Goal: Transaction & Acquisition: Book appointment/travel/reservation

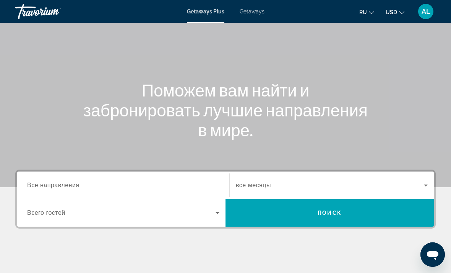
scroll to position [44, 0]
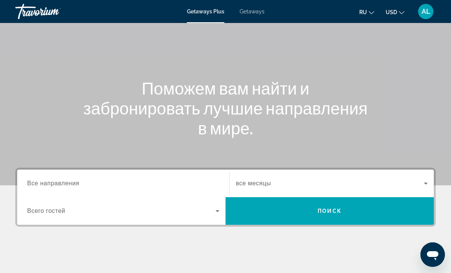
click at [176, 177] on div "Search widget" at bounding box center [123, 184] width 192 height 22
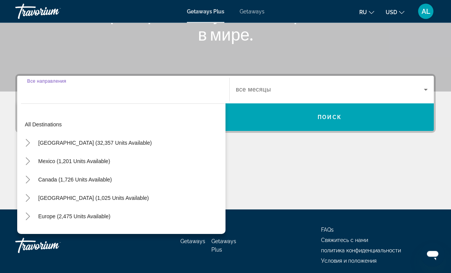
scroll to position [143, 0]
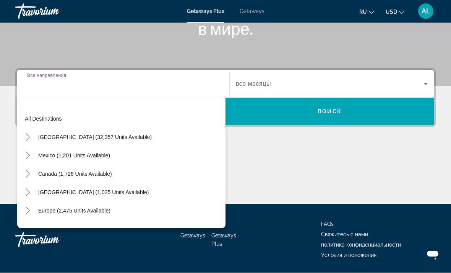
click at [276, 160] on div "Main content" at bounding box center [225, 175] width 421 height 57
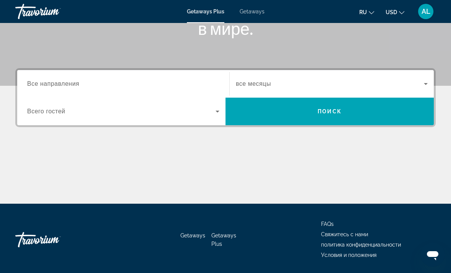
click at [215, 116] on icon "Search widget" at bounding box center [217, 111] width 9 height 9
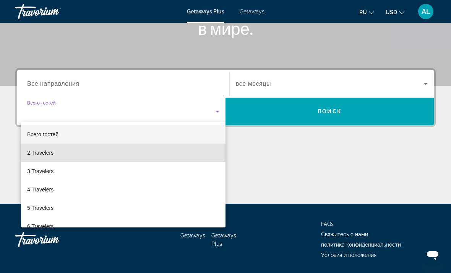
click at [80, 153] on mat-option "2 Travelers" at bounding box center [123, 152] width 205 height 18
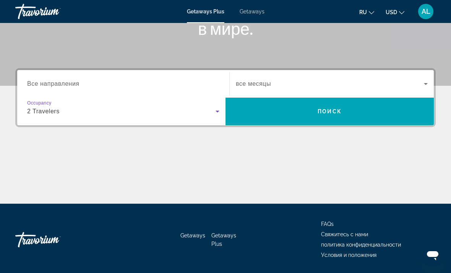
click at [422, 85] on icon "Search widget" at bounding box center [426, 83] width 9 height 9
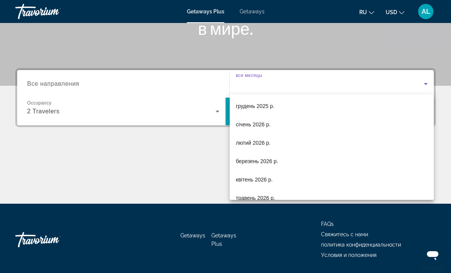
scroll to position [70, 0]
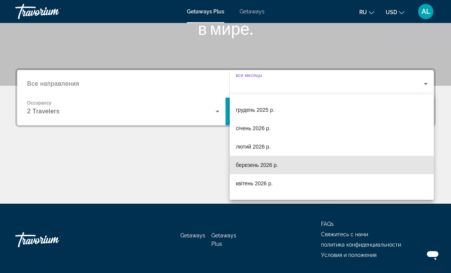
click at [384, 165] on mat-option "березень 2026 р." at bounding box center [332, 165] width 204 height 18
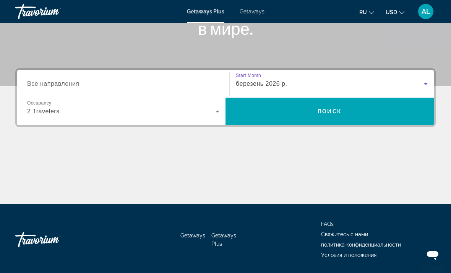
click at [409, 118] on span "Search widget" at bounding box center [330, 111] width 208 height 18
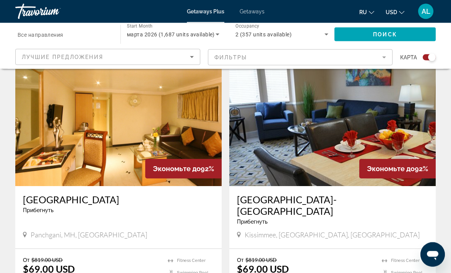
scroll to position [1733, 0]
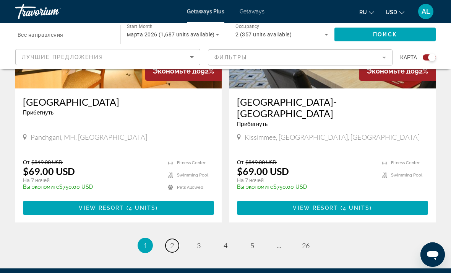
click at [172, 241] on span "2" at bounding box center [172, 245] width 4 height 8
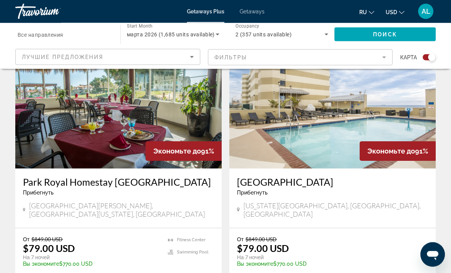
scroll to position [1634, 0]
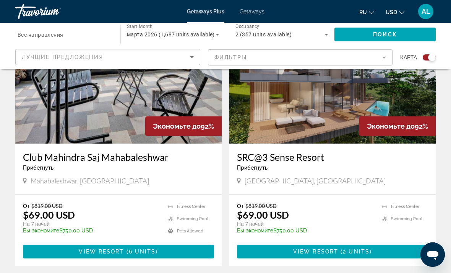
scroll to position [579, 0]
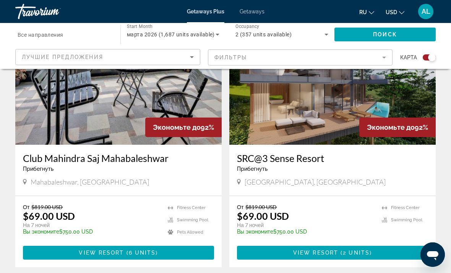
click at [360, 234] on p "temp" at bounding box center [305, 236] width 137 height 5
click at [347, 249] on span "2 units" at bounding box center [356, 252] width 27 height 6
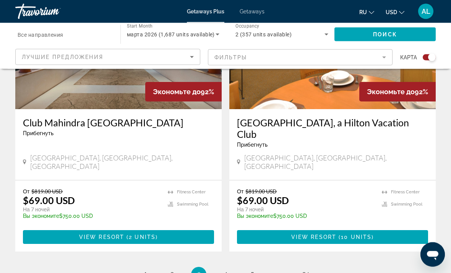
scroll to position [1684, 0]
click at [225, 270] on span "4" at bounding box center [226, 274] width 4 height 8
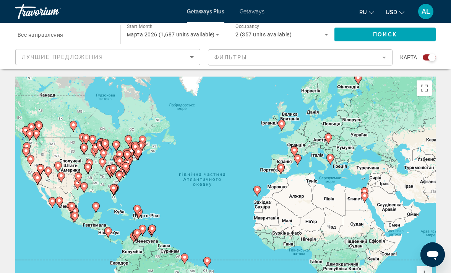
click at [66, 34] on div "Destination Все направления" at bounding box center [64, 35] width 93 height 22
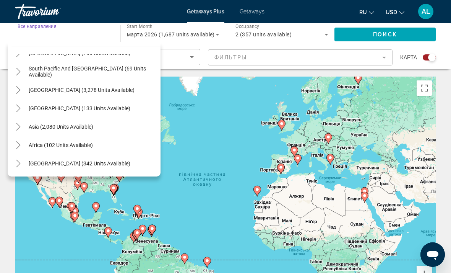
scroll to position [124, 0]
click at [110, 126] on div "Asia (2,080 units available)" at bounding box center [85, 126] width 149 height 18
click at [44, 128] on span "Asia (2,080 units available)" at bounding box center [61, 127] width 65 height 6
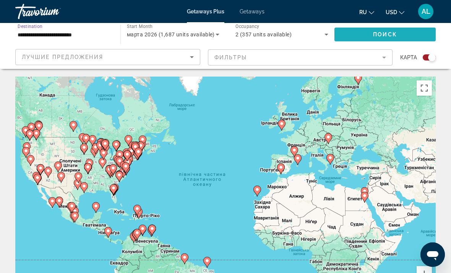
click at [405, 33] on span "Search widget" at bounding box center [385, 34] width 101 height 18
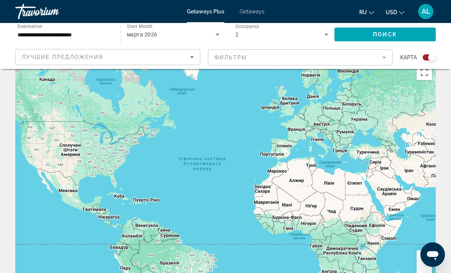
scroll to position [14, 0]
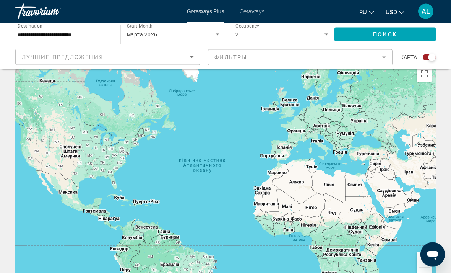
click at [62, 32] on input "**********" at bounding box center [64, 34] width 93 height 9
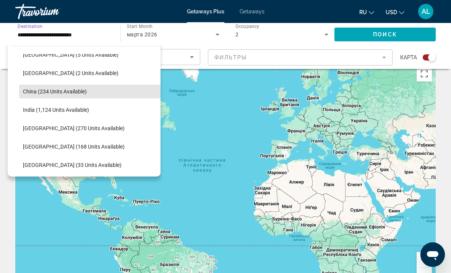
scroll to position [216, 0]
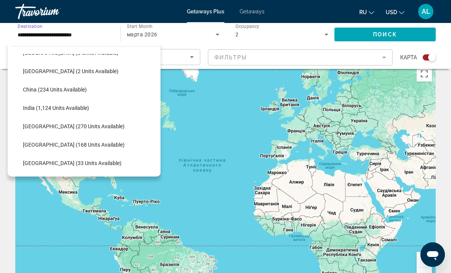
click at [99, 91] on span "Search widget" at bounding box center [90, 89] width 142 height 18
type input "**********"
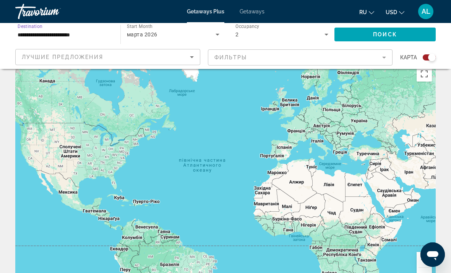
click at [399, 36] on span "Search widget" at bounding box center [385, 34] width 101 height 18
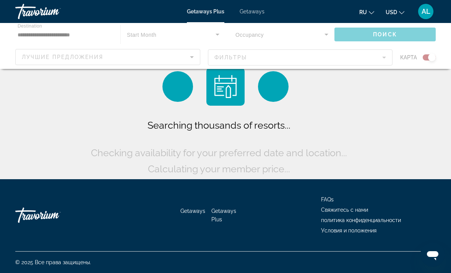
click at [84, 36] on div "Main content" at bounding box center [225, 46] width 451 height 46
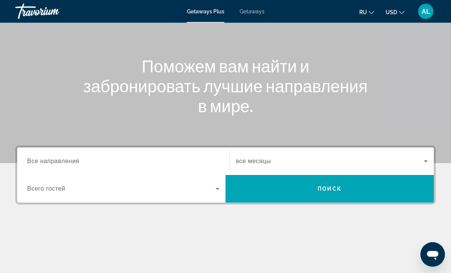
click at [174, 151] on div "Search widget" at bounding box center [123, 162] width 192 height 22
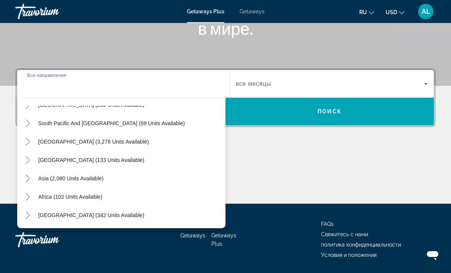
scroll to position [124, 0]
click at [109, 216] on span "[GEOGRAPHIC_DATA] (342 units available)" at bounding box center [91, 215] width 106 height 6
type input "**********"
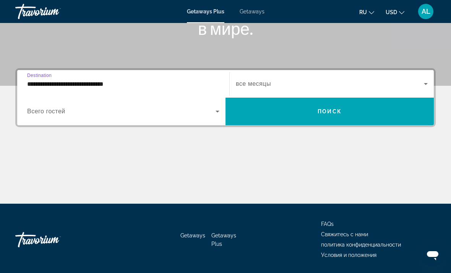
click at [137, 107] on span "Search widget" at bounding box center [121, 111] width 189 height 9
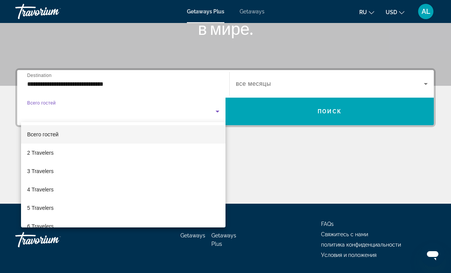
scroll to position [2, 0]
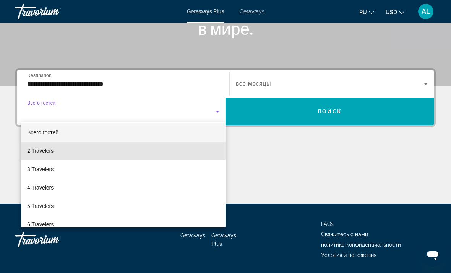
click at [193, 149] on mat-option "2 Travelers" at bounding box center [123, 151] width 205 height 18
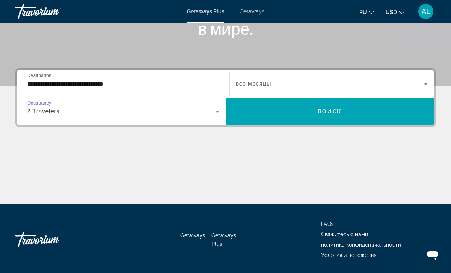
click at [361, 80] on span "Search widget" at bounding box center [330, 83] width 188 height 9
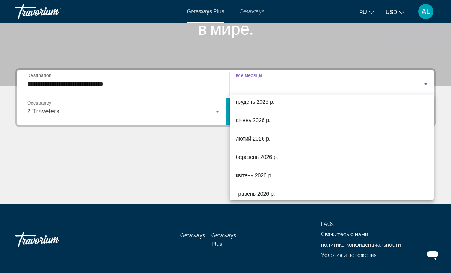
scroll to position [78, 0]
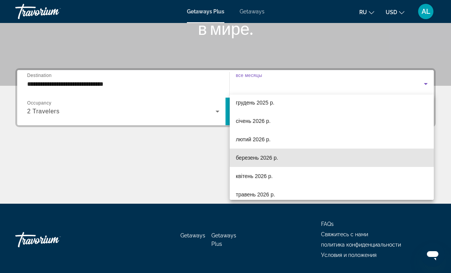
click at [279, 157] on mat-option "березень 2026 р." at bounding box center [332, 157] width 204 height 18
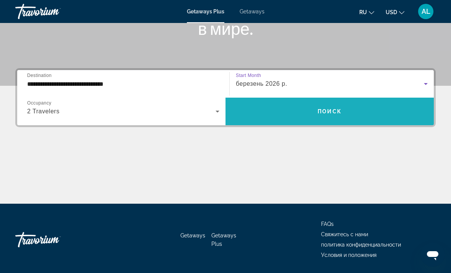
click at [336, 115] on span "Search widget" at bounding box center [330, 111] width 208 height 18
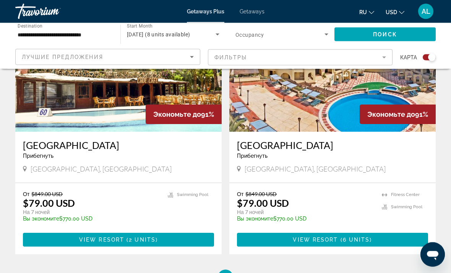
scroll to position [325, 0]
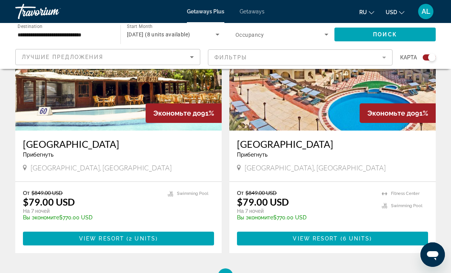
click at [362, 238] on span "6 units" at bounding box center [356, 238] width 27 height 6
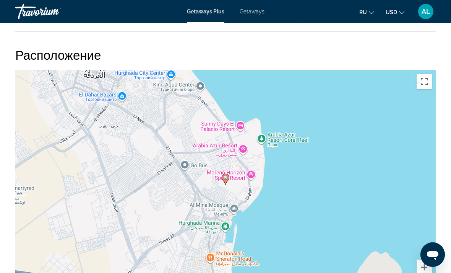
scroll to position [1062, 0]
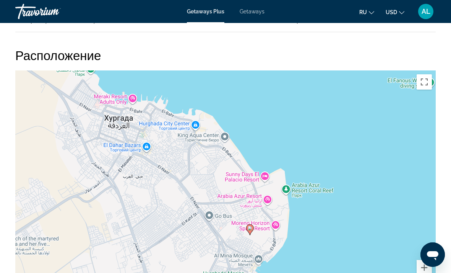
click at [100, 137] on div "Увімкніть режим перетягування за допомогою клавіатури, натиснувши Alt + Enter. …" at bounding box center [225, 185] width 421 height 230
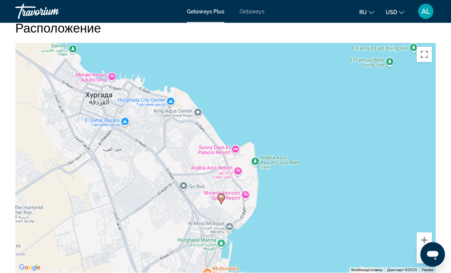
scroll to position [1089, 0]
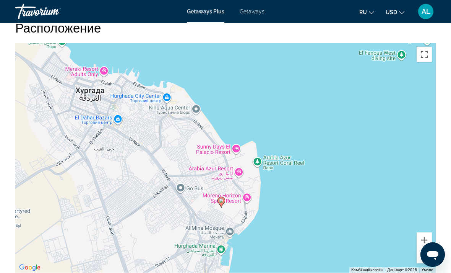
click at [102, 72] on div "Увімкніть режим перетягування за допомогою клавіатури, натиснувши Alt + Enter. …" at bounding box center [225, 158] width 421 height 230
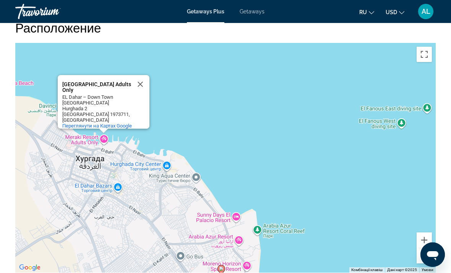
click at [208, 90] on div "Увімкніть режим перетягування за допомогою клавіатури, натиснувши Alt + Enter. …" at bounding box center [225, 158] width 421 height 230
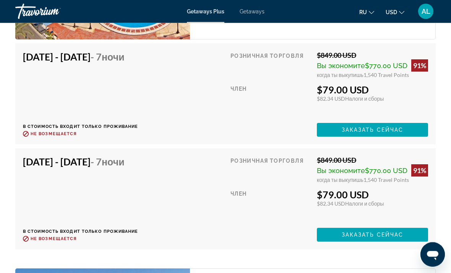
scroll to position [1553, 0]
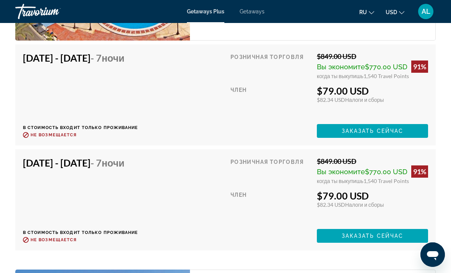
click at [138, 183] on div "Mar 13, 2026 - Mar 20, 2026 - 7 ночи В стоимость входит только проживание Возвр…" at bounding box center [81, 200] width 116 height 86
click at [156, 155] on div "Mar 13, 2026 - Mar 20, 2026 - 7 ночи В стоимость входит только проживание Возвр…" at bounding box center [225, 199] width 421 height 101
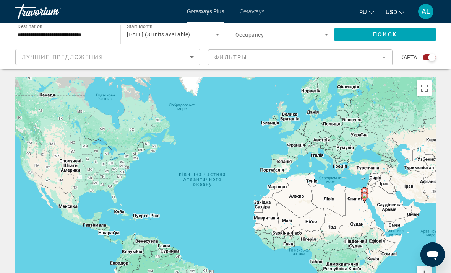
click at [34, 32] on input "**********" at bounding box center [64, 34] width 93 height 9
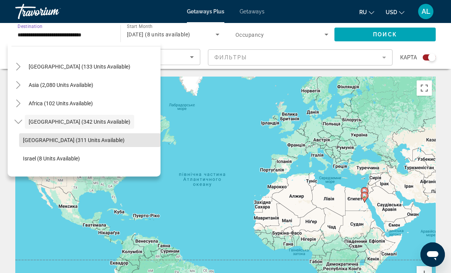
scroll to position [165, 0]
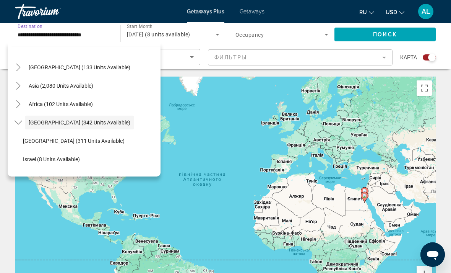
click at [18, 85] on icon "Toggle Asia (2,080 units available)" at bounding box center [19, 86] width 8 height 8
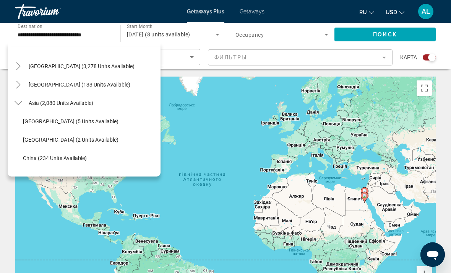
scroll to position [148, 0]
click at [19, 81] on icon "Toggle Central America (133 units available)" at bounding box center [19, 84] width 8 height 8
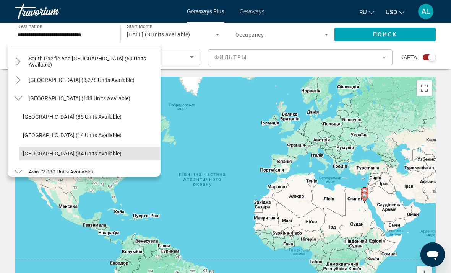
scroll to position [132, 0]
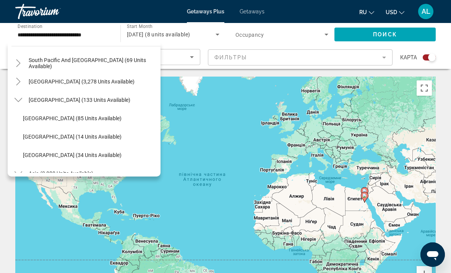
click at [55, 117] on span "Costa Rica (85 units available)" at bounding box center [72, 118] width 99 height 6
type input "**********"
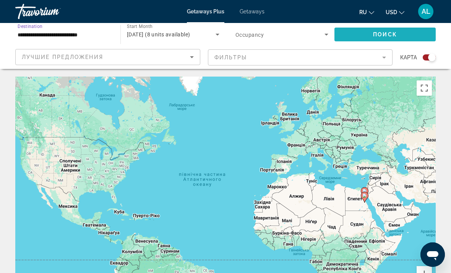
click at [392, 39] on span "Search widget" at bounding box center [385, 34] width 101 height 18
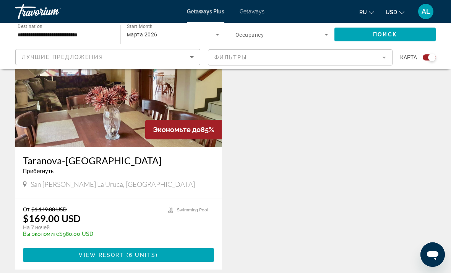
scroll to position [308, 0]
click at [195, 207] on li "Swimming Pool" at bounding box center [188, 210] width 41 height 8
click at [178, 174] on div "Taranova-Villas Palmas Прибегнуть - Это курорт только для взрослых" at bounding box center [118, 167] width 191 height 25
click at [148, 252] on span "6 units" at bounding box center [142, 255] width 27 height 6
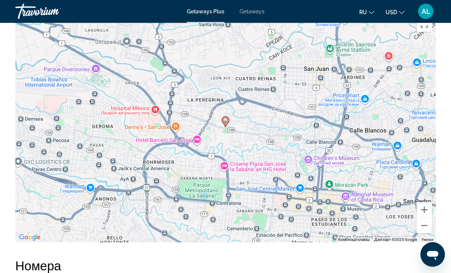
scroll to position [1140, 0]
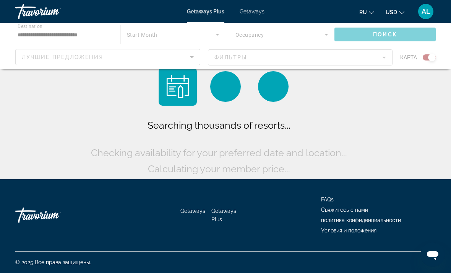
scroll to position [24, 0]
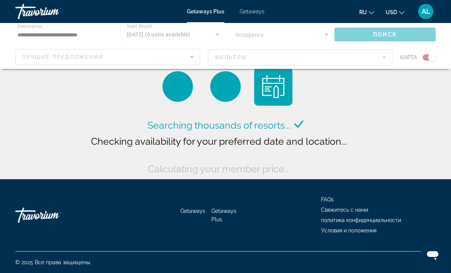
click at [29, 33] on div "Main content" at bounding box center [225, 46] width 451 height 46
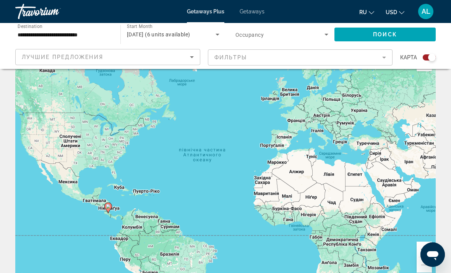
scroll to position [0, 0]
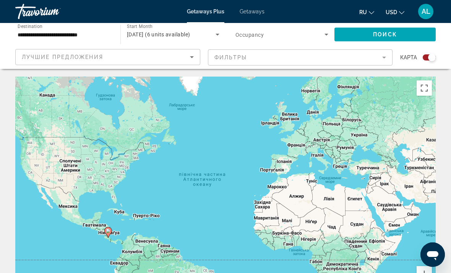
click at [426, 6] on div "AL" at bounding box center [426, 11] width 15 height 15
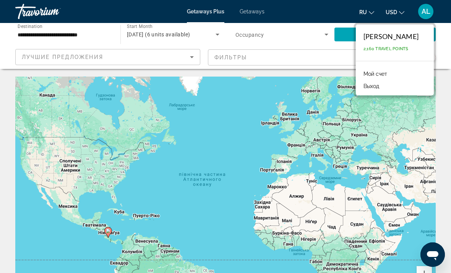
click at [382, 49] on span "2,160 Travel Points" at bounding box center [386, 48] width 45 height 5
click at [262, 109] on div "Увімкніть режим перетягування за допомогою клавіатури, натиснувши Alt + Enter. …" at bounding box center [225, 192] width 421 height 230
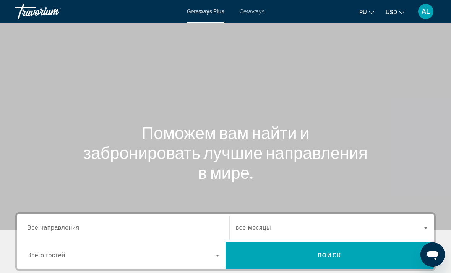
click at [162, 251] on span "Search widget" at bounding box center [121, 255] width 189 height 9
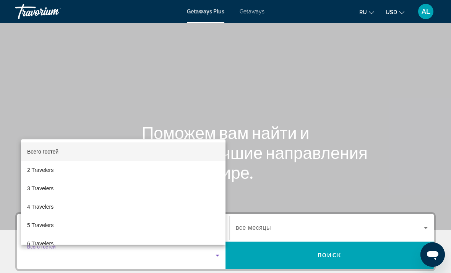
scroll to position [69, 0]
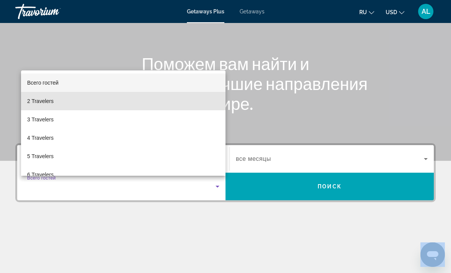
click at [30, 99] on span "2 Travelers" at bounding box center [40, 100] width 26 height 9
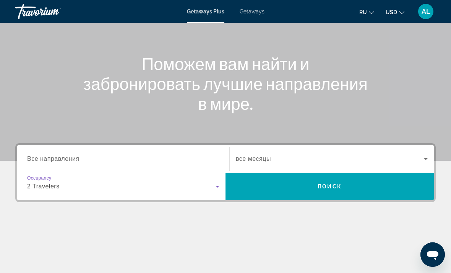
click at [51, 158] on span "Все направления" at bounding box center [53, 158] width 52 height 7
click at [51, 158] on input "Destination Все направления" at bounding box center [123, 159] width 192 height 9
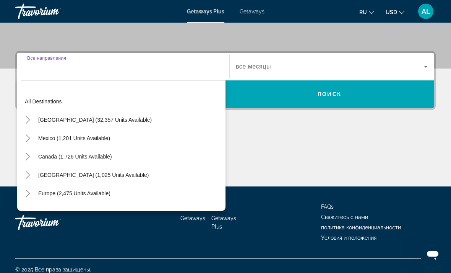
scroll to position [168, 0]
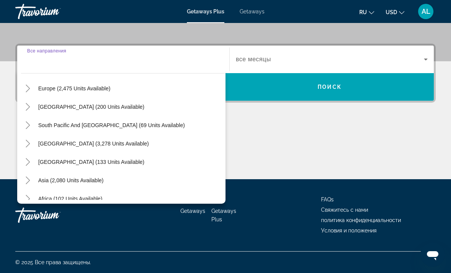
click at [28, 89] on icon "Toggle Europe (2,475 units available)" at bounding box center [28, 89] width 8 height 8
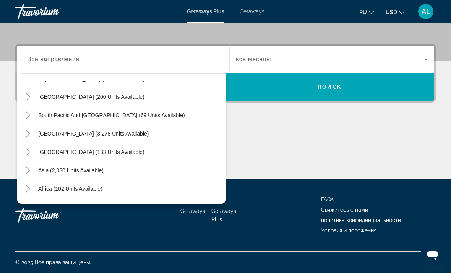
scroll to position [497, 0]
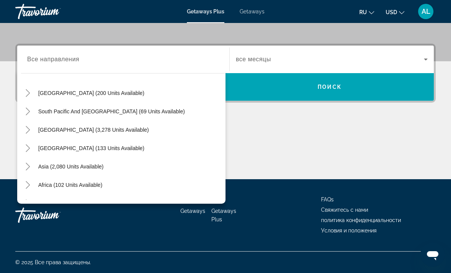
click at [28, 109] on icon "Toggle South Pacific and Oceania (69 units available)" at bounding box center [28, 111] width 4 height 8
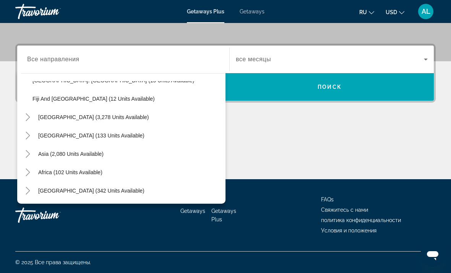
scroll to position [565, 0]
click at [30, 171] on icon "Toggle Africa (102 units available)" at bounding box center [28, 172] width 8 height 8
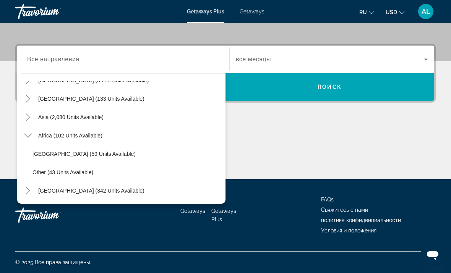
scroll to position [601, 0]
click at [30, 188] on icon "Toggle Middle East (342 units available)" at bounding box center [28, 191] width 8 height 8
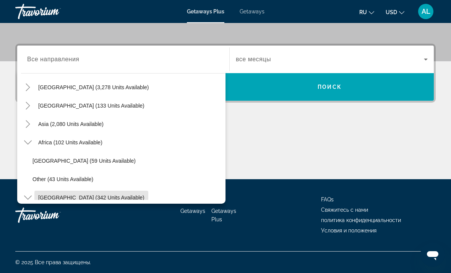
scroll to position [594, 0]
click at [30, 125] on icon "Toggle Asia (2,080 units available)" at bounding box center [28, 125] width 4 height 8
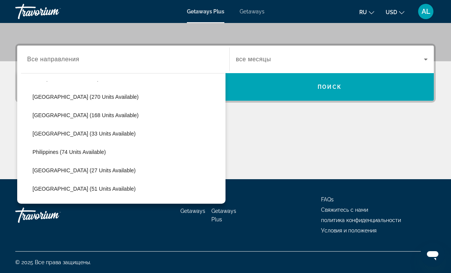
scroll to position [714, 0]
click at [127, 132] on span "Search widget" at bounding box center [127, 133] width 197 height 18
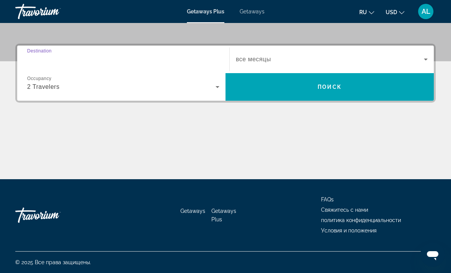
type input "**********"
click at [333, 52] on div "Search widget" at bounding box center [332, 59] width 192 height 21
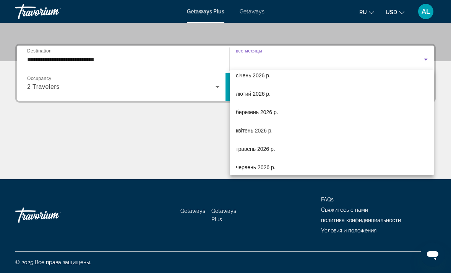
scroll to position [99, 0]
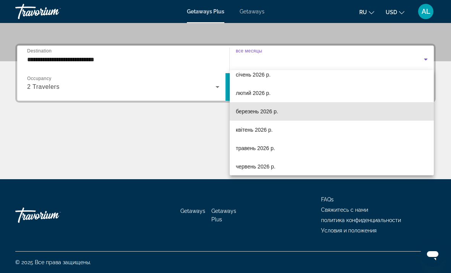
click at [288, 111] on mat-option "березень 2026 р." at bounding box center [332, 111] width 204 height 18
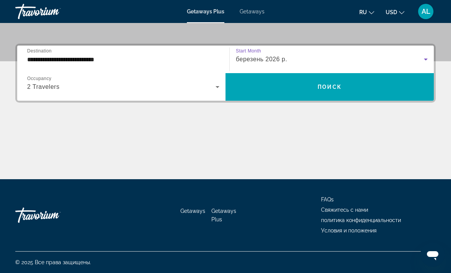
click at [339, 85] on span "Поиск" at bounding box center [330, 87] width 24 height 6
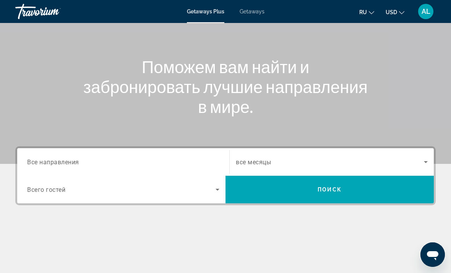
click at [198, 155] on div "Search widget" at bounding box center [123, 162] width 192 height 22
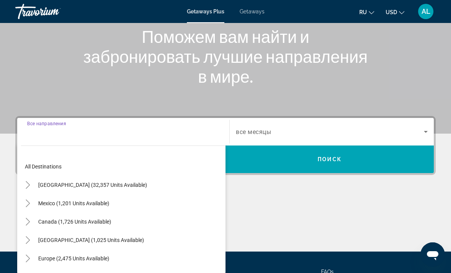
scroll to position [144, 0]
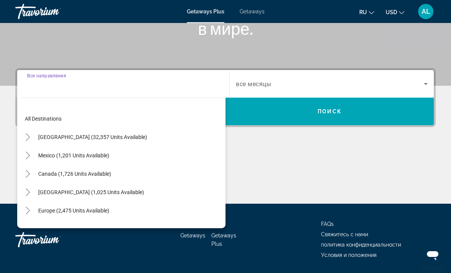
click at [28, 156] on icon "Toggle Mexico (1,201 units available)" at bounding box center [28, 155] width 8 height 8
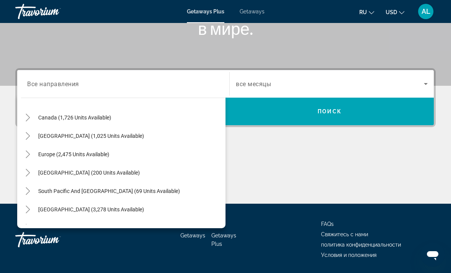
scroll to position [239, 0]
click at [26, 133] on icon "Toggle Caribbean & Atlantic Islands (1,025 units available)" at bounding box center [28, 136] width 8 height 8
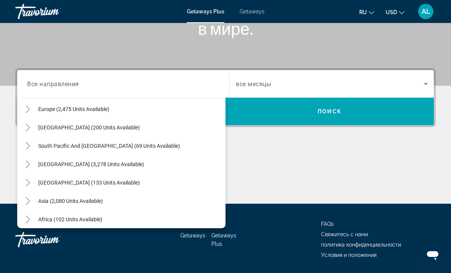
scroll to position [431, 0]
click at [26, 127] on icon "Toggle Australia (200 units available)" at bounding box center [28, 128] width 8 height 8
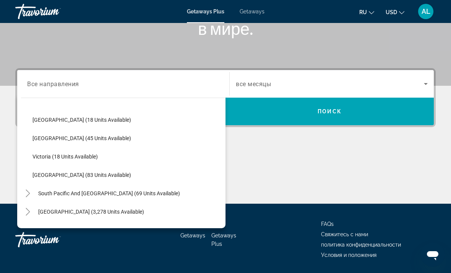
scroll to position [476, 0]
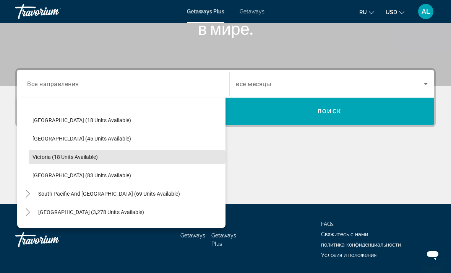
click at [46, 156] on span "Victoria (18 units available)" at bounding box center [65, 157] width 65 height 6
type input "**********"
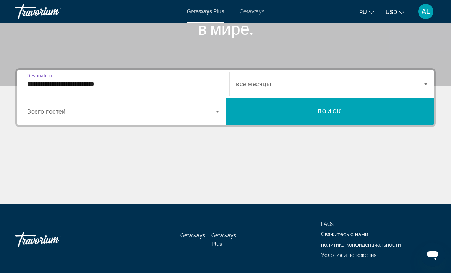
click at [43, 114] on span "Всего гостей" at bounding box center [46, 111] width 38 height 7
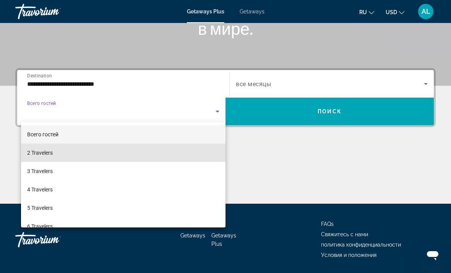
click at [47, 153] on span "2 Travelers" at bounding box center [40, 152] width 26 height 9
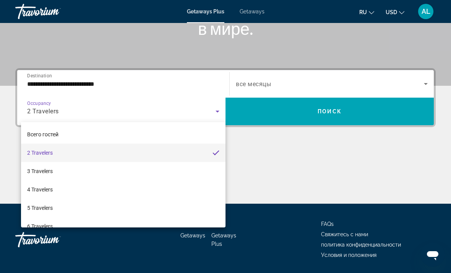
click at [294, 80] on span "Search widget" at bounding box center [330, 83] width 188 height 9
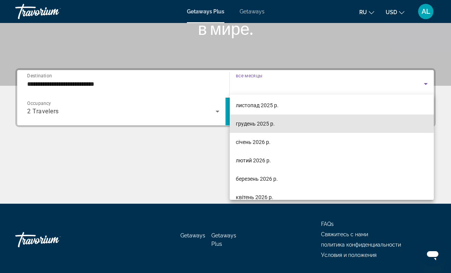
scroll to position [64, 0]
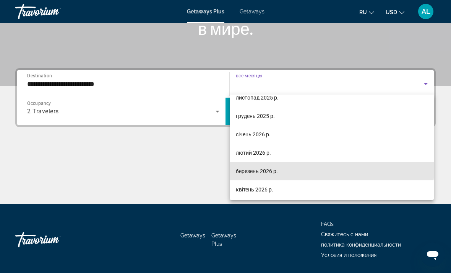
click at [276, 168] on span "березень 2026 р." at bounding box center [257, 170] width 42 height 9
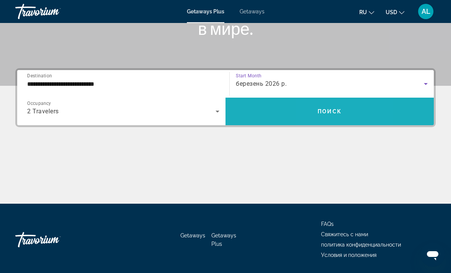
click at [317, 106] on span "Search widget" at bounding box center [330, 111] width 208 height 18
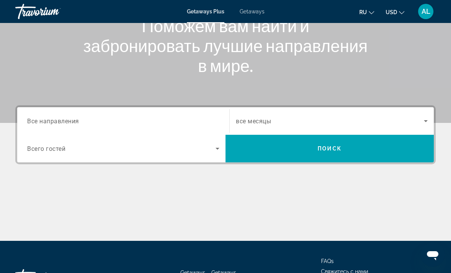
click at [50, 121] on span "Все направления" at bounding box center [53, 120] width 52 height 7
click at [50, 121] on input "Destination Все направления" at bounding box center [123, 121] width 192 height 9
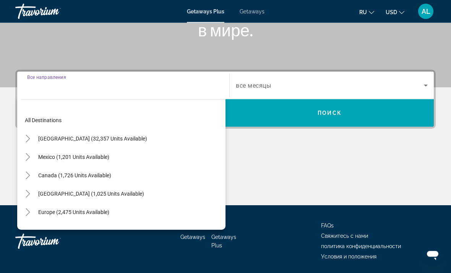
scroll to position [144, 0]
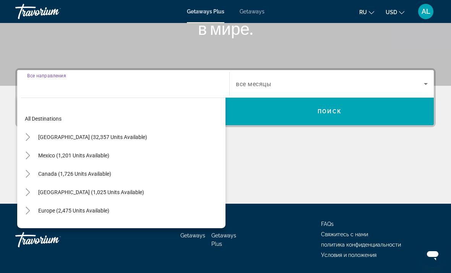
click at [28, 138] on icon "Toggle United States (32,357 units available)" at bounding box center [28, 137] width 8 height 8
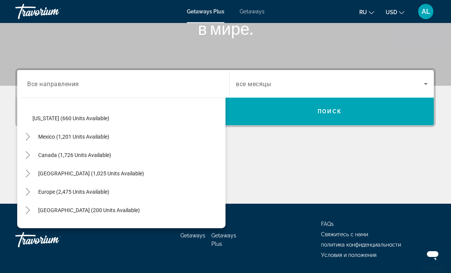
scroll to position [717, 0]
click at [28, 145] on span "Toggle Mexico (1,201 units available)" at bounding box center [28, 136] width 18 height 18
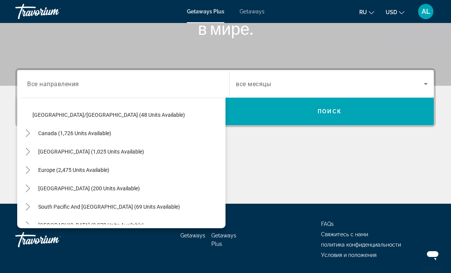
scroll to position [922, 0]
click at [29, 130] on icon "Toggle Canada (1,726 units available)" at bounding box center [28, 133] width 8 height 8
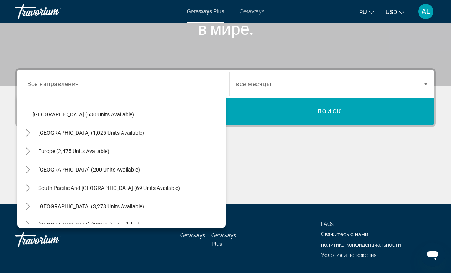
scroll to position [978, 0]
click at [31, 133] on icon "Toggle Caribbean & Atlantic Islands (1,025 units available)" at bounding box center [28, 133] width 8 height 8
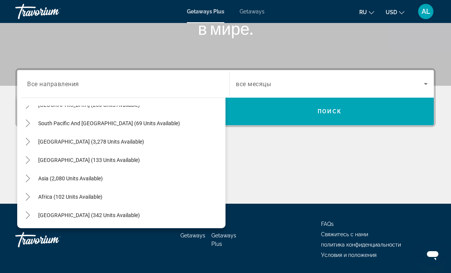
scroll to position [1189, 0]
click at [29, 181] on icon "Toggle Asia (2,080 units available)" at bounding box center [28, 178] width 8 height 8
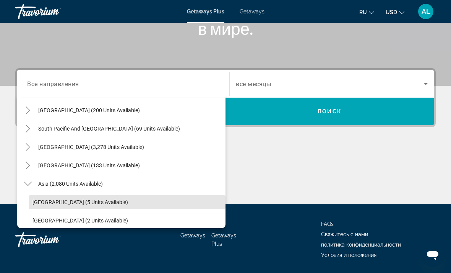
scroll to position [1175, 0]
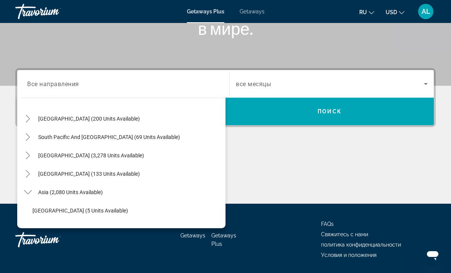
click at [31, 175] on icon "Toggle Central America (133 units available)" at bounding box center [28, 174] width 8 height 8
click at [29, 150] on mat-icon "Toggle South America (3,278 units available)" at bounding box center [27, 155] width 13 height 13
click at [33, 130] on mat-icon "Toggle South Pacific and Oceania (69 units available)" at bounding box center [27, 136] width 13 height 13
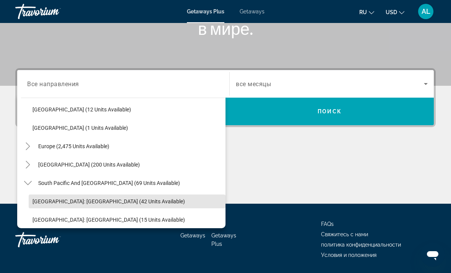
scroll to position [1127, 0]
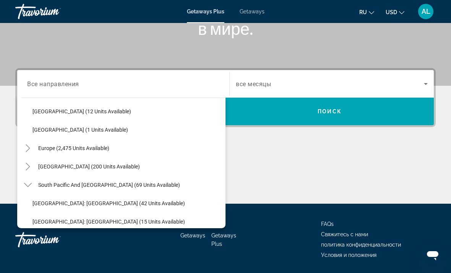
click at [32, 167] on mat-icon "Toggle Australia (200 units available)" at bounding box center [27, 166] width 13 height 13
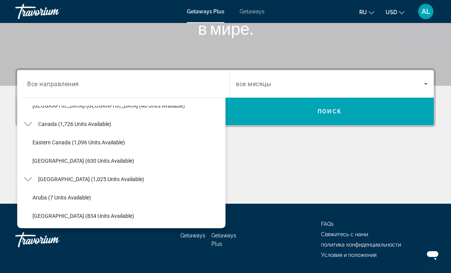
scroll to position [931, 0]
click at [29, 180] on icon "Toggle Caribbean & Atlantic Islands (1,025 units available)" at bounding box center [28, 180] width 8 height 4
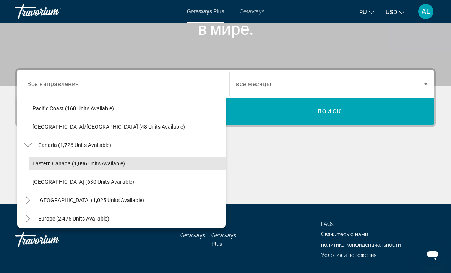
scroll to position [909, 0]
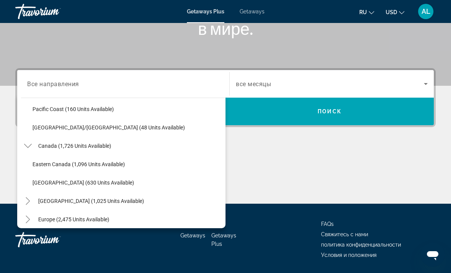
click at [26, 146] on icon "Toggle Canada (1,726 units available)" at bounding box center [28, 146] width 8 height 4
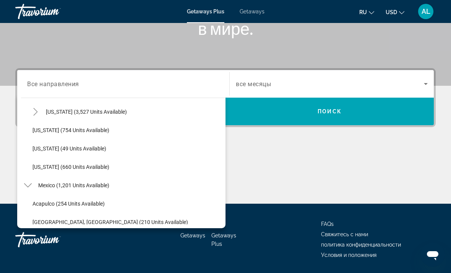
click at [29, 186] on icon "Toggle Mexico (1,201 units available)" at bounding box center [28, 185] width 8 height 4
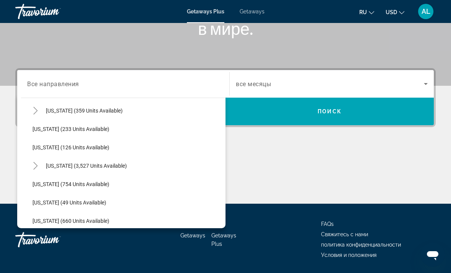
scroll to position [613, 0]
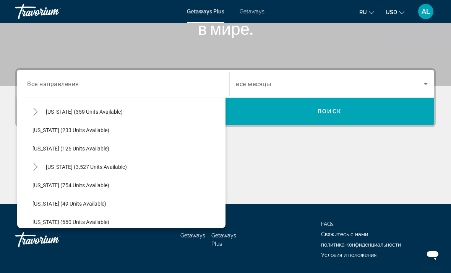
click at [34, 164] on icon "Toggle Virginia (3,527 units available)" at bounding box center [36, 167] width 8 height 8
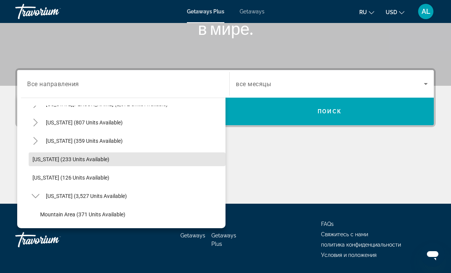
scroll to position [583, 0]
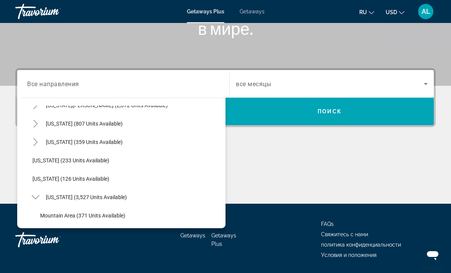
click at [34, 139] on icon "Toggle Texas (359 units available)" at bounding box center [35, 142] width 4 height 8
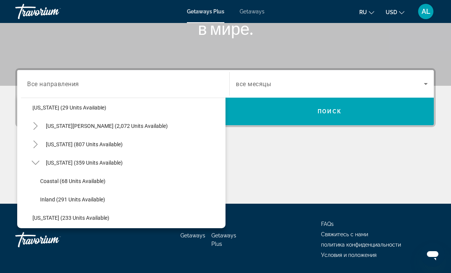
scroll to position [561, 0]
click at [36, 160] on icon "Toggle Texas (359 units available)" at bounding box center [36, 164] width 8 height 8
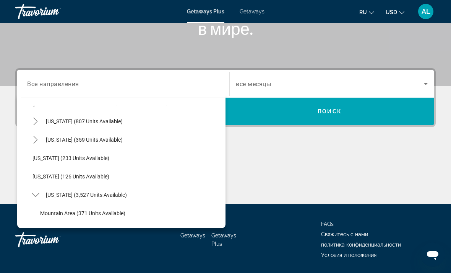
scroll to position [585, 0]
click at [36, 195] on icon "Toggle Virginia (3,527 units available)" at bounding box center [36, 195] width 8 height 8
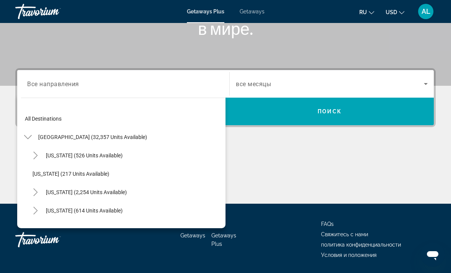
scroll to position [0, 0]
click at [33, 135] on mat-icon "Toggle United States (32,357 units available)" at bounding box center [27, 136] width 13 height 13
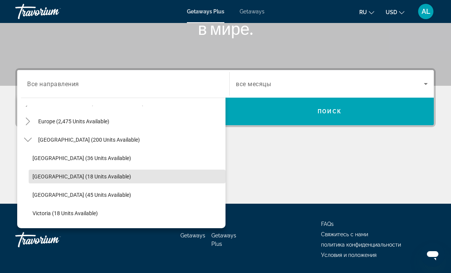
scroll to position [90, 0]
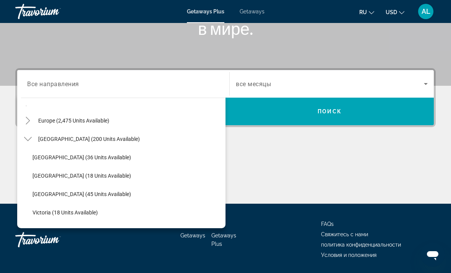
click at [28, 138] on icon "Toggle Australia (200 units available)" at bounding box center [28, 139] width 8 height 8
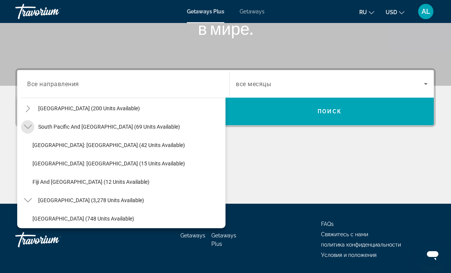
click at [27, 127] on icon "Toggle South Pacific and Oceania (69 units available)" at bounding box center [28, 127] width 8 height 4
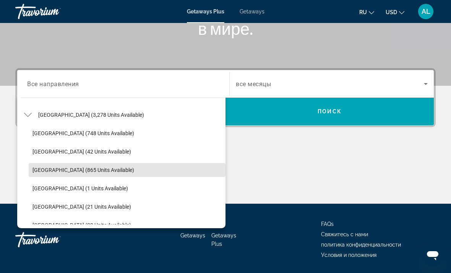
scroll to position [149, 0]
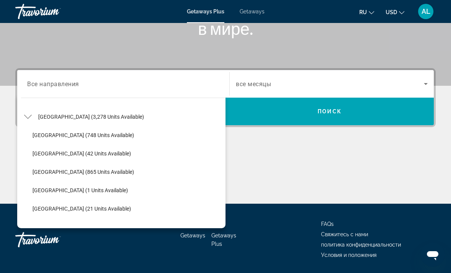
click at [35, 116] on span "Search widget" at bounding box center [91, 116] width 114 height 18
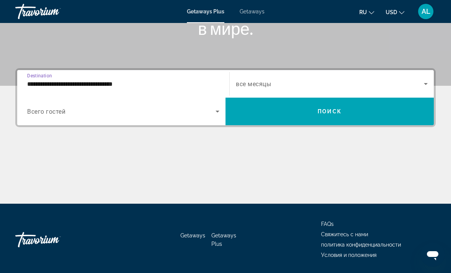
click at [33, 84] on input "**********" at bounding box center [123, 84] width 192 height 9
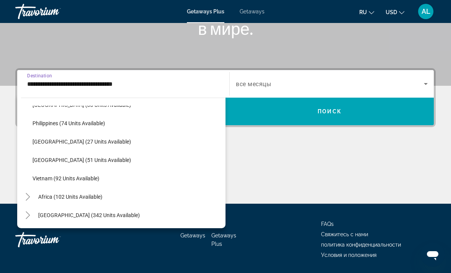
scroll to position [528, 0]
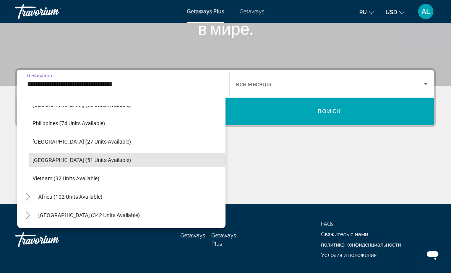
click at [49, 160] on span "Thailand (51 units available)" at bounding box center [82, 160] width 99 height 6
type input "**********"
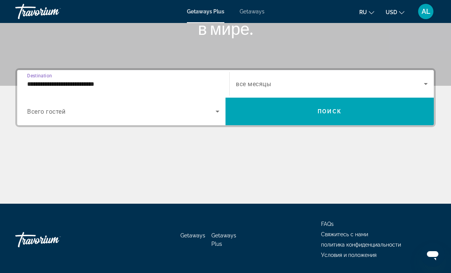
click at [51, 107] on span "Search widget" at bounding box center [121, 111] width 189 height 9
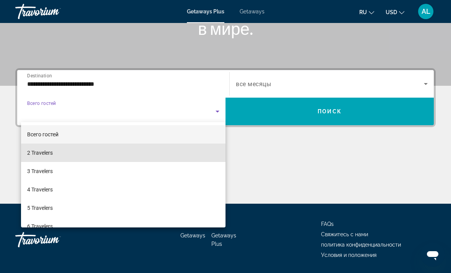
click at [34, 159] on mat-option "2 Travelers" at bounding box center [123, 152] width 205 height 18
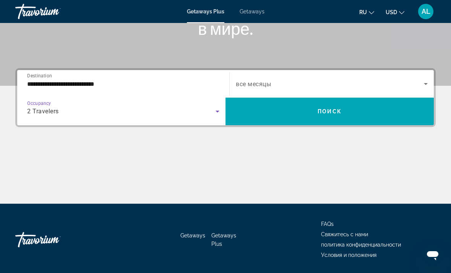
click at [326, 83] on span "Search widget" at bounding box center [330, 83] width 188 height 9
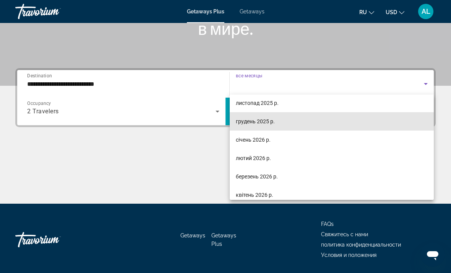
scroll to position [67, 0]
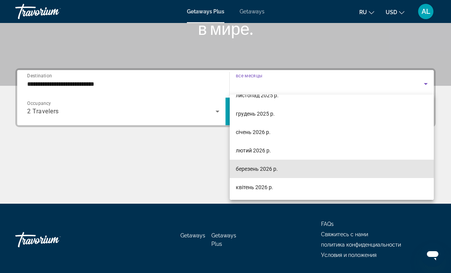
click at [282, 167] on mat-option "березень 2026 р." at bounding box center [332, 169] width 204 height 18
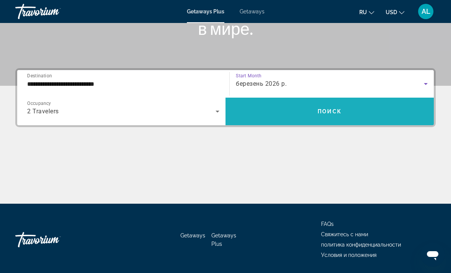
click at [331, 114] on span "Поиск" at bounding box center [330, 111] width 24 height 6
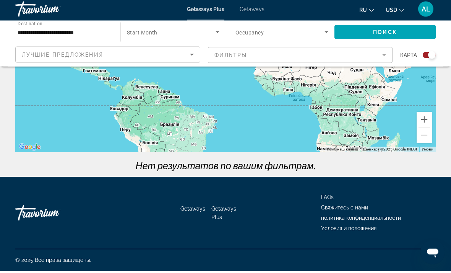
scroll to position [152, 0]
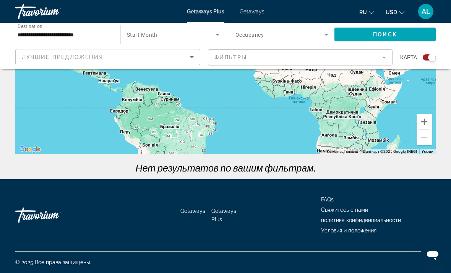
click at [246, 171] on p "Нет результатов по вашим фильтрам." at bounding box center [225, 167] width 428 height 11
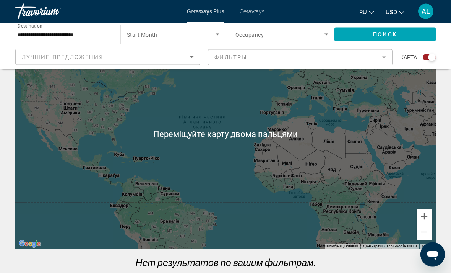
scroll to position [0, 0]
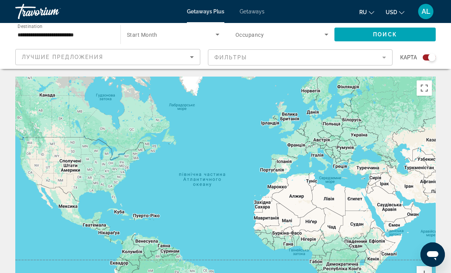
click at [204, 38] on span "Search widget" at bounding box center [171, 34] width 89 height 9
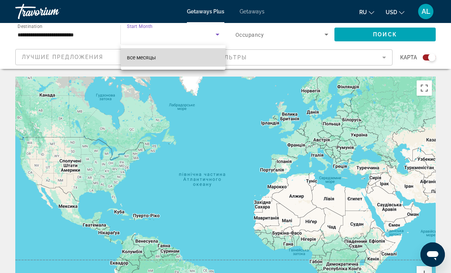
click at [206, 56] on mat-option "все месяцы" at bounding box center [173, 57] width 105 height 18
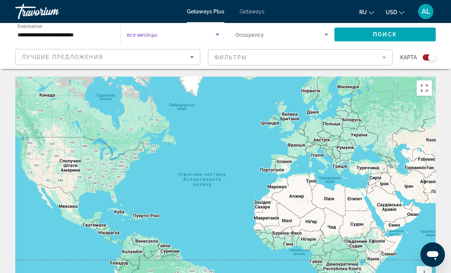
scroll to position [2, 0]
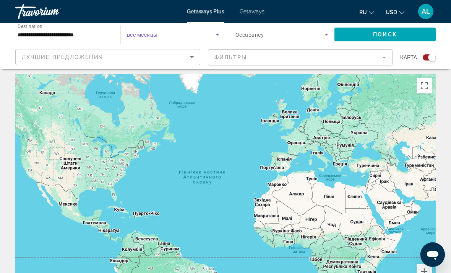
click at [288, 34] on span "Search widget" at bounding box center [280, 34] width 89 height 9
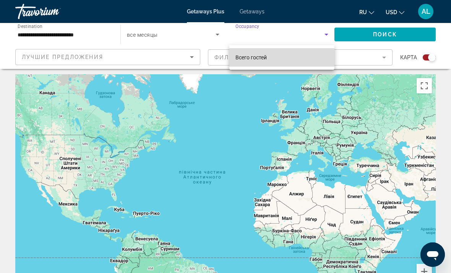
click at [279, 57] on mat-option "Всего гостей" at bounding box center [282, 57] width 105 height 18
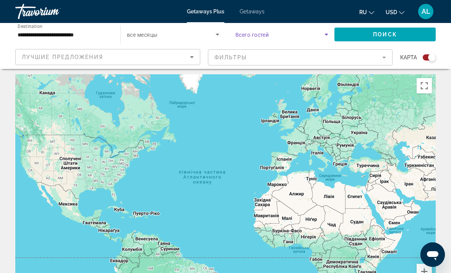
click at [298, 34] on span "Search widget" at bounding box center [280, 34] width 89 height 9
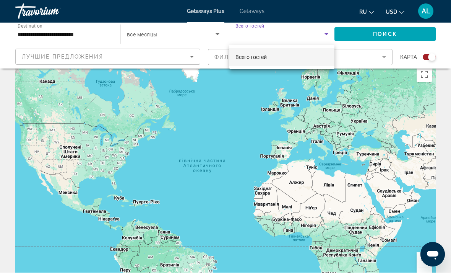
click at [380, 33] on div at bounding box center [225, 136] width 451 height 273
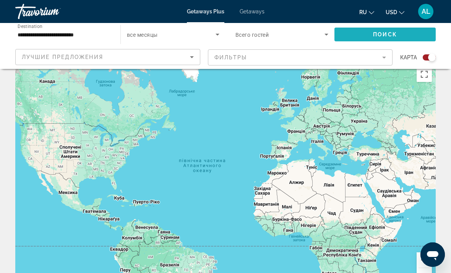
click at [378, 35] on span "Поиск" at bounding box center [385, 34] width 24 height 6
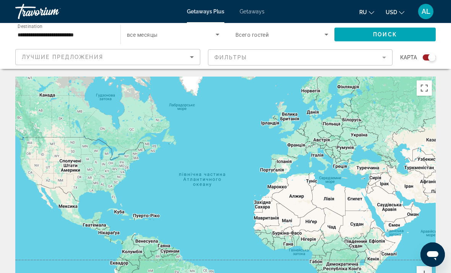
click at [101, 37] on input "**********" at bounding box center [64, 34] width 93 height 9
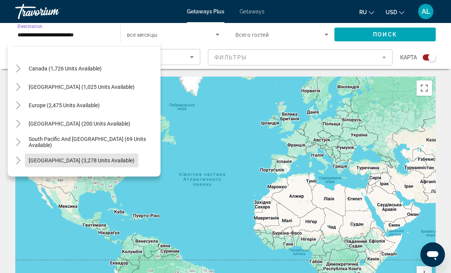
scroll to position [50, 0]
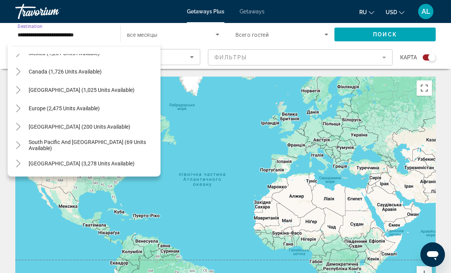
click at [18, 89] on icon "Toggle Caribbean & Atlantic Islands (1,025 units available)" at bounding box center [19, 90] width 8 height 8
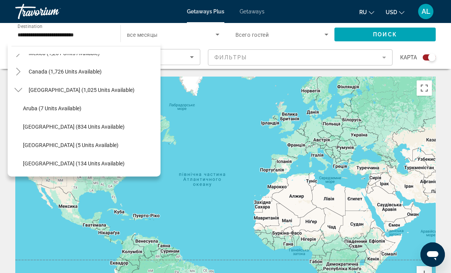
click at [31, 112] on span "Search widget" at bounding box center [90, 108] width 142 height 18
type input "**********"
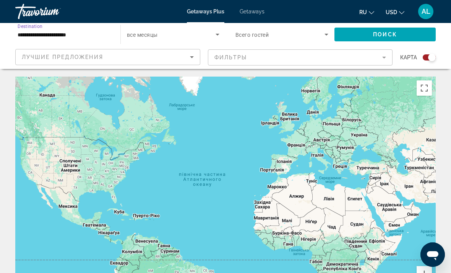
click at [367, 34] on span "Search widget" at bounding box center [385, 34] width 101 height 18
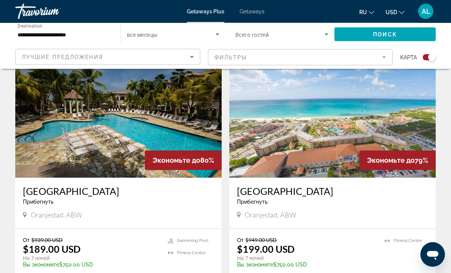
scroll to position [278, 0]
click at [324, 131] on img "Main content" at bounding box center [333, 116] width 207 height 122
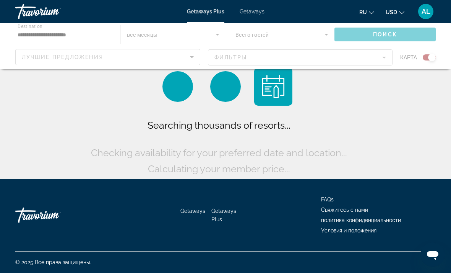
click at [33, 38] on div "Main content" at bounding box center [225, 46] width 451 height 46
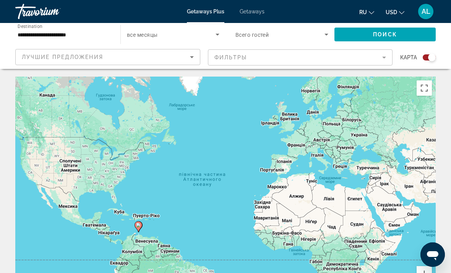
click at [24, 34] on input "**********" at bounding box center [64, 34] width 93 height 9
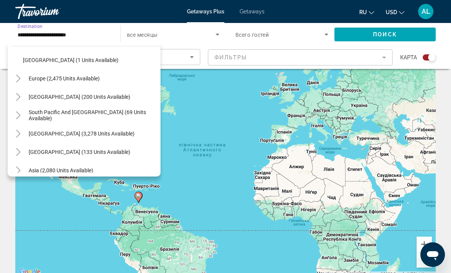
scroll to position [228, 0]
click at [19, 77] on icon "Toggle Europe (2,475 units available)" at bounding box center [18, 78] width 4 height 8
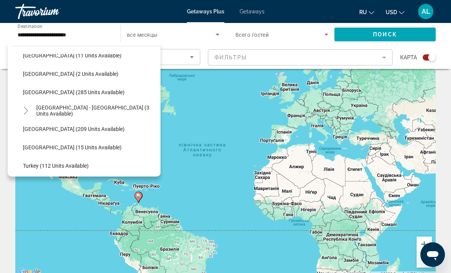
scroll to position [489, 0]
click at [42, 103] on span "Search widget" at bounding box center [97, 110] width 128 height 18
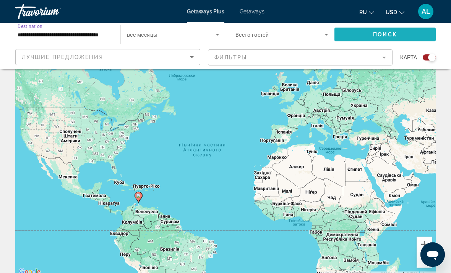
click at [373, 35] on span "Search widget" at bounding box center [385, 34] width 101 height 18
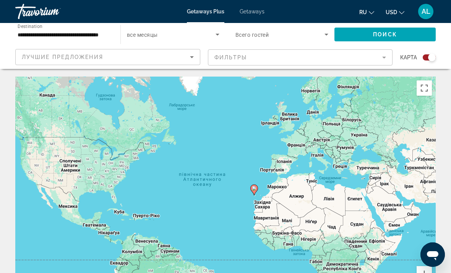
click at [30, 34] on input "**********" at bounding box center [64, 34] width 93 height 9
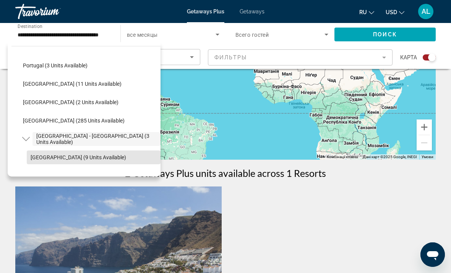
scroll to position [317, 0]
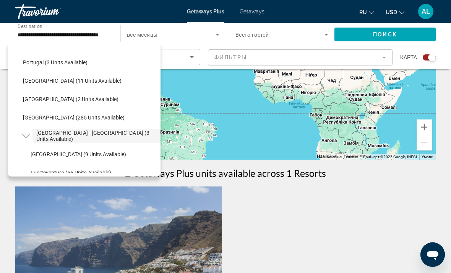
click at [25, 134] on icon "Toggle Spain - Canary Islands (3 units available)" at bounding box center [26, 136] width 8 height 8
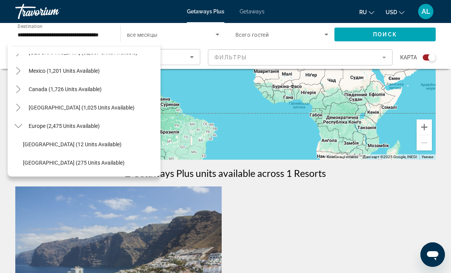
scroll to position [21, 0]
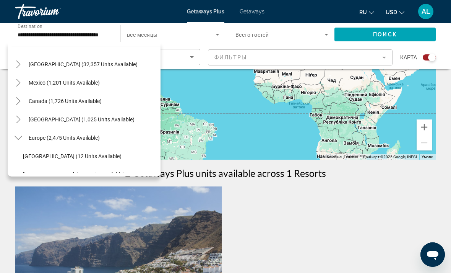
click at [188, 172] on h1 "2 Getaways Plus units available across 1 Resorts" at bounding box center [225, 172] width 201 height 11
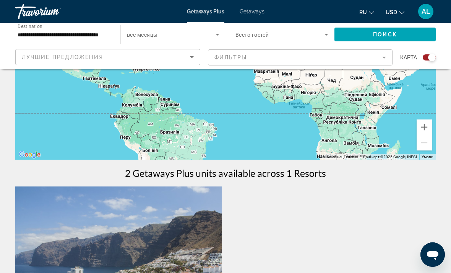
click at [187, 173] on h1 "2 Getaways Plus units available across 1 Resorts" at bounding box center [225, 172] width 201 height 11
click at [30, 33] on input "**********" at bounding box center [64, 34] width 93 height 9
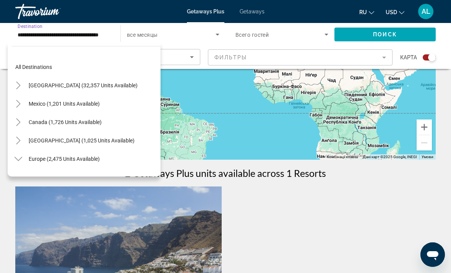
scroll to position [339, 0]
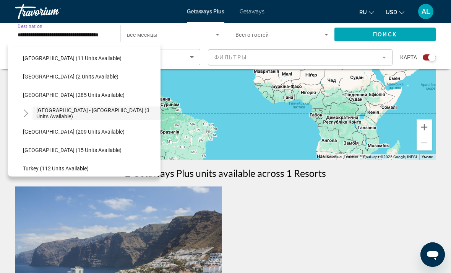
click at [28, 109] on icon "Toggle Spain - Canary Islands (3 units available)" at bounding box center [26, 113] width 8 height 8
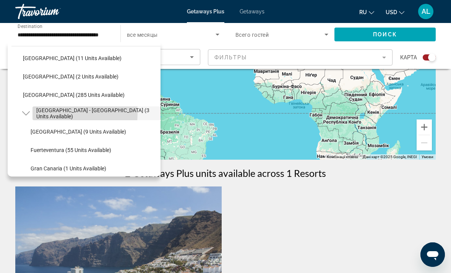
click at [34, 112] on span "Search widget" at bounding box center [97, 113] width 128 height 18
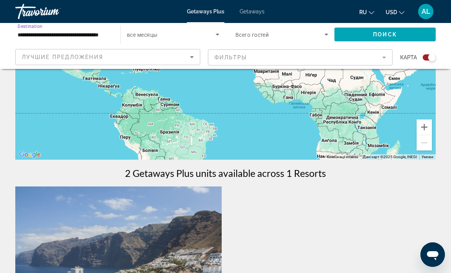
click at [31, 30] on input "**********" at bounding box center [64, 34] width 93 height 9
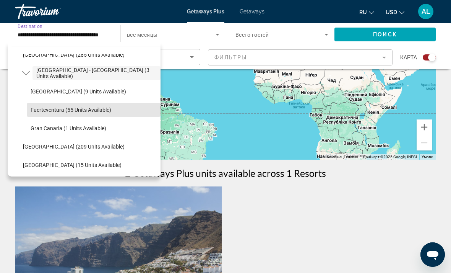
scroll to position [380, 0]
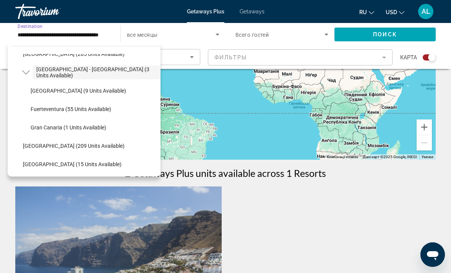
click at [26, 69] on icon "Toggle Spain - Canary Islands (3 units available)" at bounding box center [26, 72] width 8 height 8
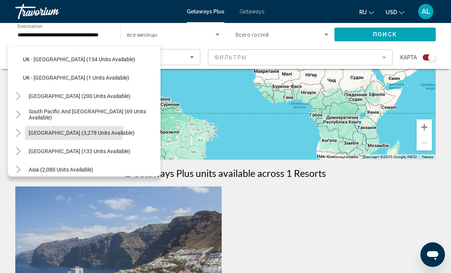
scroll to position [467, 0]
click at [21, 92] on icon "Toggle Australia (200 units available)" at bounding box center [19, 96] width 8 height 8
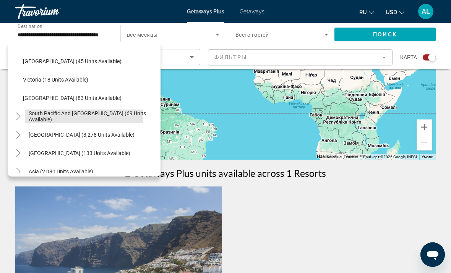
scroll to position [559, 0]
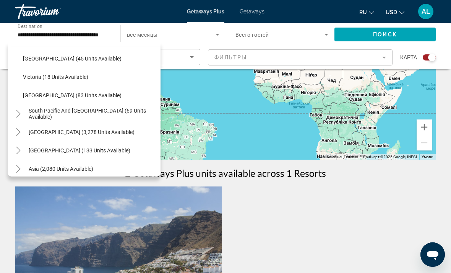
click at [21, 110] on icon "Toggle South Pacific and Oceania (69 units available)" at bounding box center [19, 114] width 8 height 8
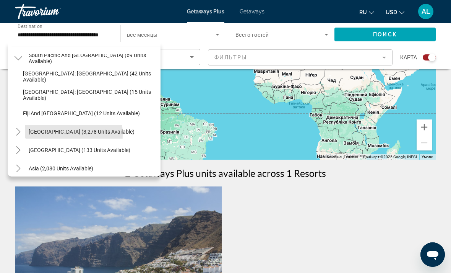
scroll to position [620, 0]
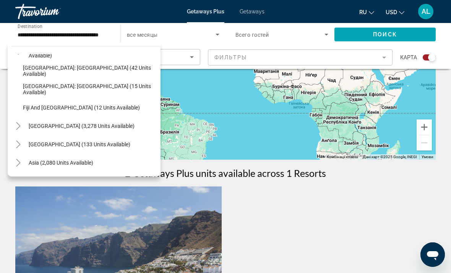
click at [38, 107] on span "Fiji and Cook Islands (12 units available)" at bounding box center [81, 107] width 117 height 6
type input "**********"
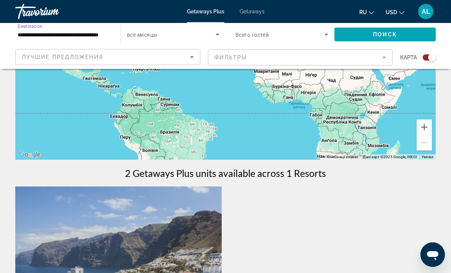
click at [384, 37] on span "Поиск" at bounding box center [385, 34] width 24 height 6
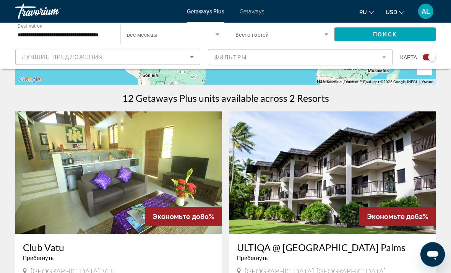
scroll to position [224, 0]
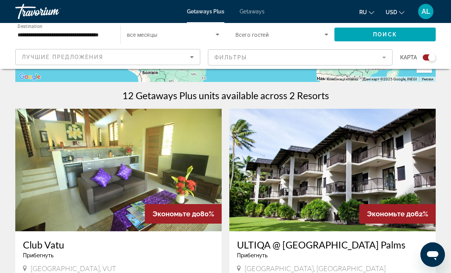
click at [308, 205] on img "Main content" at bounding box center [333, 170] width 207 height 122
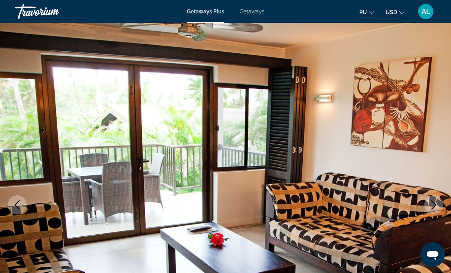
click at [250, 9] on span "Getaways" at bounding box center [252, 11] width 25 height 6
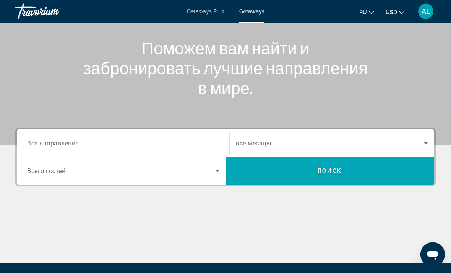
scroll to position [84, 0]
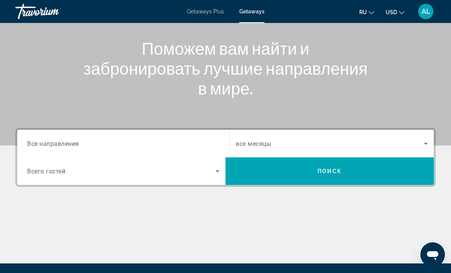
click at [186, 144] on input "Destination Все направления" at bounding box center [123, 143] width 192 height 9
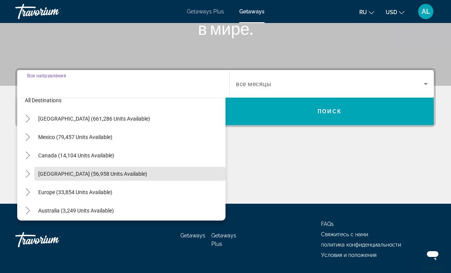
scroll to position [10, 0]
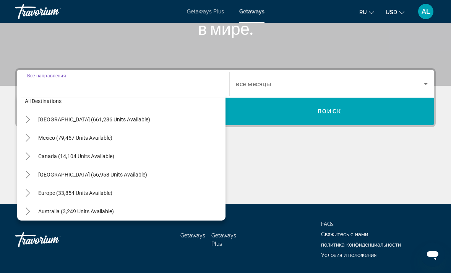
click at [34, 119] on span "Search widget" at bounding box center [129, 119] width 191 height 18
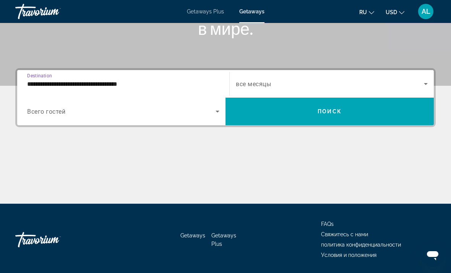
click at [31, 85] on input "**********" at bounding box center [123, 84] width 192 height 9
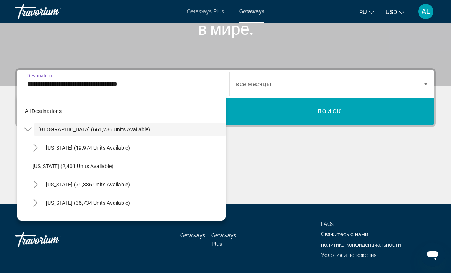
scroll to position [125, 0]
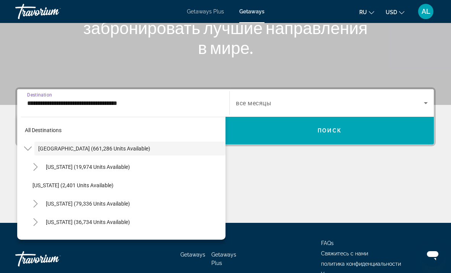
click at [28, 151] on icon "Toggle United States (661,286 units available)" at bounding box center [28, 149] width 8 height 8
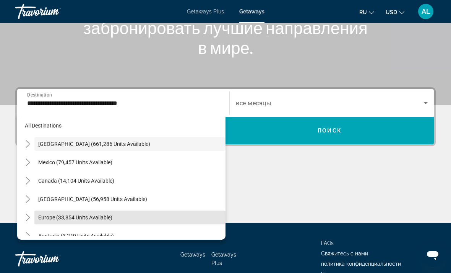
scroll to position [5, 0]
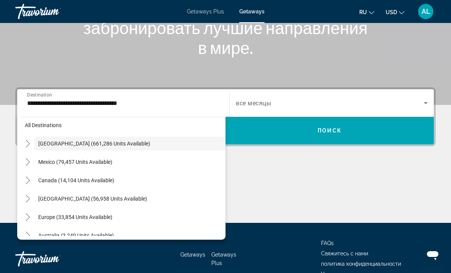
click at [33, 142] on mat-icon "Toggle United States (661,286 units available)" at bounding box center [27, 143] width 13 height 13
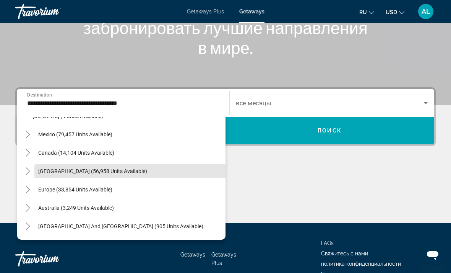
scroll to position [864, 0]
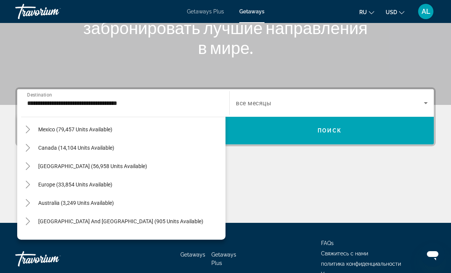
click at [26, 127] on icon "Toggle Mexico (79,457 units available)" at bounding box center [28, 129] width 4 height 8
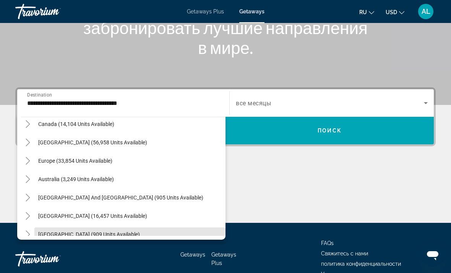
scroll to position [1091, 0]
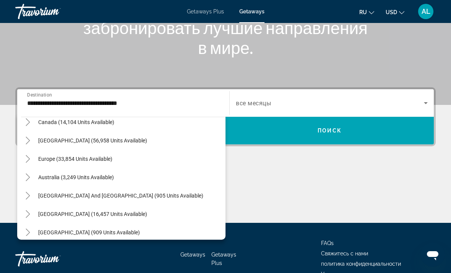
click at [28, 138] on icon "Toggle Caribbean & Atlantic Islands (56,958 units available)" at bounding box center [28, 141] width 4 height 8
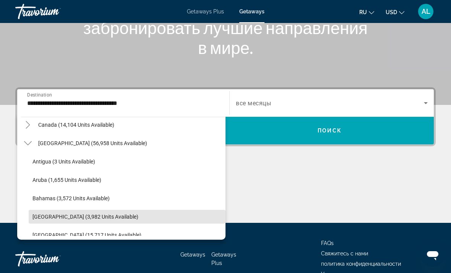
scroll to position [1088, 0]
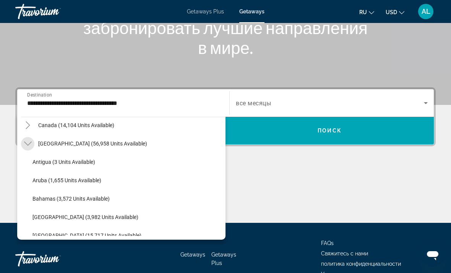
click at [30, 141] on icon "Toggle Caribbean & Atlantic Islands (56,958 units available)" at bounding box center [28, 144] width 8 height 8
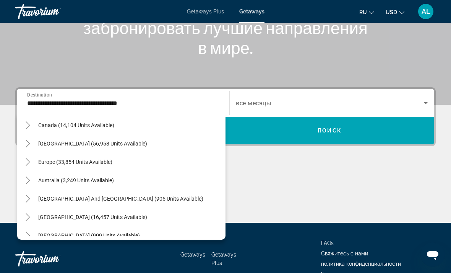
click at [31, 138] on mat-icon "Toggle Caribbean & Atlantic Islands (56,958 units available)" at bounding box center [27, 143] width 13 height 13
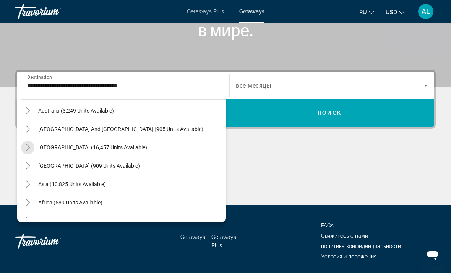
scroll to position [1419, 0]
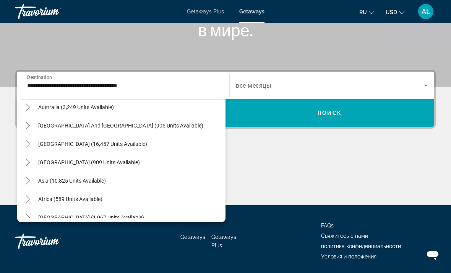
click at [28, 142] on icon "Toggle South America (16,457 units available)" at bounding box center [28, 144] width 8 height 8
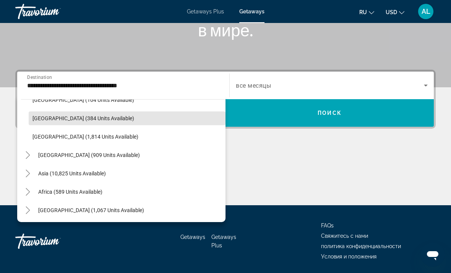
scroll to position [1573, 0]
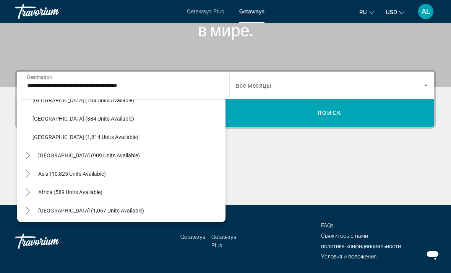
click at [28, 158] on icon "Toggle Central America (909 units available)" at bounding box center [28, 155] width 8 height 8
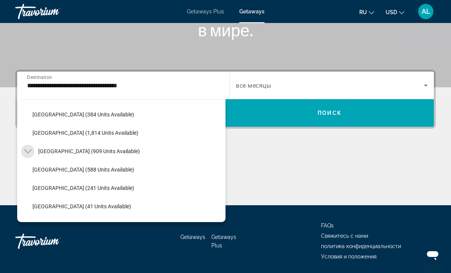
click at [29, 146] on mat-icon "Toggle Central America (909 units available)" at bounding box center [27, 151] width 13 height 13
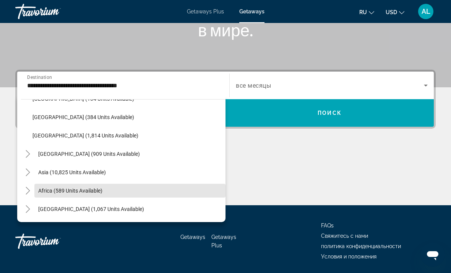
scroll to position [144, 0]
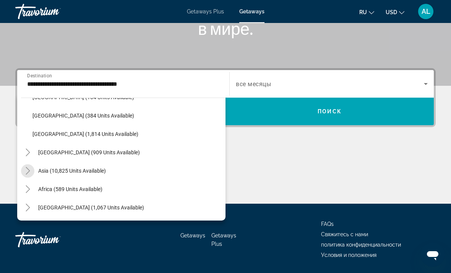
click at [29, 166] on mat-icon "Toggle Asia (10,825 units available)" at bounding box center [27, 170] width 13 height 13
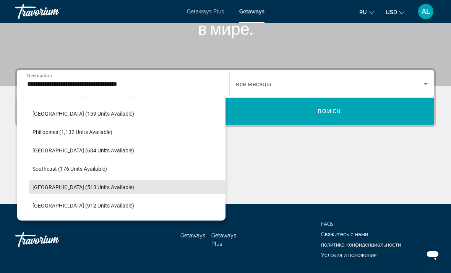
scroll to position [1777, 0]
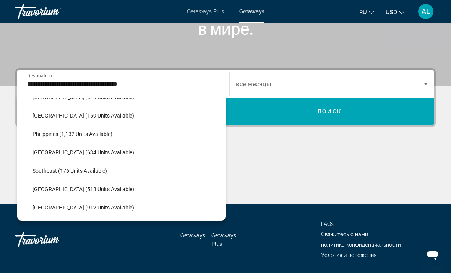
click at [45, 114] on span "[GEOGRAPHIC_DATA] (159 units available)" at bounding box center [84, 115] width 102 height 6
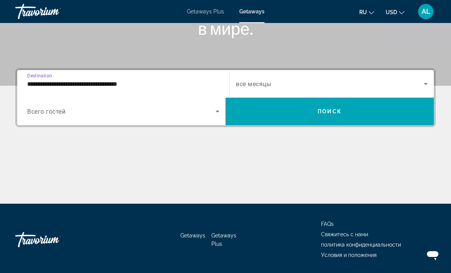
type input "**********"
click at [306, 118] on span "Search widget" at bounding box center [330, 111] width 208 height 18
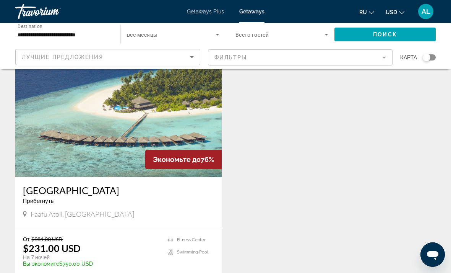
scroll to position [304, 0]
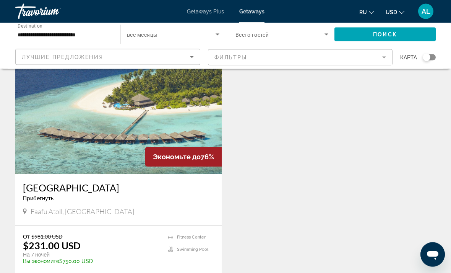
click at [177, 126] on img "Main content" at bounding box center [118, 113] width 207 height 122
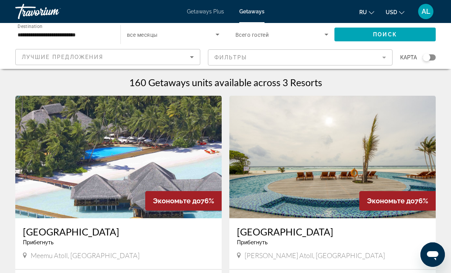
click at [218, 10] on span "Getaways Plus" at bounding box center [205, 11] width 37 height 6
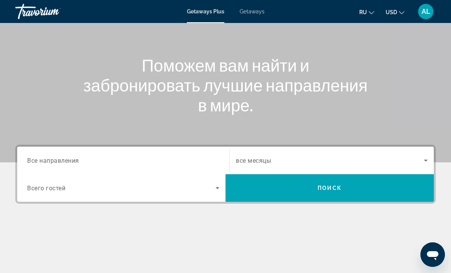
click at [37, 154] on div "Search widget" at bounding box center [123, 161] width 192 height 22
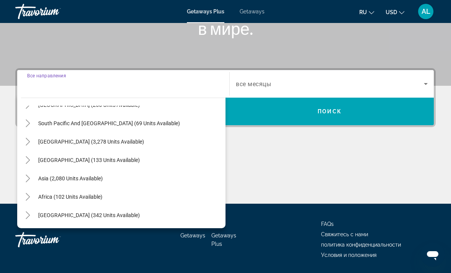
scroll to position [124, 0]
click at [27, 179] on icon "Toggle Asia (2,080 units available)" at bounding box center [28, 178] width 8 height 8
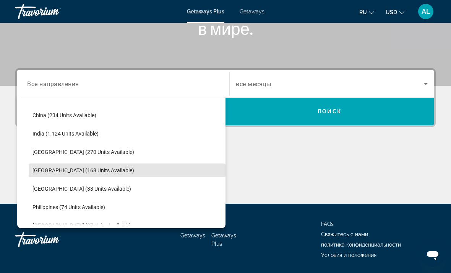
scroll to position [252, 0]
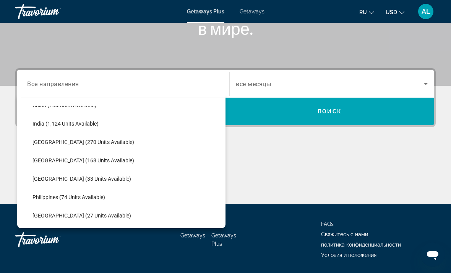
click at [41, 181] on span "Maldives (33 units available)" at bounding box center [82, 179] width 99 height 6
type input "**********"
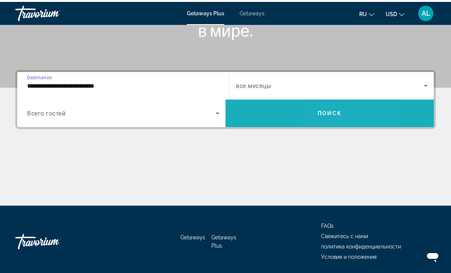
scroll to position [142, 0]
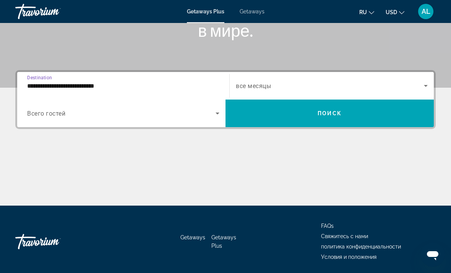
click at [317, 109] on span "Search widget" at bounding box center [330, 113] width 208 height 18
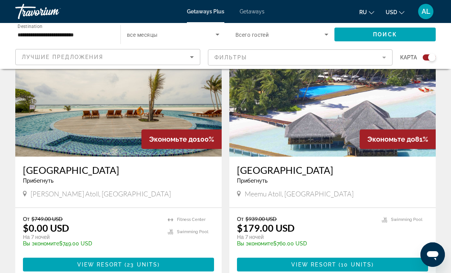
scroll to position [299, 0]
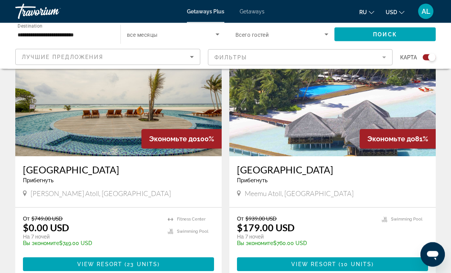
click at [195, 116] on img "Main content" at bounding box center [118, 95] width 207 height 122
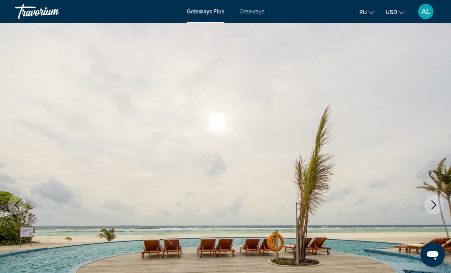
click at [259, 11] on span "Getaways" at bounding box center [252, 11] width 25 height 6
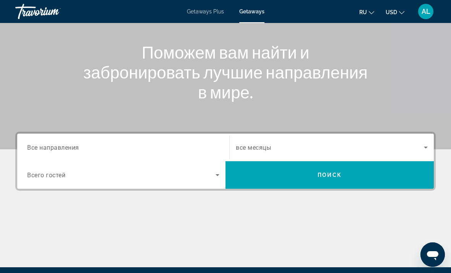
click at [41, 146] on span "Все направления" at bounding box center [53, 146] width 52 height 7
click at [41, 146] on input "Destination Все направления" at bounding box center [123, 147] width 192 height 9
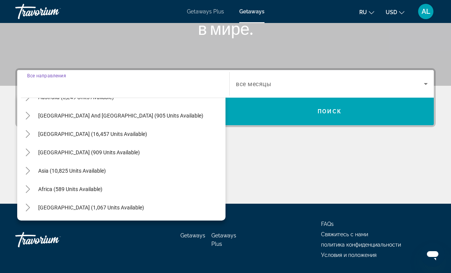
scroll to position [124, 0]
click at [26, 169] on icon "Toggle Asia (10,825 units available)" at bounding box center [28, 171] width 8 height 8
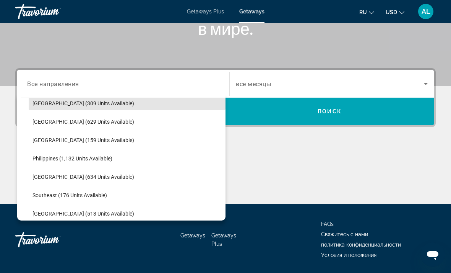
scroll to position [302, 0]
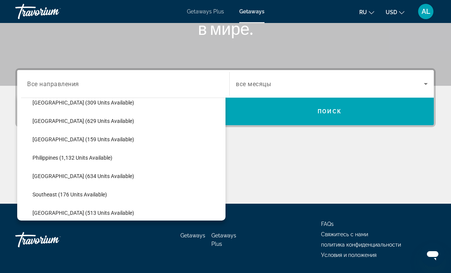
click at [142, 145] on span "Search widget" at bounding box center [127, 139] width 197 height 18
type input "**********"
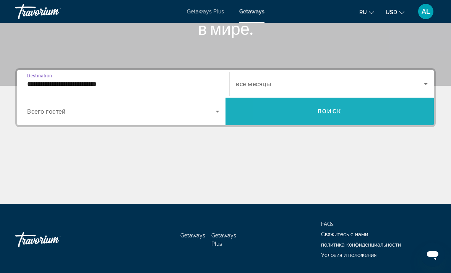
click at [295, 109] on span "Search widget" at bounding box center [330, 111] width 208 height 18
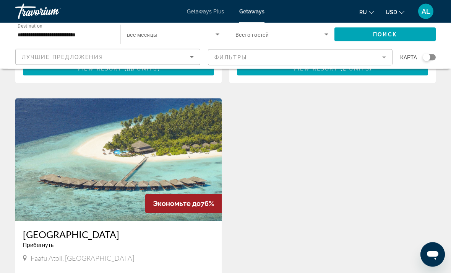
scroll to position [258, 0]
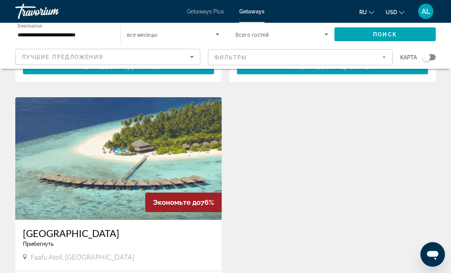
click at [265, 191] on div "Экономьте до 76% Medhufushi Island Resort Прибегнуть - Это курорт только для вз…" at bounding box center [225, 97] width 428 height 520
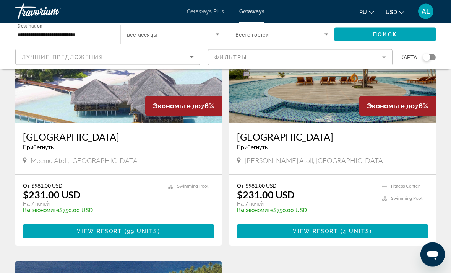
scroll to position [91, 0]
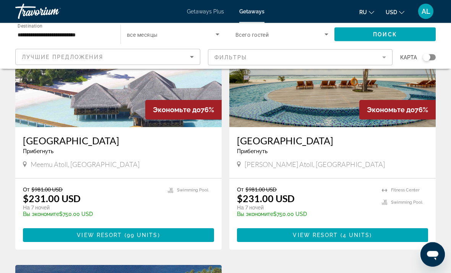
click at [220, 139] on div "Medhufushi Island Resort Прибегнуть - Это курорт только для взрослых Meemu Atol…" at bounding box center [118, 152] width 207 height 51
click at [200, 153] on div "Прибегнуть - Это курорт только для взрослых" at bounding box center [118, 151] width 191 height 6
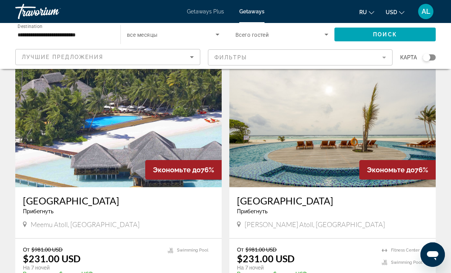
scroll to position [29, 0]
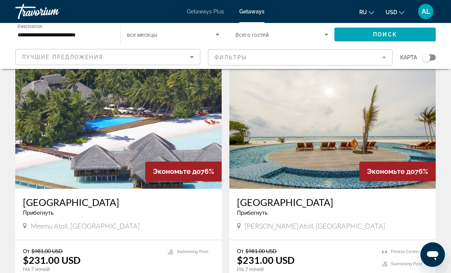
click at [197, 145] on img "Main content" at bounding box center [118, 127] width 207 height 122
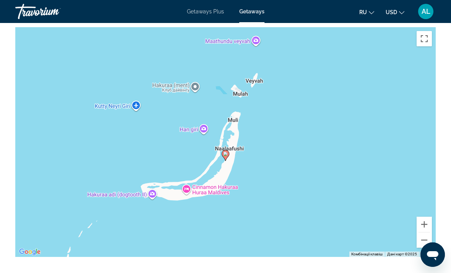
scroll to position [1351, 0]
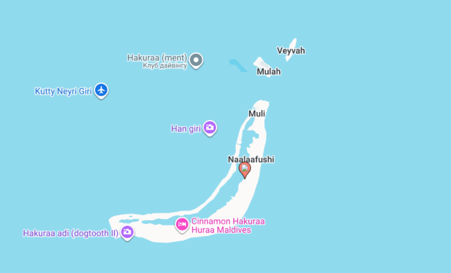
click at [65, 55] on div "Увімкніть режим перетягування за допомогою клавіатури, натиснувши Alt + Enter. …" at bounding box center [225, 133] width 421 height 230
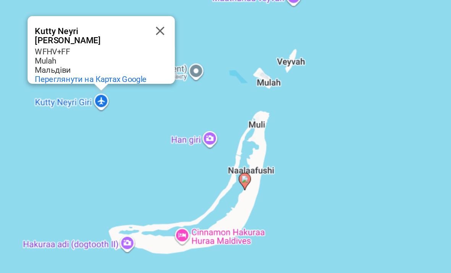
click at [214, 145] on gmp-advanced-marker "Main content" at bounding box center [218, 150] width 8 height 11
click at [87, 85] on span "Переглянути на Картах Google" at bounding box center [122, 88] width 70 height 6
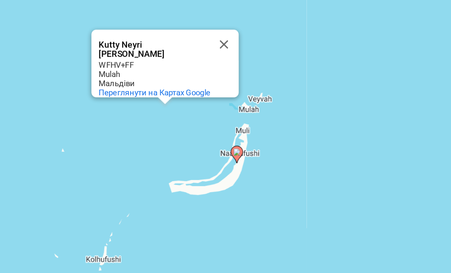
click at [195, 64] on button "Закрити" at bounding box center [204, 73] width 18 height 18
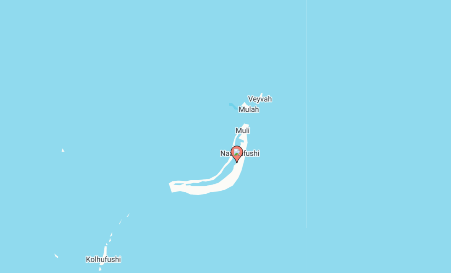
click at [224, 69] on div "Увімкніть режим перетягування за допомогою клавіатури, натиснувши Alt + Enter. …" at bounding box center [225, 133] width 421 height 230
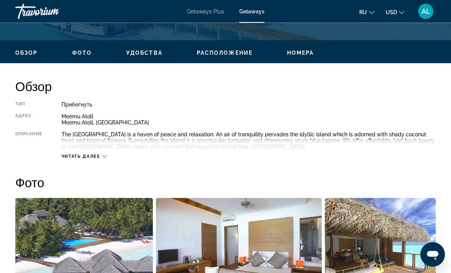
scroll to position [0, 0]
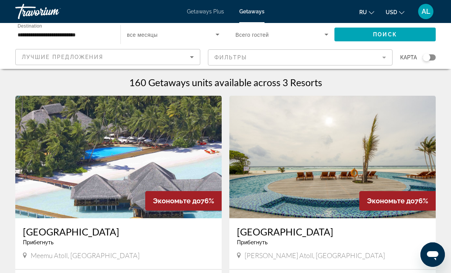
click at [73, 39] on input "**********" at bounding box center [64, 34] width 93 height 9
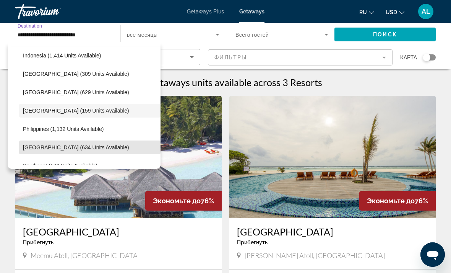
scroll to position [277, 0]
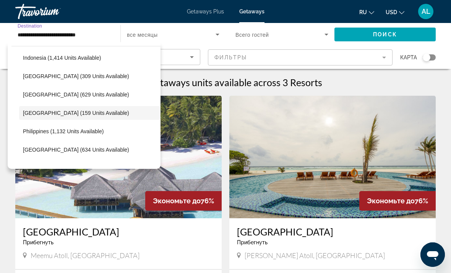
click at [30, 132] on span "Philippines (1,132 units available)" at bounding box center [63, 131] width 81 height 6
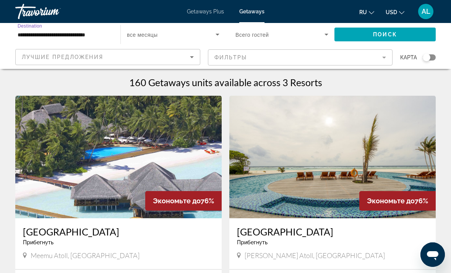
click at [381, 39] on span "Search widget" at bounding box center [385, 34] width 101 height 18
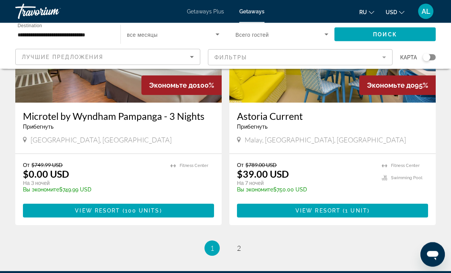
scroll to position [1484, 0]
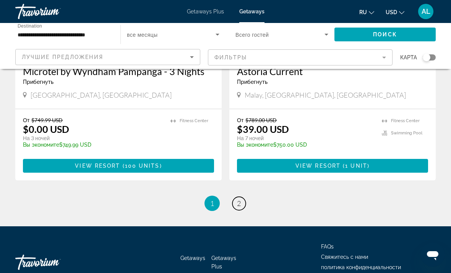
click at [236, 197] on link "page 2" at bounding box center [239, 203] width 13 height 13
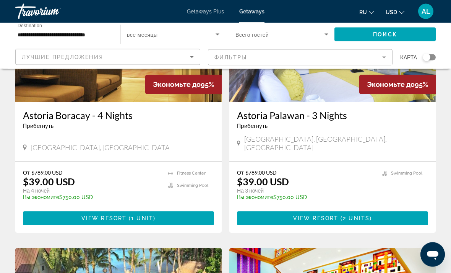
click at [26, 32] on input "**********" at bounding box center [64, 34] width 93 height 9
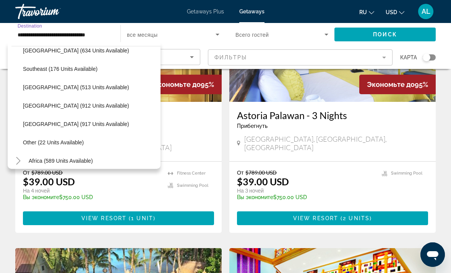
scroll to position [376, 0]
click at [33, 106] on span "[GEOGRAPHIC_DATA] (912 units available)" at bounding box center [76, 105] width 106 height 6
type input "**********"
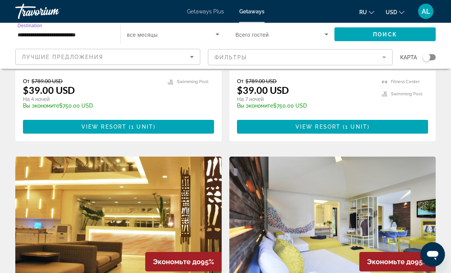
scroll to position [179, 0]
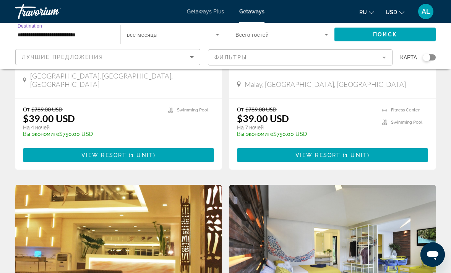
click at [394, 34] on span "Поиск" at bounding box center [385, 34] width 24 height 6
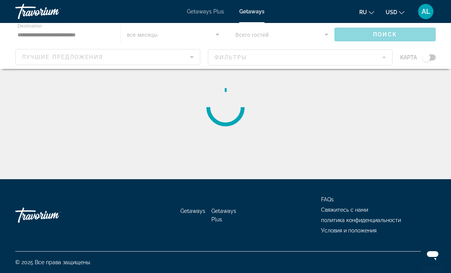
scroll to position [24, 0]
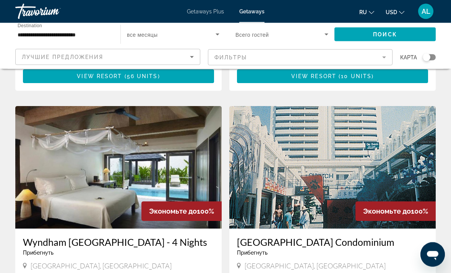
click at [274, 214] on img "Main content" at bounding box center [333, 167] width 207 height 122
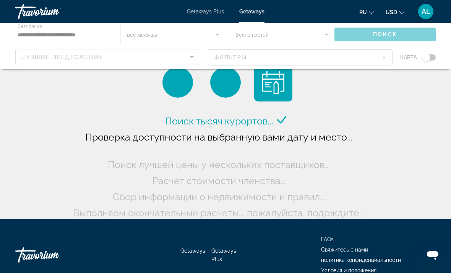
click at [266, 218] on div "Выполняем окончательные расчеты... пожалуйста, подождите..." at bounding box center [225, 213] width 305 height 16
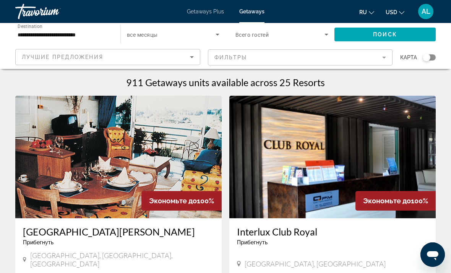
click at [28, 33] on input "**********" at bounding box center [64, 34] width 93 height 9
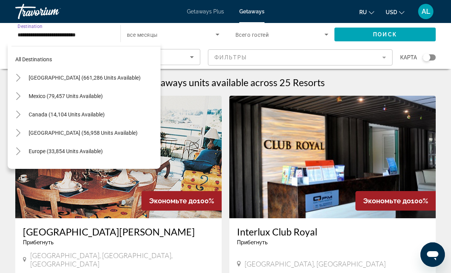
scroll to position [376, 0]
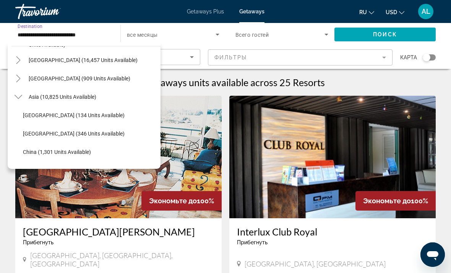
click at [20, 94] on icon "Toggle Asia (10,825 units available)" at bounding box center [19, 97] width 8 height 8
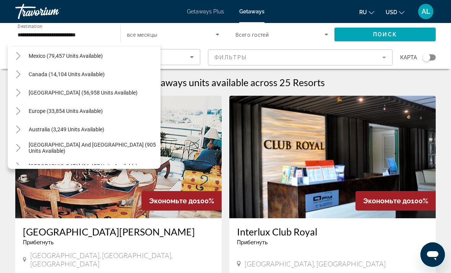
scroll to position [37, 0]
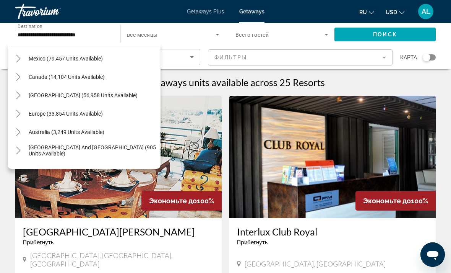
click at [22, 112] on mat-icon "Toggle Europe (33,854 units available)" at bounding box center [17, 113] width 13 height 13
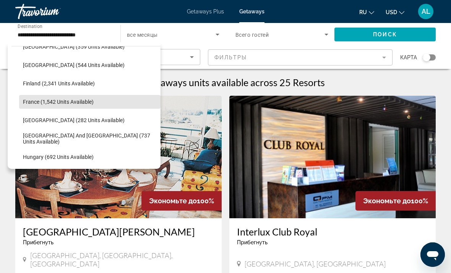
scroll to position [178, 0]
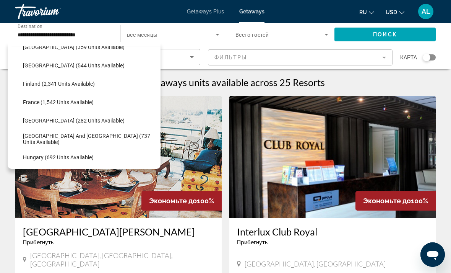
click at [33, 64] on span "[GEOGRAPHIC_DATA] (544 units available)" at bounding box center [74, 65] width 102 height 6
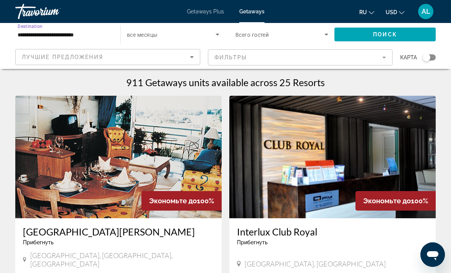
click at [386, 29] on span "Search widget" at bounding box center [385, 34] width 101 height 18
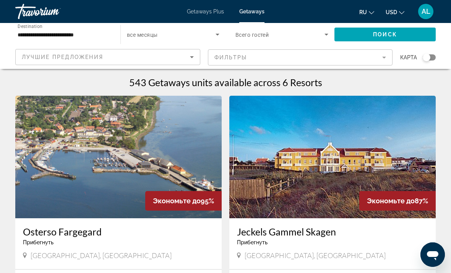
click at [44, 35] on input "**********" at bounding box center [64, 34] width 93 height 9
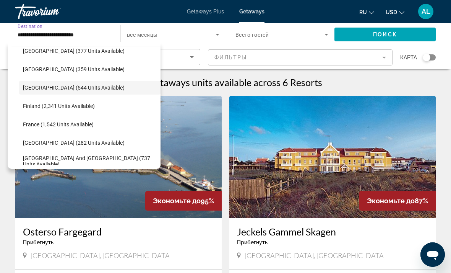
scroll to position [156, 0]
click at [34, 108] on span "Search widget" at bounding box center [90, 105] width 142 height 18
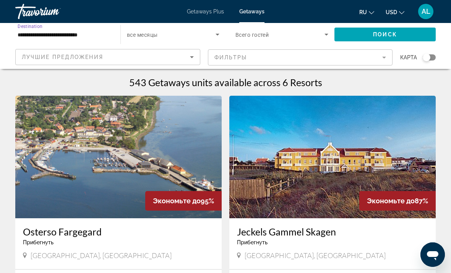
click at [396, 36] on span "Поиск" at bounding box center [385, 34] width 24 height 6
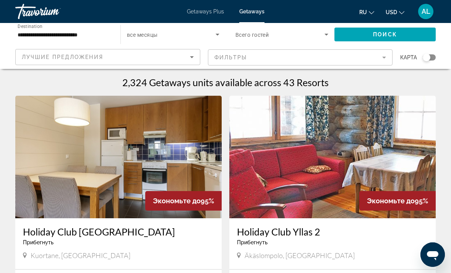
click at [22, 28] on span "Destination" at bounding box center [30, 25] width 25 height 5
click at [22, 30] on input "**********" at bounding box center [64, 34] width 93 height 9
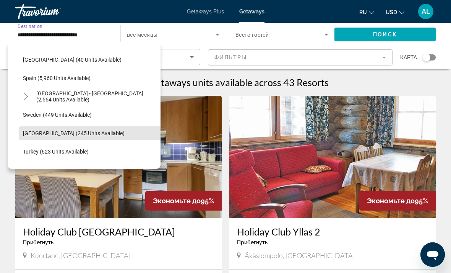
scroll to position [402, 0]
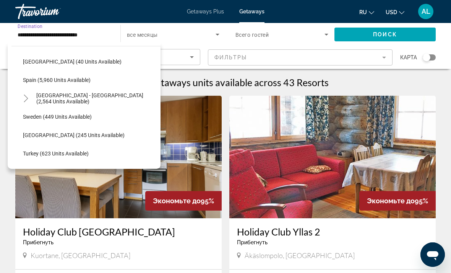
click at [26, 94] on icon "Toggle Spain - Canary Islands (2,564 units available)" at bounding box center [26, 98] width 8 height 8
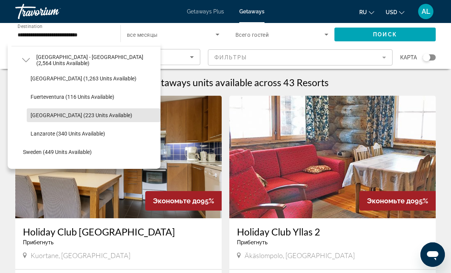
scroll to position [440, 0]
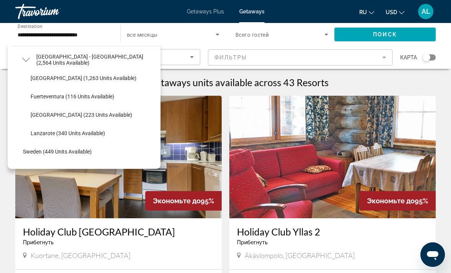
click at [116, 136] on span "Search widget" at bounding box center [94, 133] width 134 height 18
type input "**********"
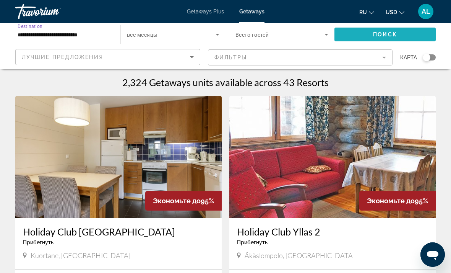
click at [380, 36] on span "Поиск" at bounding box center [385, 34] width 24 height 6
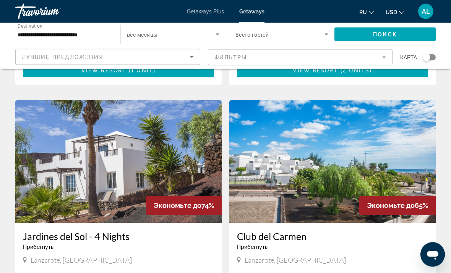
scroll to position [809, 0]
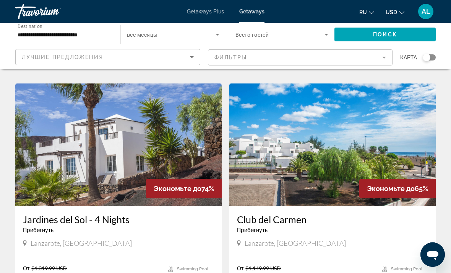
click at [344, 166] on img "Main content" at bounding box center [333, 144] width 207 height 122
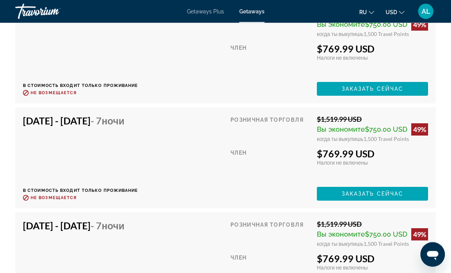
scroll to position [1725, 0]
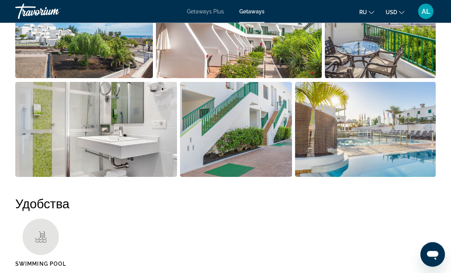
scroll to position [40, 0]
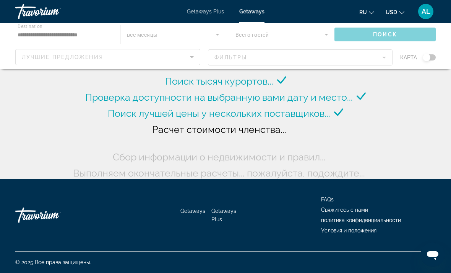
click at [256, 173] on span "Выполняем окончательные расчеты... пожалуйста, подождите..." at bounding box center [219, 172] width 292 height 11
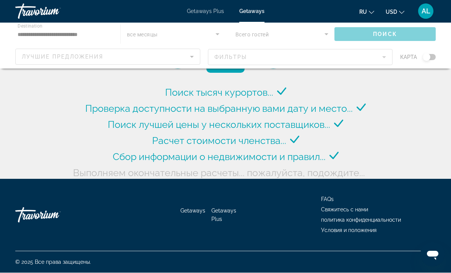
scroll to position [28, 0]
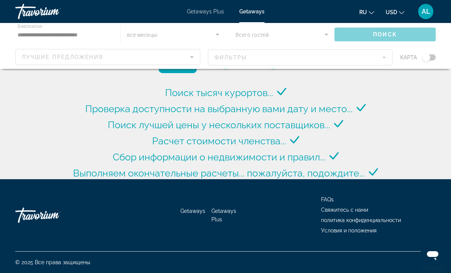
click at [27, 35] on div "Main content" at bounding box center [225, 46] width 451 height 46
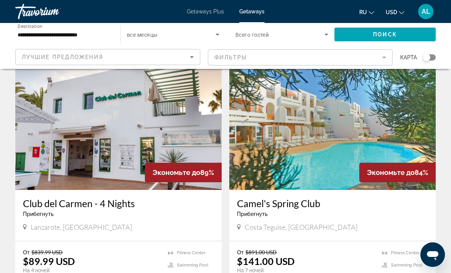
click at [32, 33] on input "**********" at bounding box center [64, 34] width 93 height 9
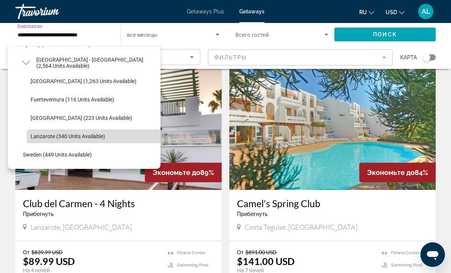
scroll to position [436, 0]
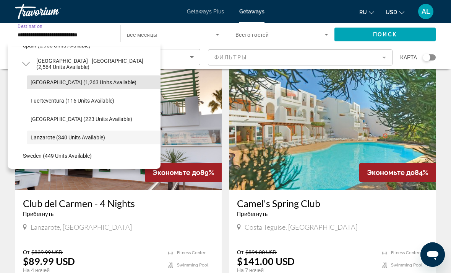
click at [44, 80] on span "[GEOGRAPHIC_DATA] (1,263 units available)" at bounding box center [84, 82] width 106 height 6
type input "**********"
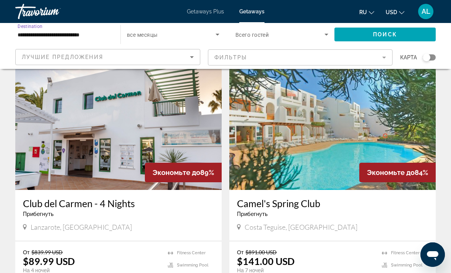
click at [392, 37] on span "Поиск" at bounding box center [385, 34] width 24 height 6
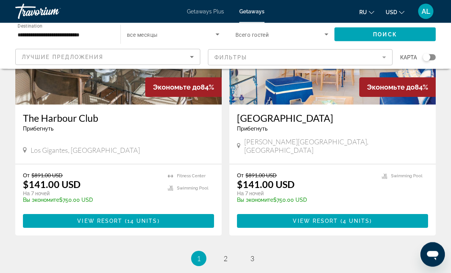
scroll to position [1435, 0]
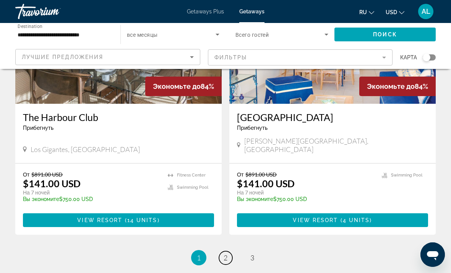
click at [227, 253] on span "2" at bounding box center [226, 257] width 4 height 8
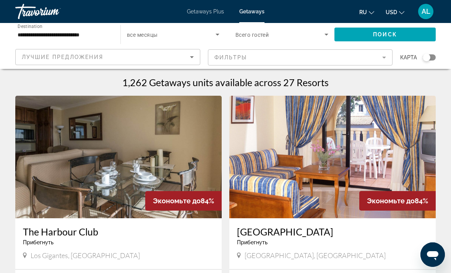
click at [212, 11] on span "Getaways Plus" at bounding box center [205, 11] width 37 height 6
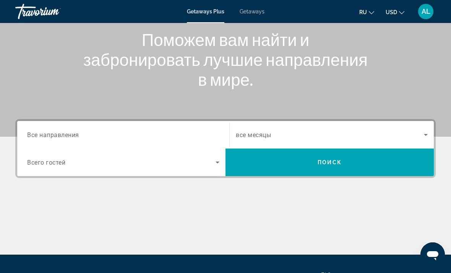
click at [199, 135] on input "Destination Все направления" at bounding box center [123, 134] width 192 height 9
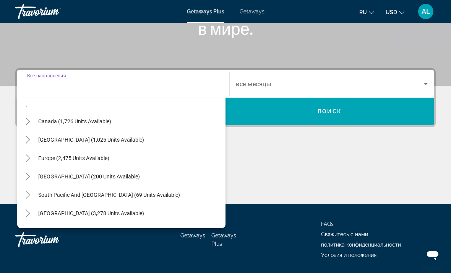
scroll to position [50, 0]
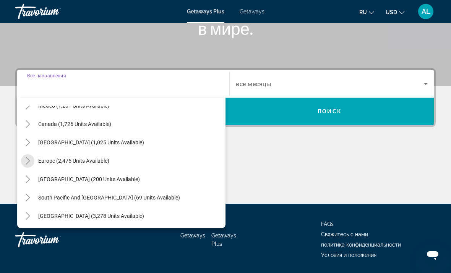
click at [30, 157] on icon "Toggle Europe (2,475 units available)" at bounding box center [28, 161] width 8 height 8
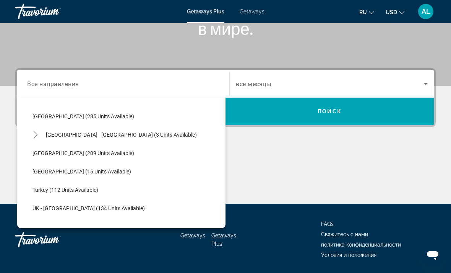
scroll to position [368, 0]
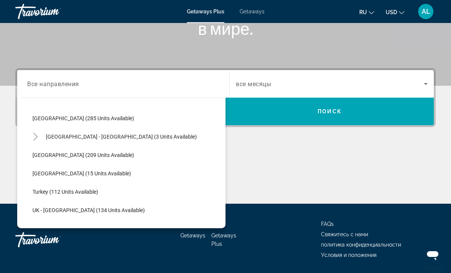
click at [37, 136] on icon "Toggle Spain - Canary Islands (3 units available)" at bounding box center [36, 137] width 8 height 8
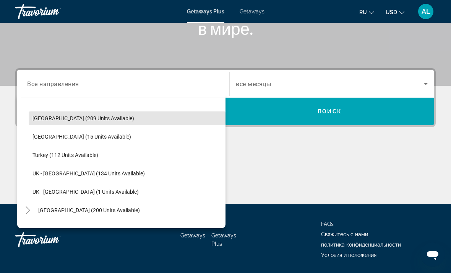
scroll to position [460, 0]
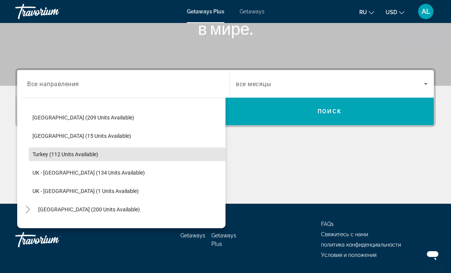
click at [111, 156] on span "Search widget" at bounding box center [127, 154] width 197 height 18
type input "**********"
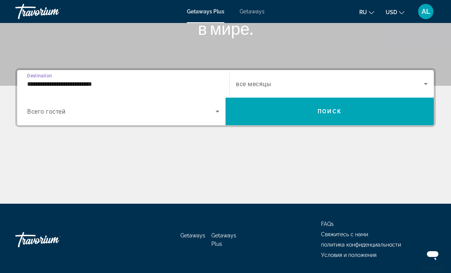
click at [290, 116] on span "Search widget" at bounding box center [330, 111] width 208 height 18
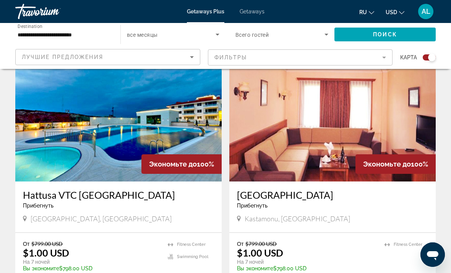
scroll to position [539, 0]
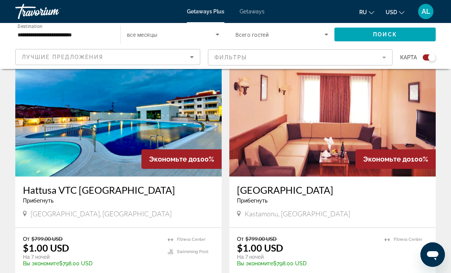
click at [171, 148] on img "Main content" at bounding box center [118, 115] width 207 height 122
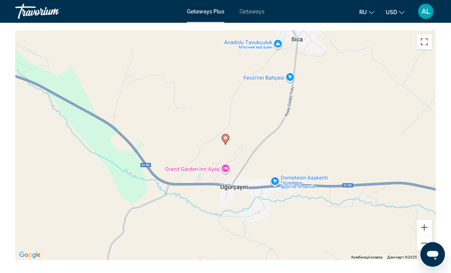
scroll to position [1213, 0]
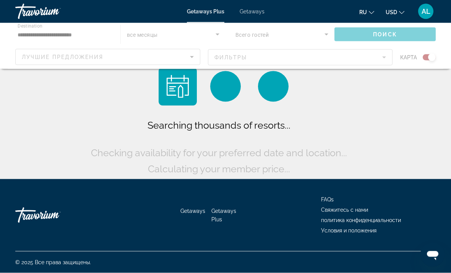
scroll to position [24, 0]
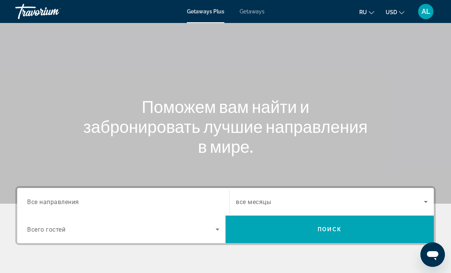
click at [191, 203] on input "Destination Все направления" at bounding box center [123, 201] width 192 height 9
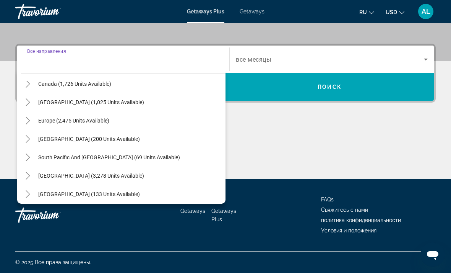
scroll to position [67, 0]
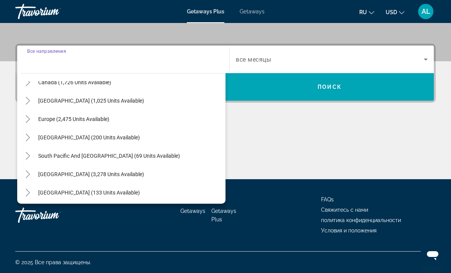
click at [30, 116] on icon "Toggle Europe (2,475 units available)" at bounding box center [28, 119] width 8 height 8
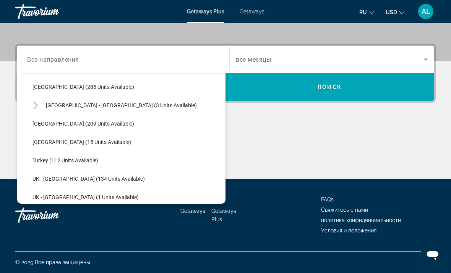
scroll to position [386, 0]
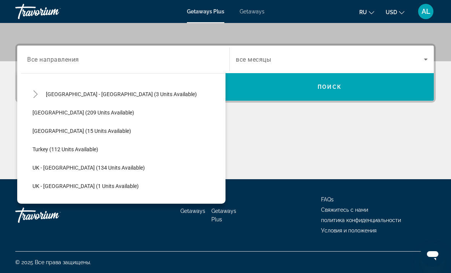
click at [46, 147] on span "Turkey (112 units available)" at bounding box center [66, 149] width 66 height 6
type input "**********"
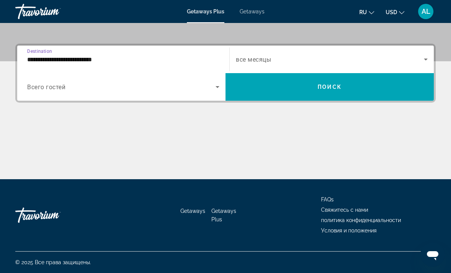
click at [303, 89] on span "Search widget" at bounding box center [330, 87] width 208 height 18
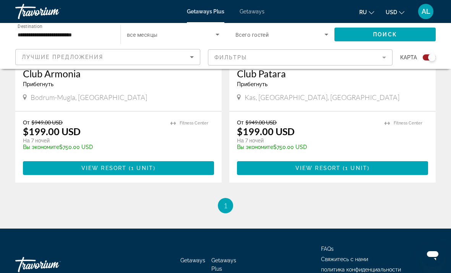
scroll to position [1689, 0]
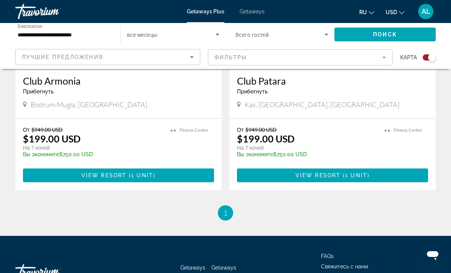
click at [259, 11] on span "Getaways" at bounding box center [252, 11] width 25 height 6
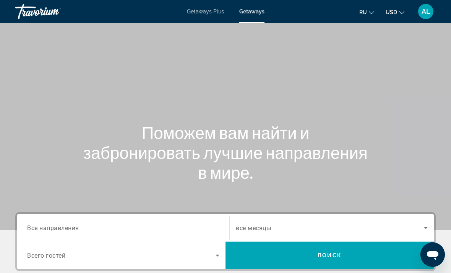
click at [181, 223] on input "Destination Все направления" at bounding box center [123, 227] width 192 height 9
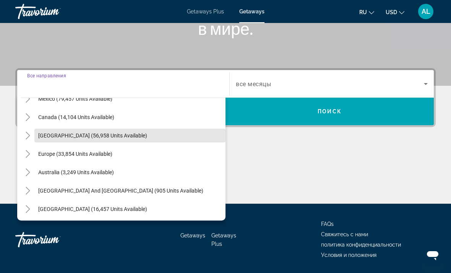
scroll to position [53, 0]
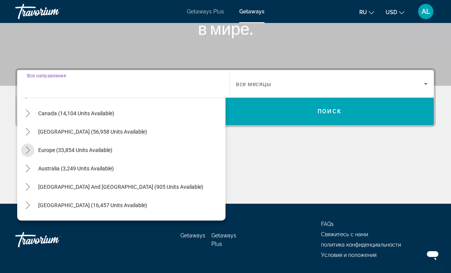
click at [29, 148] on icon "Toggle Europe (33,854 units available)" at bounding box center [28, 150] width 8 height 8
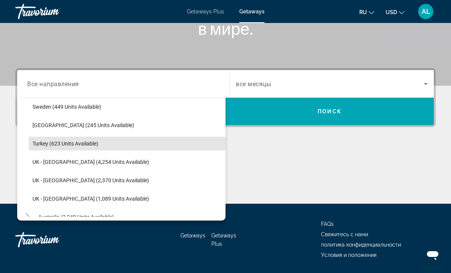
scroll to position [466, 0]
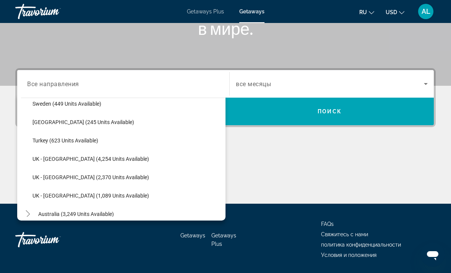
click at [37, 141] on span "Turkey (623 units available)" at bounding box center [66, 140] width 66 height 6
type input "**********"
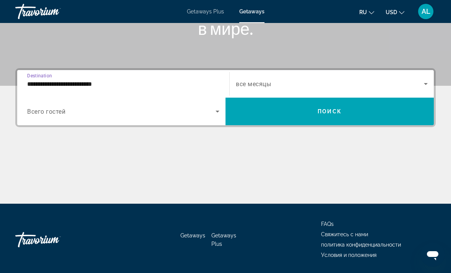
click at [330, 116] on span "Search widget" at bounding box center [330, 111] width 208 height 18
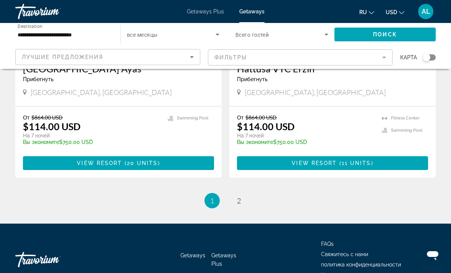
scroll to position [1484, 0]
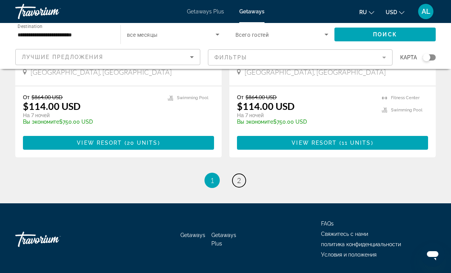
click at [238, 181] on span "2" at bounding box center [239, 180] width 4 height 8
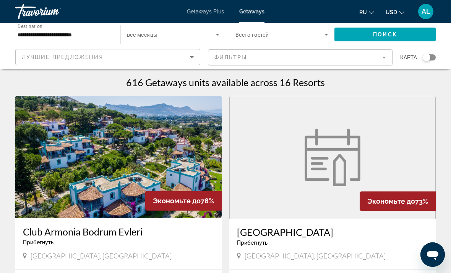
click at [20, 36] on input "**********" at bounding box center [64, 34] width 93 height 9
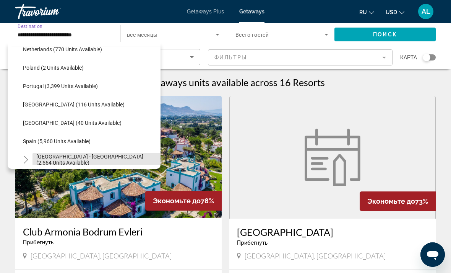
scroll to position [340, 0]
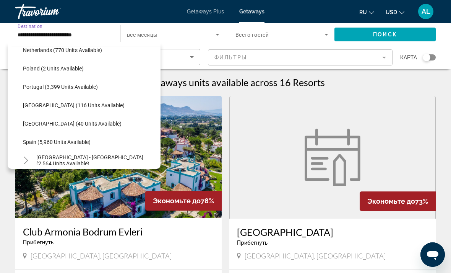
click at [112, 142] on span "Search widget" at bounding box center [90, 142] width 142 height 18
type input "**********"
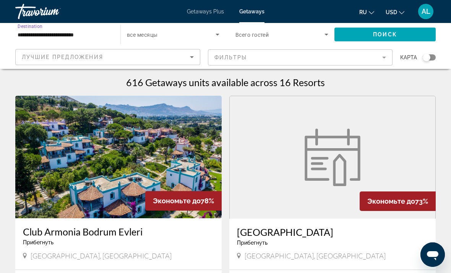
click at [367, 38] on span "Search widget" at bounding box center [385, 34] width 101 height 18
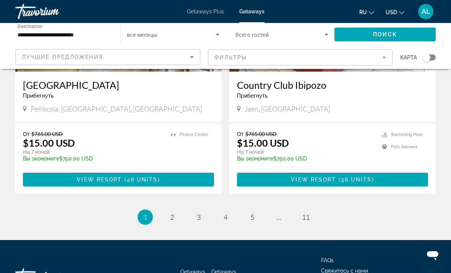
scroll to position [1469, 0]
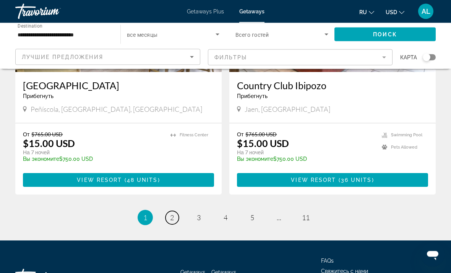
click at [168, 211] on link "page 2" at bounding box center [172, 217] width 13 height 13
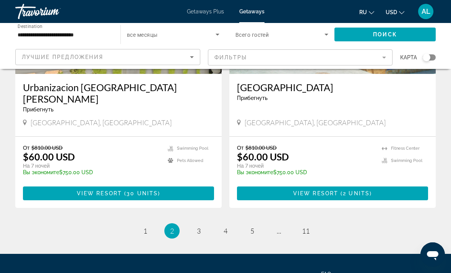
scroll to position [1484, 0]
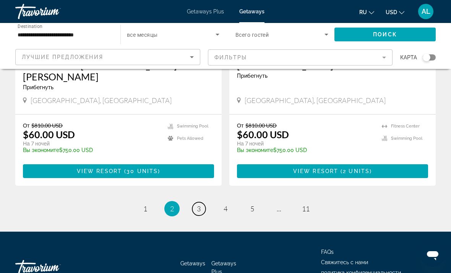
click at [200, 204] on span "3" at bounding box center [199, 208] width 4 height 8
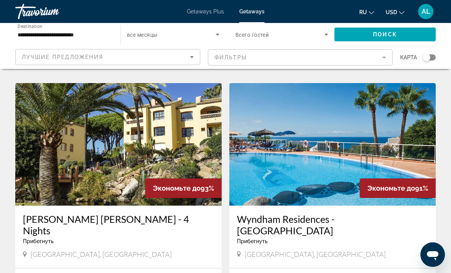
scroll to position [271, 0]
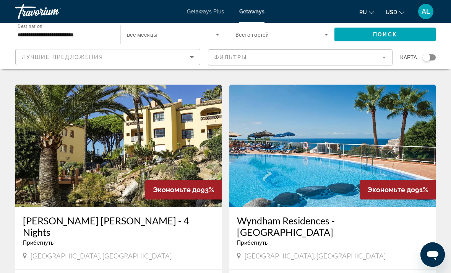
click at [308, 187] on img "Main content" at bounding box center [333, 146] width 207 height 122
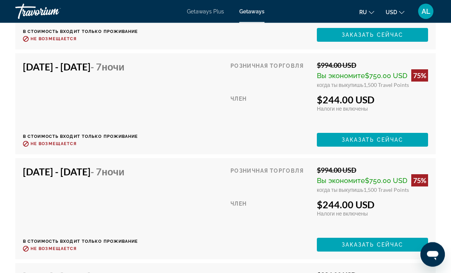
scroll to position [2256, 0]
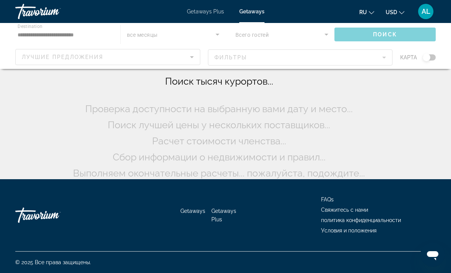
scroll to position [40, 0]
click at [254, 221] on div "Getaways Getaways Plus FAQs Свяжитесь с нами политика конфиденциальности Услови…" at bounding box center [225, 215] width 421 height 72
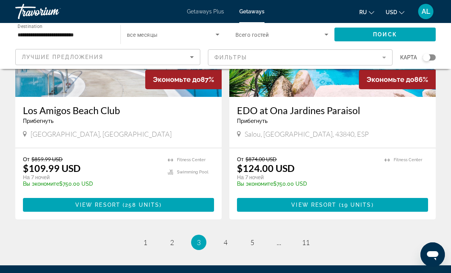
scroll to position [1484, 0]
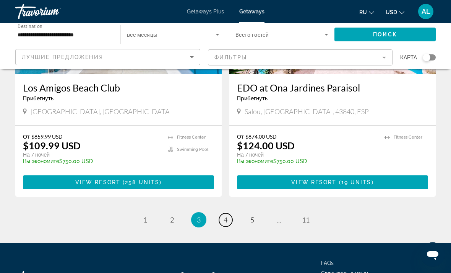
click at [224, 215] on span "4" at bounding box center [226, 219] width 4 height 8
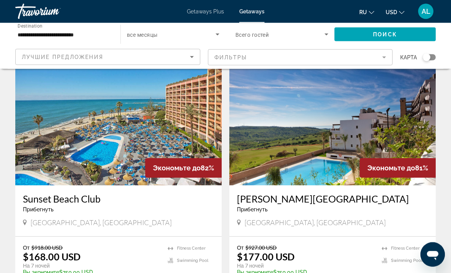
scroll to position [825, 0]
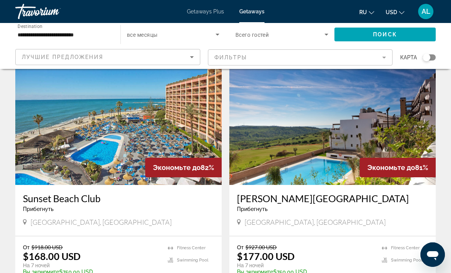
click at [189, 140] on img "Main content" at bounding box center [118, 123] width 207 height 122
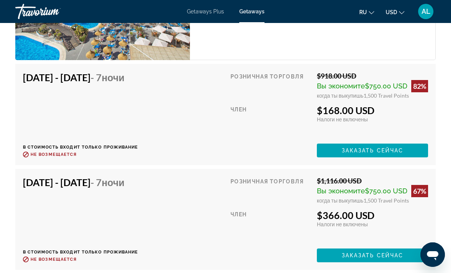
scroll to position [1636, 0]
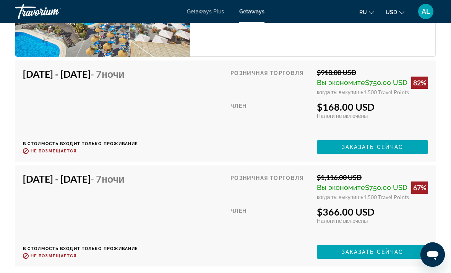
click at [388, 208] on div "$366.00 USD" at bounding box center [372, 211] width 111 height 11
click at [384, 254] on span "Заказать сейчас" at bounding box center [373, 252] width 62 height 6
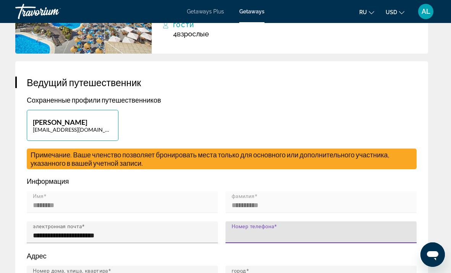
scroll to position [411, 0]
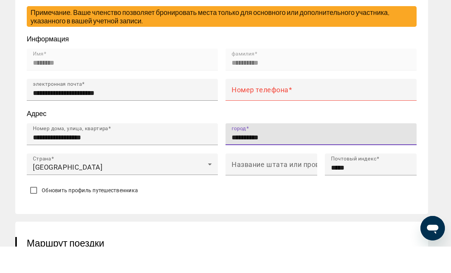
type input "**********"
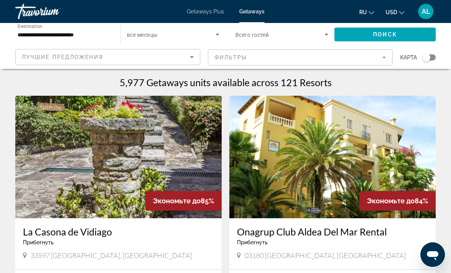
click at [313, 31] on span "Search widget" at bounding box center [280, 34] width 89 height 9
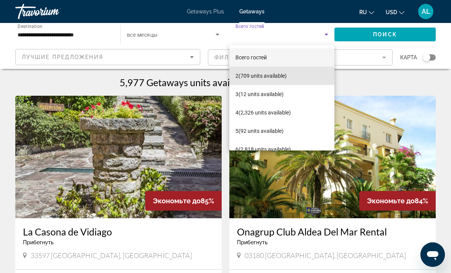
click at [289, 75] on mat-option "2 (709 units available)" at bounding box center [282, 76] width 105 height 18
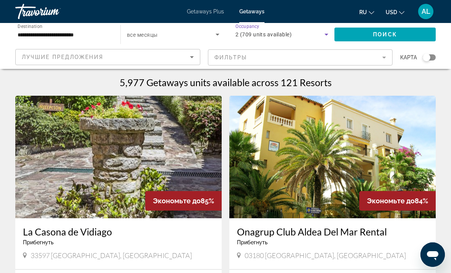
click at [391, 35] on span "Поиск" at bounding box center [385, 34] width 24 height 6
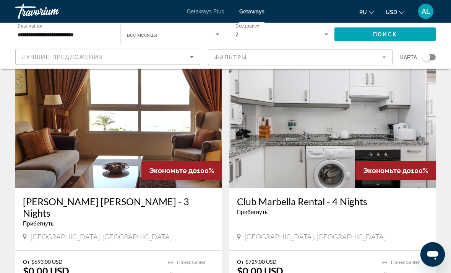
scroll to position [32, 0]
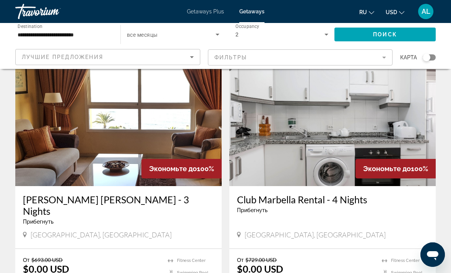
click at [166, 139] on img "Main content" at bounding box center [118, 125] width 207 height 122
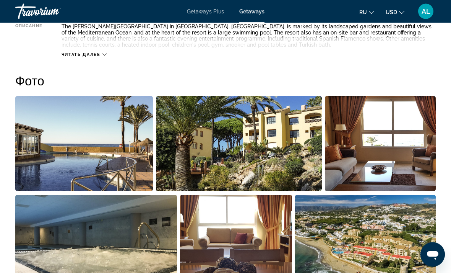
scroll to position [481, 0]
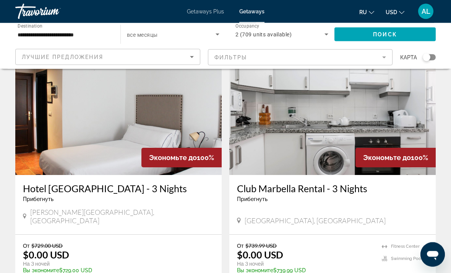
scroll to position [314, 0]
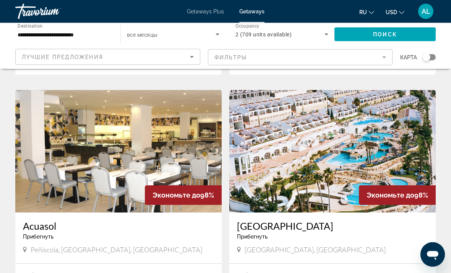
click at [337, 149] on img "Main content" at bounding box center [333, 151] width 207 height 122
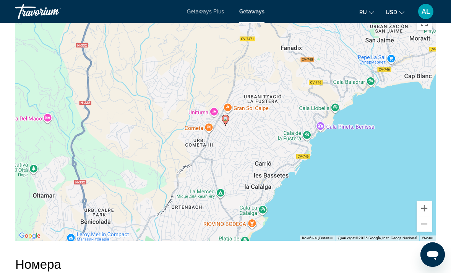
scroll to position [1216, 0]
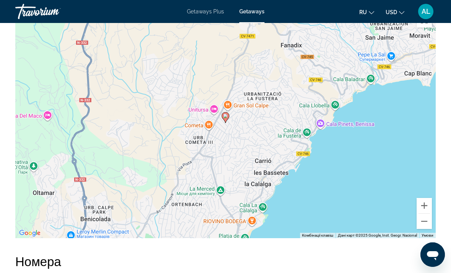
click at [223, 122] on gmp-advanced-marker "Main content" at bounding box center [226, 117] width 8 height 11
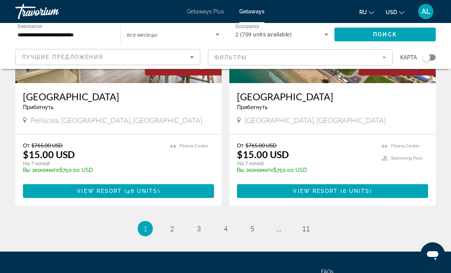
scroll to position [1484, 0]
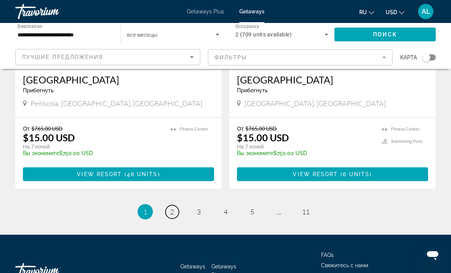
click at [172, 207] on span "2" at bounding box center [172, 211] width 4 height 8
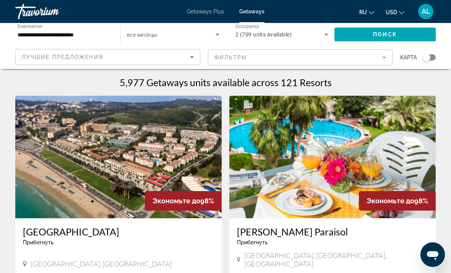
click at [23, 37] on input "**********" at bounding box center [64, 34] width 93 height 9
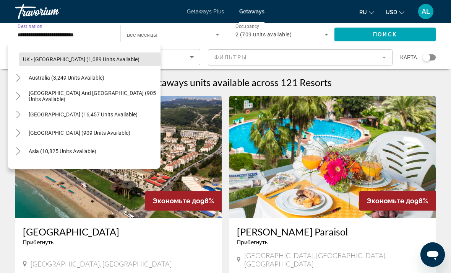
scroll to position [550, 0]
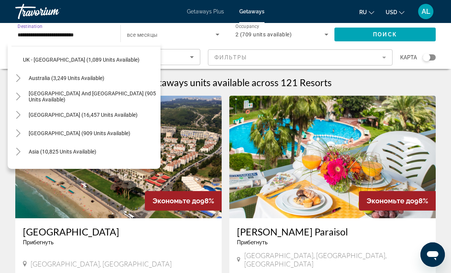
click at [20, 76] on icon "Toggle Australia (3,249 units available)" at bounding box center [19, 78] width 8 height 8
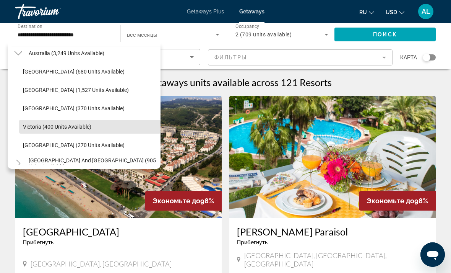
scroll to position [573, 0]
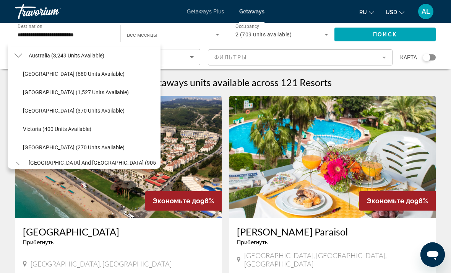
click at [17, 56] on icon "Toggle Australia (3,249 units available)" at bounding box center [18, 56] width 8 height 4
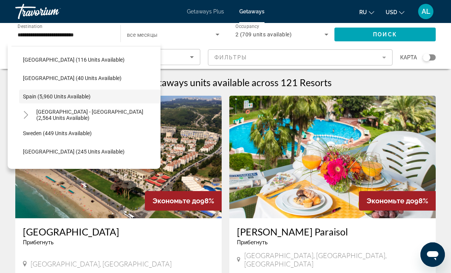
scroll to position [387, 0]
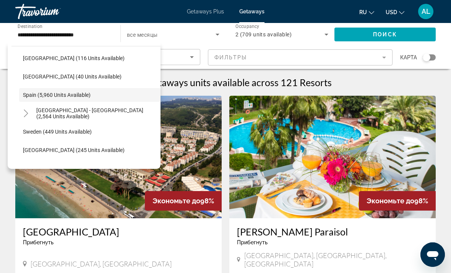
click at [28, 107] on mat-icon "Toggle Spain - Canary Islands (2,564 units available)" at bounding box center [25, 113] width 13 height 13
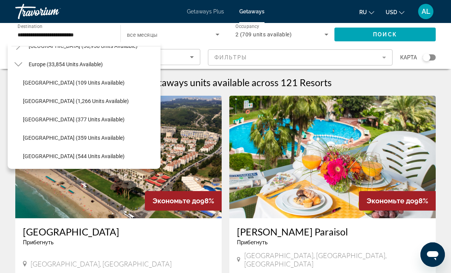
scroll to position [68, 0]
click at [21, 81] on icon "Toggle Europe (33,854 units available)" at bounding box center [19, 84] width 8 height 8
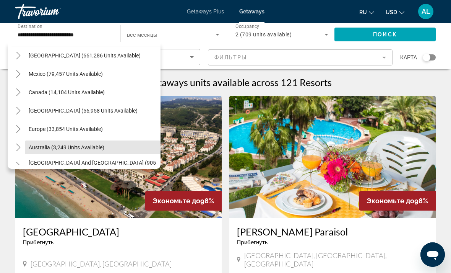
scroll to position [25, 0]
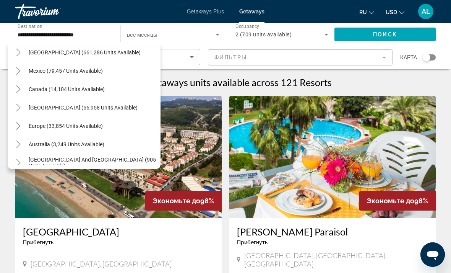
click at [18, 66] on mat-icon "Toggle Mexico (79,457 units available)" at bounding box center [17, 70] width 13 height 13
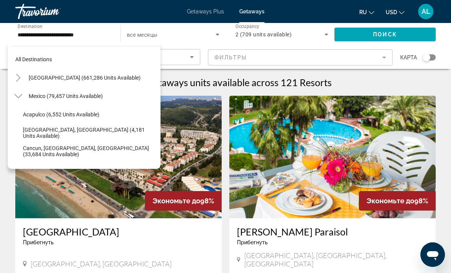
scroll to position [0, 0]
click at [21, 94] on icon "Toggle Mexico (79,457 units available)" at bounding box center [19, 96] width 8 height 8
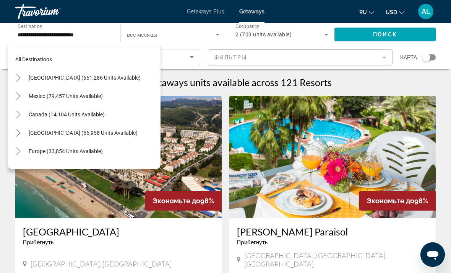
click at [18, 98] on icon "Toggle Mexico (79,457 units available)" at bounding box center [19, 96] width 8 height 8
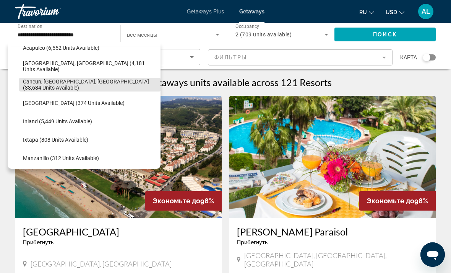
scroll to position [67, 0]
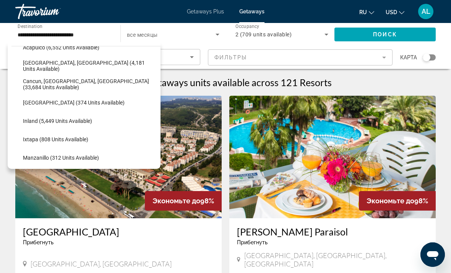
click at [110, 84] on span "Cancun, Cozumel, Riviera Maya (33,684 units available)" at bounding box center [90, 84] width 134 height 12
type input "**********"
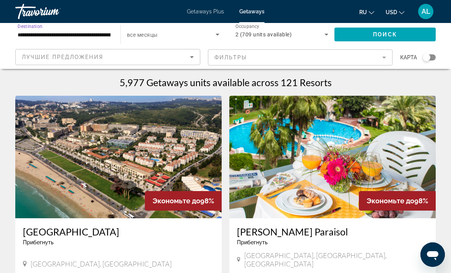
click at [397, 37] on span "Поиск" at bounding box center [385, 34] width 24 height 6
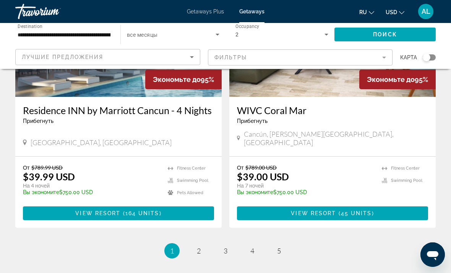
scroll to position [1518, 0]
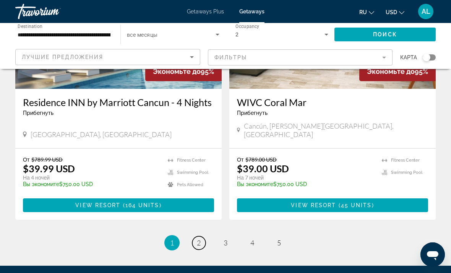
click at [199, 238] on span "2" at bounding box center [199, 242] width 4 height 8
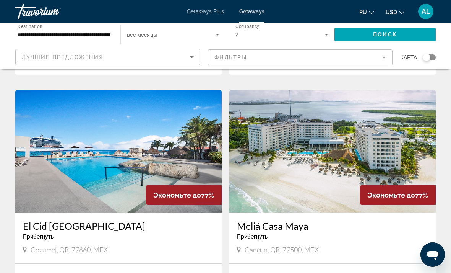
scroll to position [847, 0]
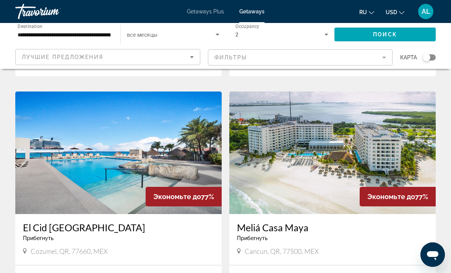
click at [173, 132] on img "Main content" at bounding box center [118, 152] width 207 height 122
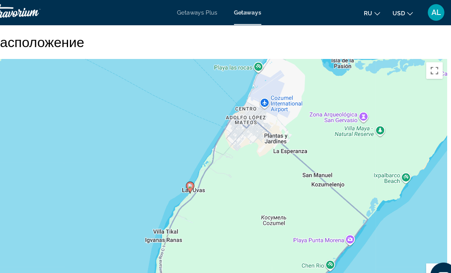
scroll to position [1117, 0]
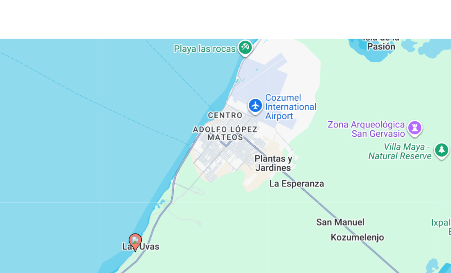
click at [217, 83] on div "Увімкніть режим перетягування за допомогою клавіатури, натиснувши Alt + Enter. …" at bounding box center [225, 169] width 421 height 230
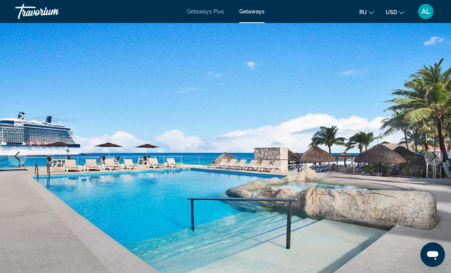
scroll to position [0, 0]
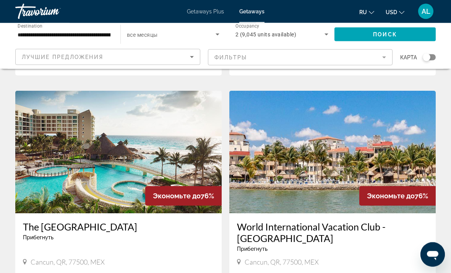
scroll to position [1377, 0]
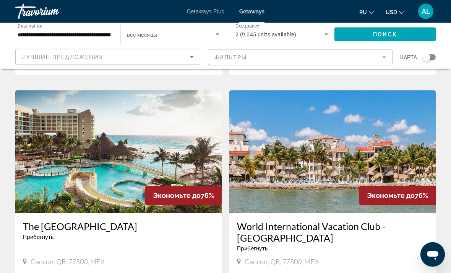
click at [192, 124] on img "Main content" at bounding box center [118, 152] width 207 height 122
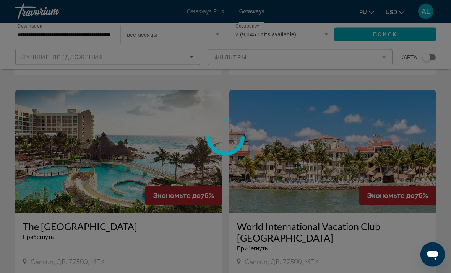
scroll to position [1377, 0]
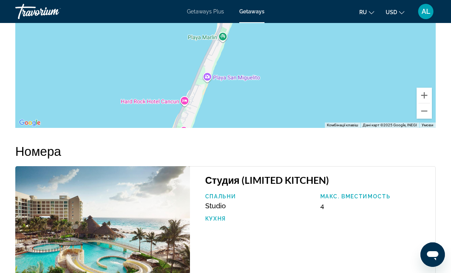
scroll to position [1289, 0]
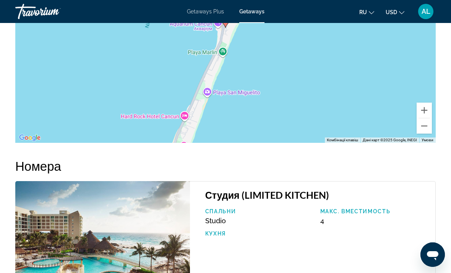
click at [278, 269] on div "Студия (LIMITED KITCHEN) Спальни Studio Макс. вместимость 4 Кухня" at bounding box center [313, 246] width 246 height 131
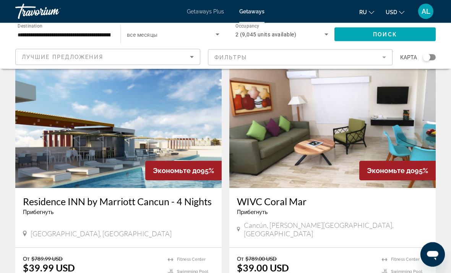
scroll to position [1421, 0]
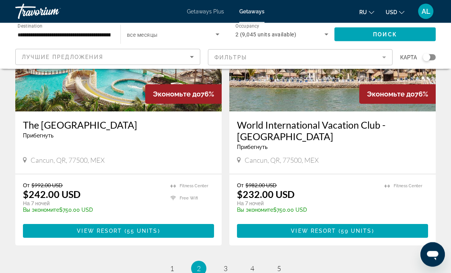
scroll to position [1487, 0]
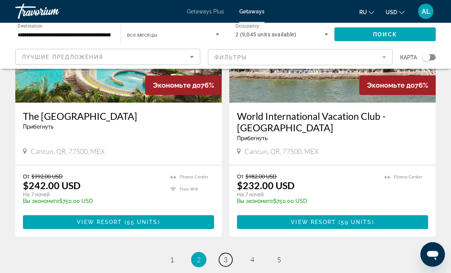
click at [226, 256] on span "3" at bounding box center [226, 260] width 4 height 8
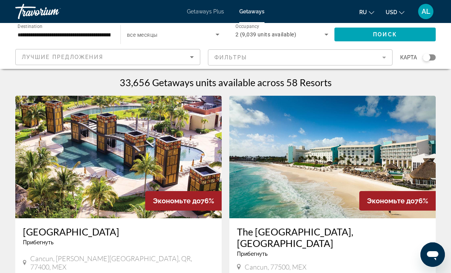
click at [290, 132] on img "Main content" at bounding box center [333, 157] width 207 height 122
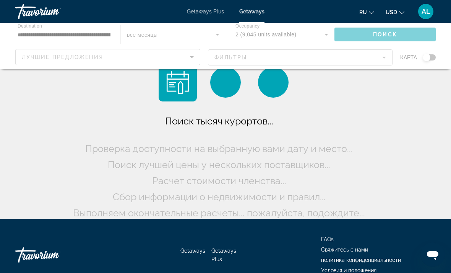
click at [26, 31] on div "Main content" at bounding box center [225, 46] width 451 height 46
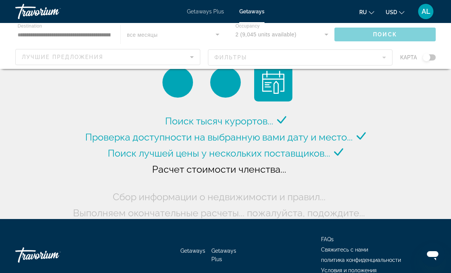
scroll to position [1, 0]
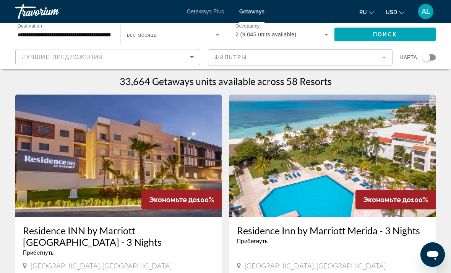
click at [24, 32] on input "**********" at bounding box center [64, 34] width 93 height 9
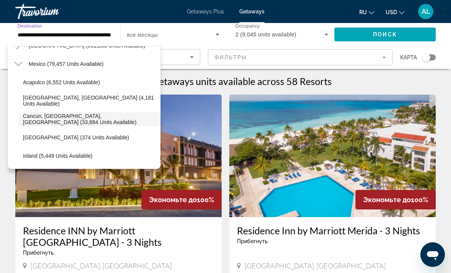
scroll to position [34, 0]
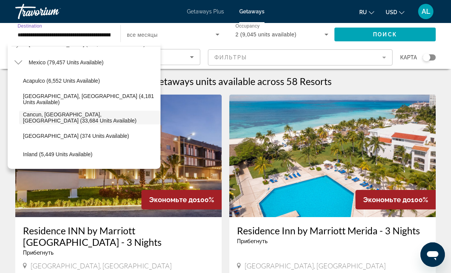
click at [19, 60] on icon "Toggle Mexico (79,457 units available)" at bounding box center [19, 63] width 8 height 8
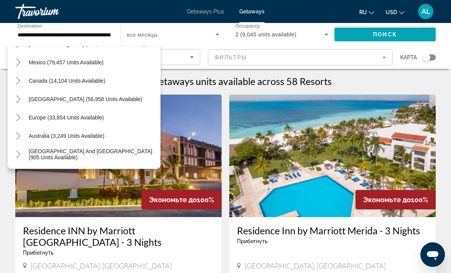
click at [18, 121] on mat-icon "Toggle Europe (33,854 units available)" at bounding box center [17, 117] width 13 height 13
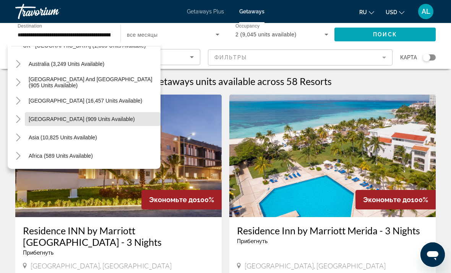
scroll to position [565, 0]
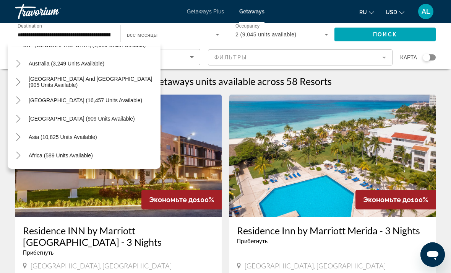
click at [20, 137] on icon "Toggle Asia (10,825 units available)" at bounding box center [18, 137] width 4 height 8
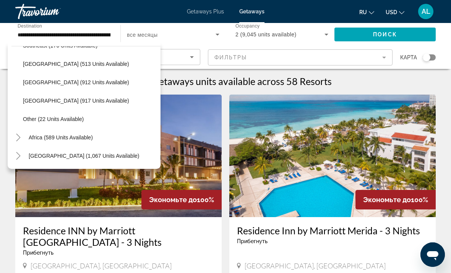
click at [17, 137] on icon "Toggle Africa (589 units available)" at bounding box center [19, 138] width 8 height 8
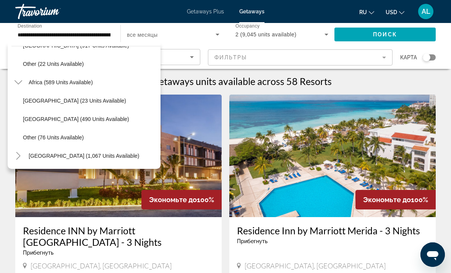
scroll to position [914, 0]
click at [20, 155] on icon "Toggle Middle East (1,067 units available)" at bounding box center [18, 156] width 4 height 8
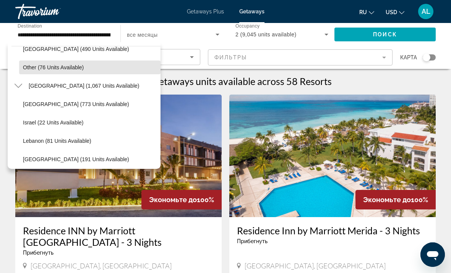
scroll to position [984, 0]
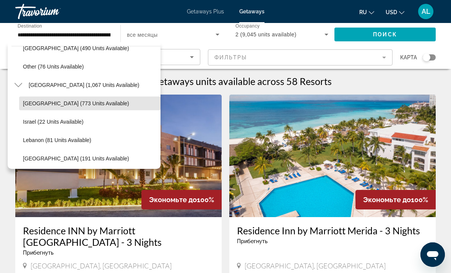
click at [39, 97] on span "Search widget" at bounding box center [90, 103] width 142 height 18
type input "**********"
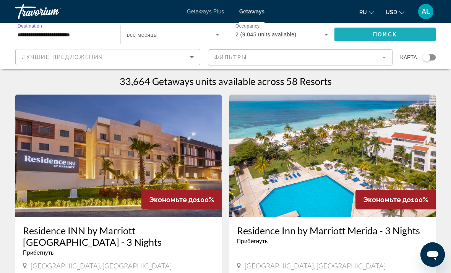
click at [386, 35] on span "Поиск" at bounding box center [385, 34] width 24 height 6
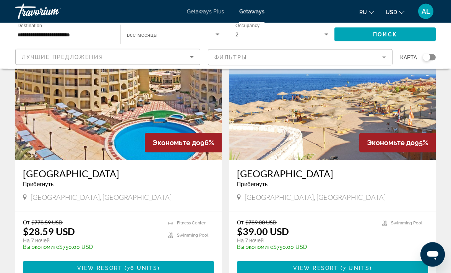
scroll to position [1323, 0]
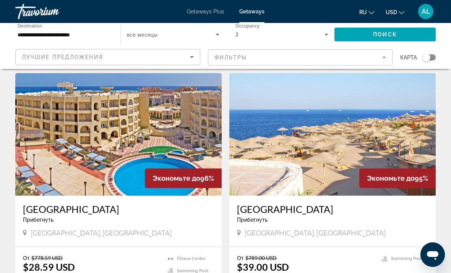
click at [319, 151] on img "Main content" at bounding box center [333, 134] width 207 height 122
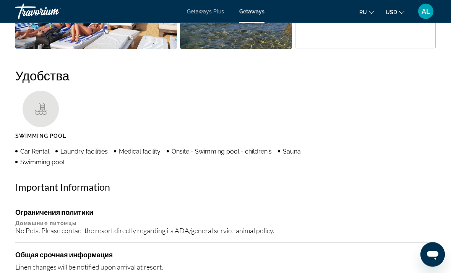
scroll to position [658, 0]
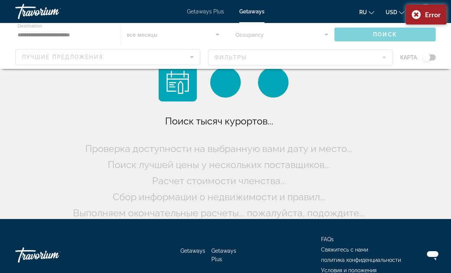
scroll to position [40, 0]
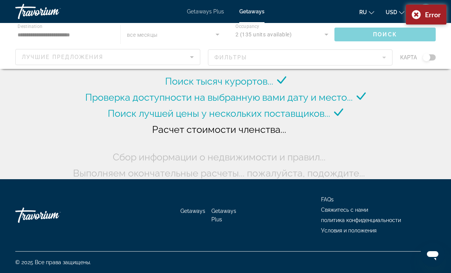
click at [416, 17] on div "Error" at bounding box center [426, 15] width 41 height 20
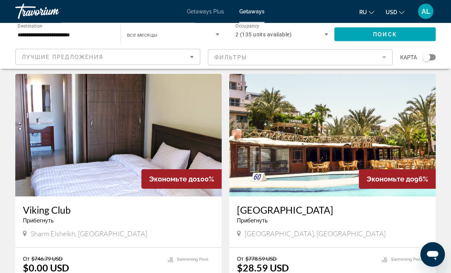
scroll to position [21, 0]
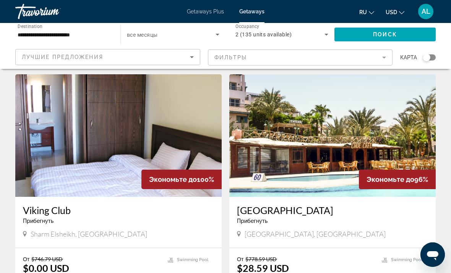
click at [208, 122] on img "Main content" at bounding box center [118, 135] width 207 height 122
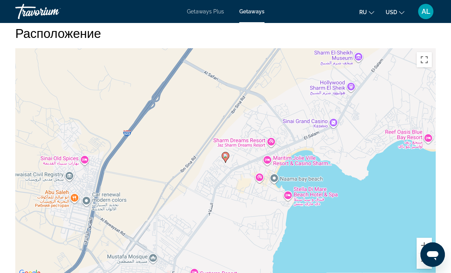
scroll to position [1011, 0]
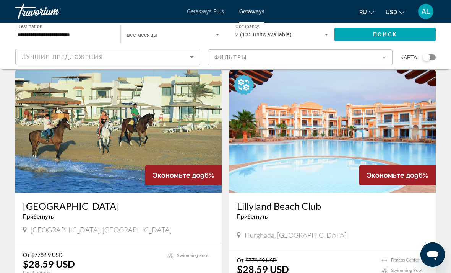
scroll to position [806, 0]
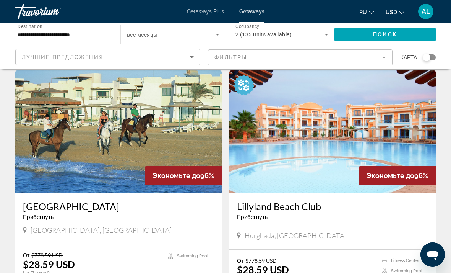
click at [312, 167] on img "Main content" at bounding box center [333, 131] width 207 height 122
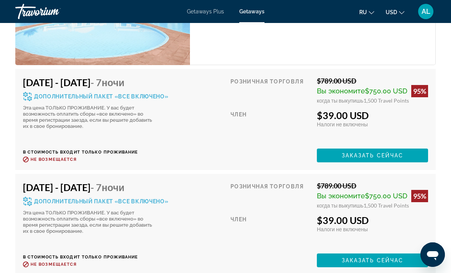
scroll to position [1652, 0]
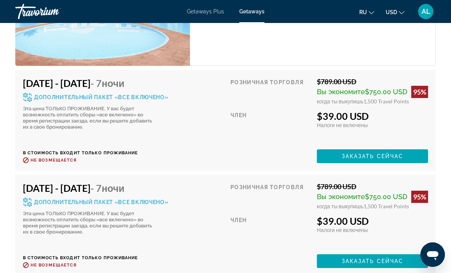
click at [157, 202] on span "Дополнительный пакет «все включено»" at bounding box center [101, 201] width 135 height 5
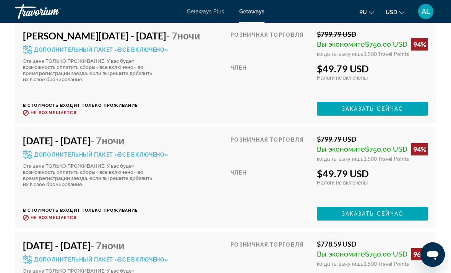
scroll to position [2889, 0]
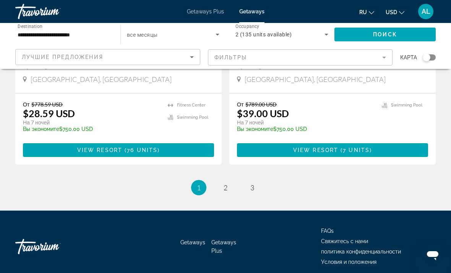
scroll to position [1476, 0]
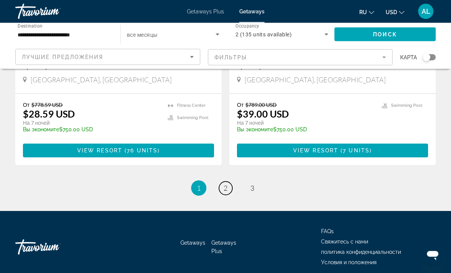
click at [220, 190] on link "page 2" at bounding box center [225, 188] width 13 height 13
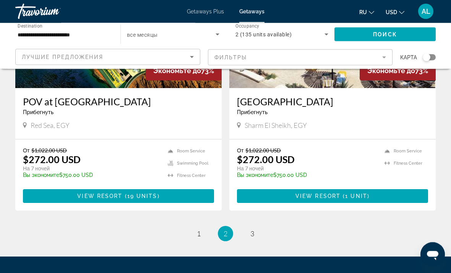
scroll to position [1430, 0]
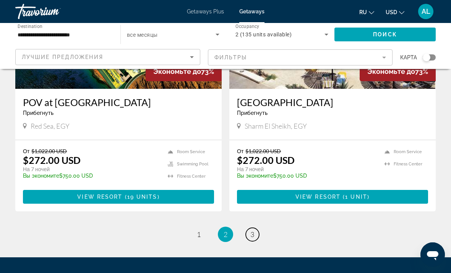
click at [251, 235] on span "3" at bounding box center [253, 234] width 4 height 8
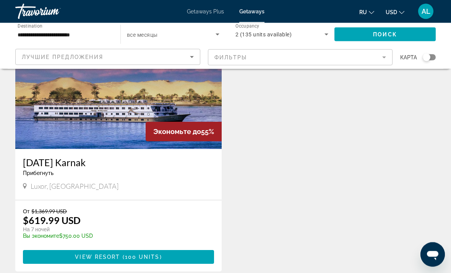
scroll to position [67, 0]
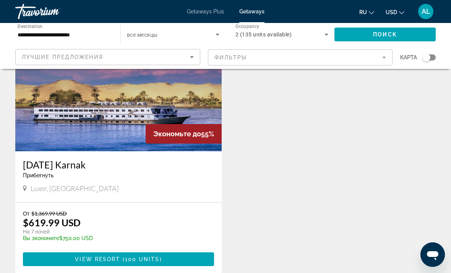
click at [202, 109] on img "Main content" at bounding box center [118, 90] width 207 height 122
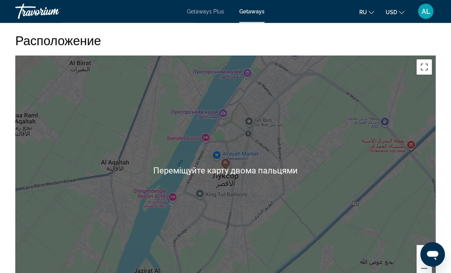
scroll to position [976, 0]
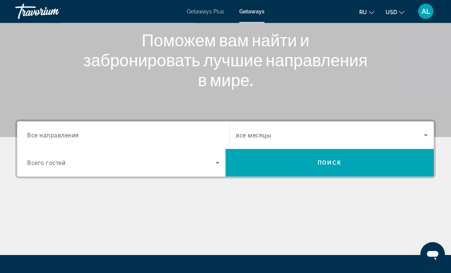
click at [33, 134] on span "Все направления" at bounding box center [53, 135] width 52 height 7
click at [33, 134] on input "Destination Все направления" at bounding box center [123, 135] width 192 height 9
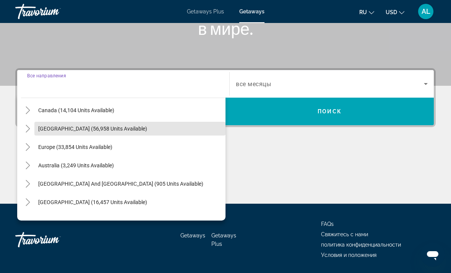
scroll to position [56, 0]
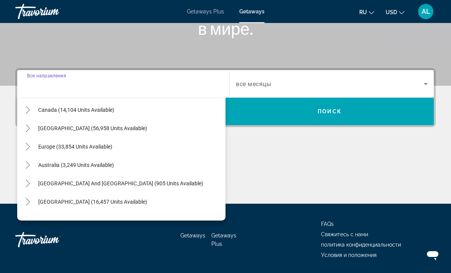
click at [31, 140] on mat-icon "Toggle Europe (33,854 units available)" at bounding box center [27, 146] width 13 height 13
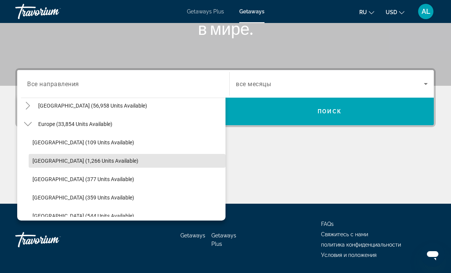
scroll to position [79, 0]
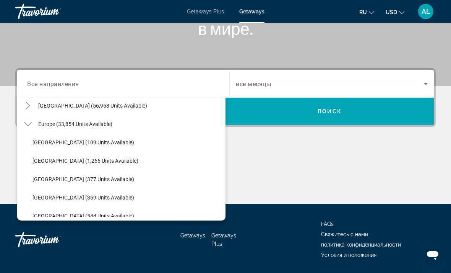
click at [35, 139] on span "[GEOGRAPHIC_DATA] (109 units available)" at bounding box center [84, 142] width 102 height 6
type input "**********"
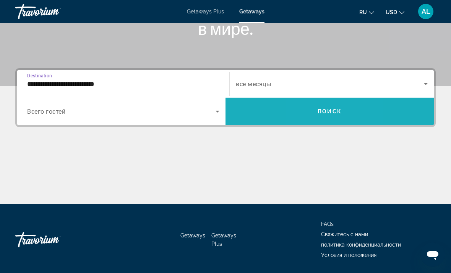
click at [312, 109] on span "Search widget" at bounding box center [330, 111] width 208 height 18
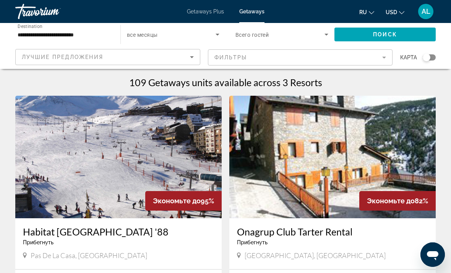
click at [38, 32] on input "**********" at bounding box center [64, 34] width 93 height 9
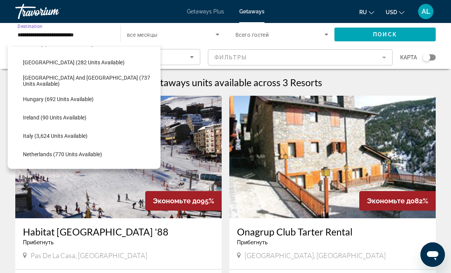
scroll to position [235, 0]
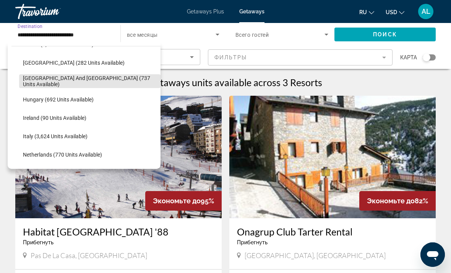
click at [117, 82] on span "[GEOGRAPHIC_DATA] and [GEOGRAPHIC_DATA] (737 units available)" at bounding box center [90, 81] width 134 height 12
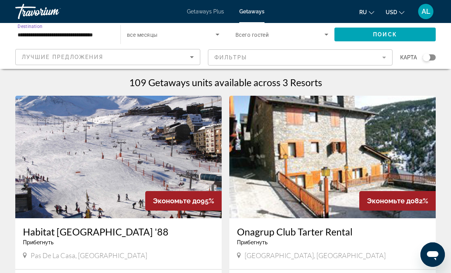
click at [390, 37] on span "Поиск" at bounding box center [385, 34] width 24 height 6
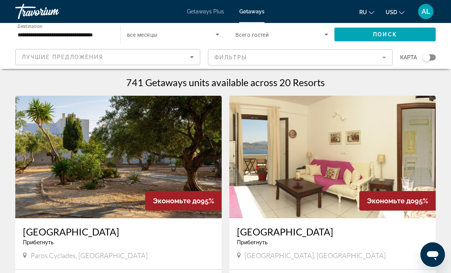
click at [28, 38] on input "**********" at bounding box center [64, 34] width 93 height 9
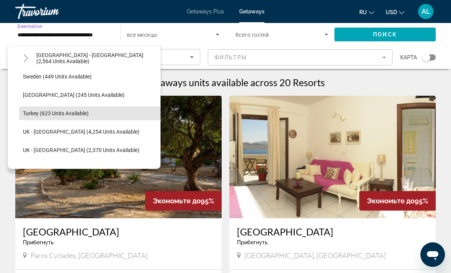
scroll to position [438, 0]
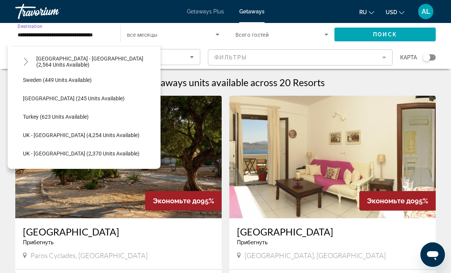
click at [23, 57] on mat-icon "Toggle Spain - Canary Islands (2,564 units available)" at bounding box center [25, 61] width 13 height 13
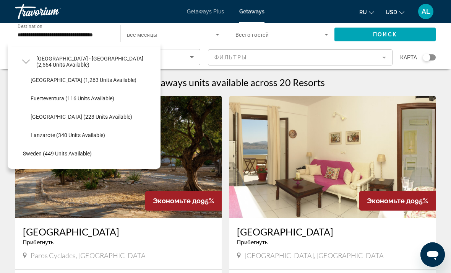
click at [37, 122] on span "Search widget" at bounding box center [94, 116] width 134 height 18
type input "**********"
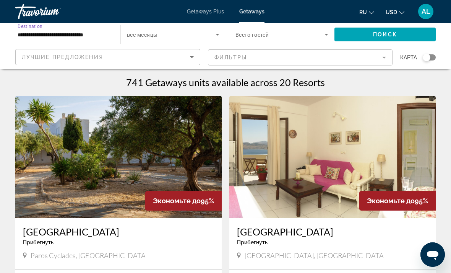
click at [390, 33] on span "Поиск" at bounding box center [385, 34] width 24 height 6
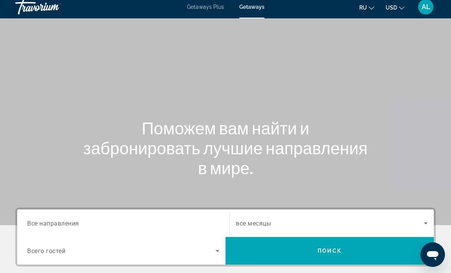
scroll to position [6, 0]
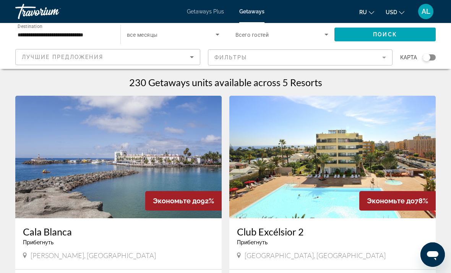
click at [28, 37] on input "**********" at bounding box center [64, 34] width 93 height 9
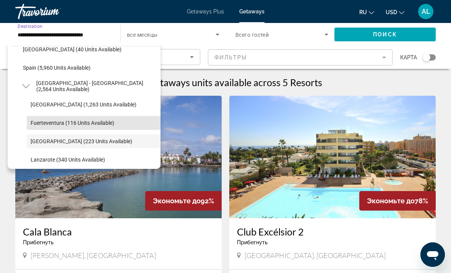
scroll to position [414, 0]
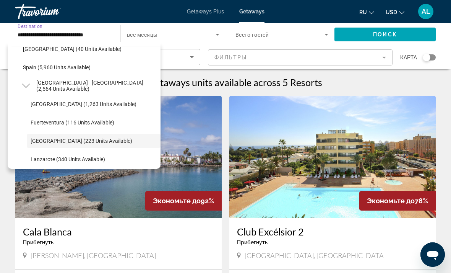
click at [28, 67] on span "Spain (5,960 units available)" at bounding box center [57, 67] width 68 height 6
type input "**********"
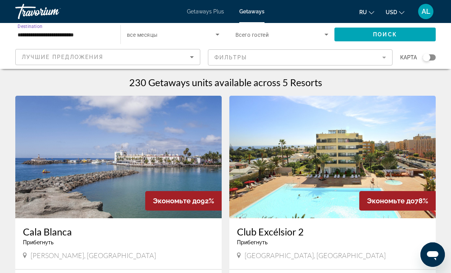
click at [399, 38] on span "Search widget" at bounding box center [385, 34] width 101 height 18
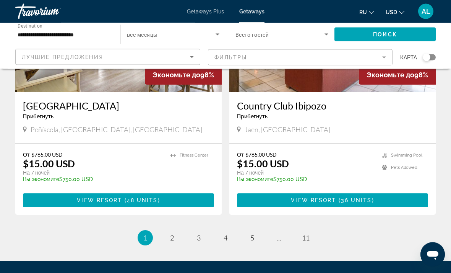
scroll to position [1444, 0]
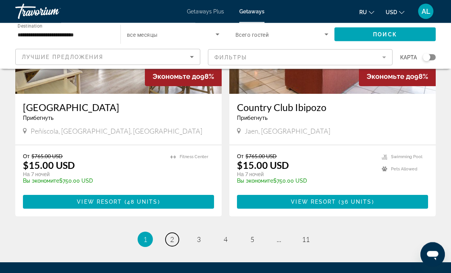
click at [169, 233] on link "page 2" at bounding box center [172, 239] width 13 height 13
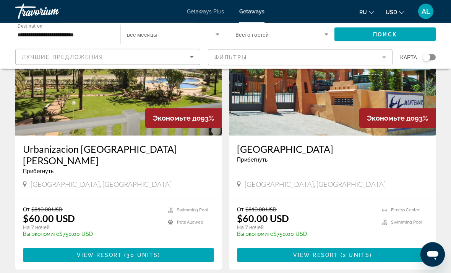
scroll to position [1402, 0]
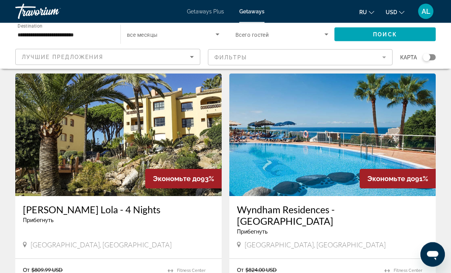
scroll to position [280, 0]
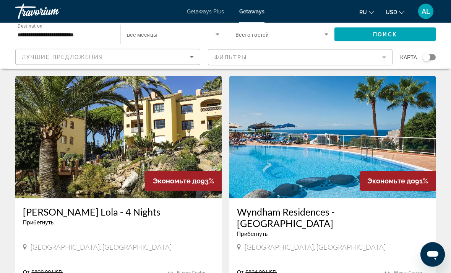
click at [340, 167] on img "Main content" at bounding box center [333, 137] width 207 height 122
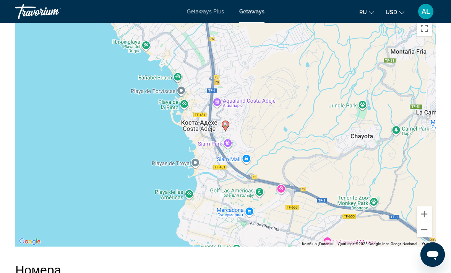
scroll to position [1201, 0]
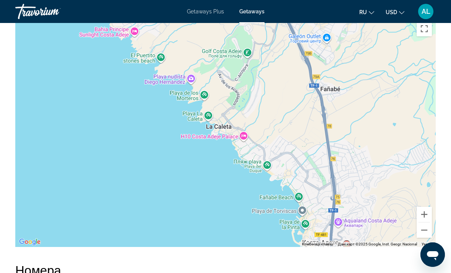
click at [427, 222] on button "Зменшити" at bounding box center [424, 229] width 15 height 15
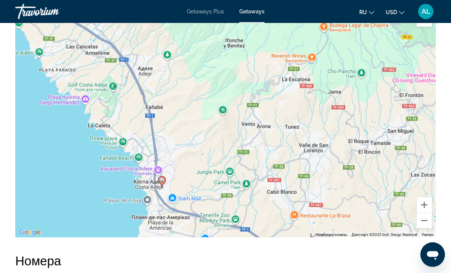
scroll to position [1212, 0]
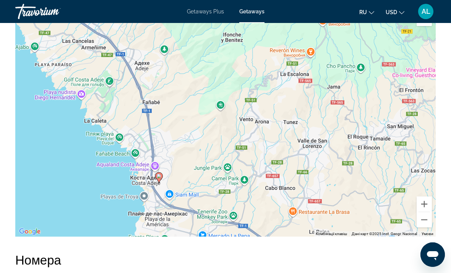
click at [428, 212] on button "Зменшити" at bounding box center [424, 219] width 15 height 15
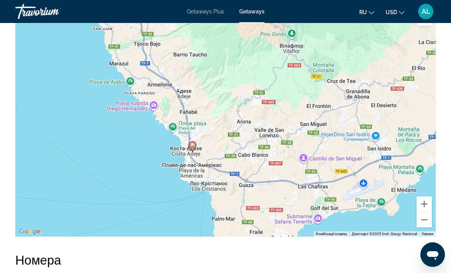
click at [360, 177] on div "Увімкніть режим перетягування за допомогою клавіатури, натиснувши Alt + Enter. …" at bounding box center [225, 122] width 421 height 230
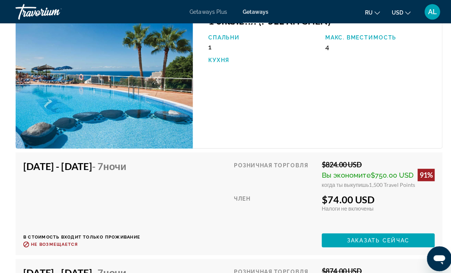
scroll to position [1534, 0]
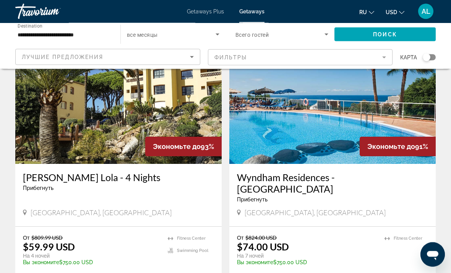
scroll to position [314, 0]
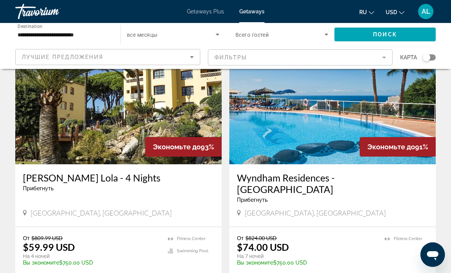
click at [328, 126] on img "Main content" at bounding box center [333, 103] width 207 height 122
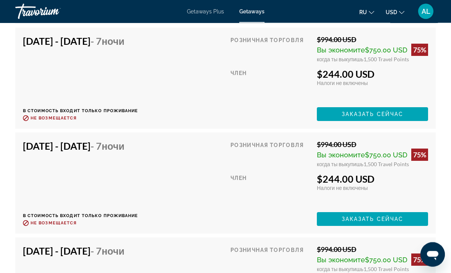
scroll to position [2285, 0]
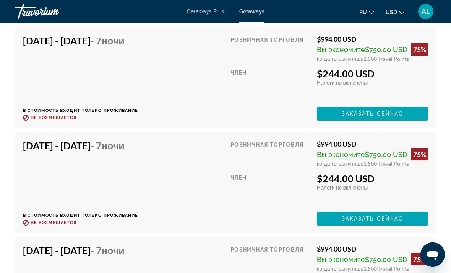
click at [388, 215] on span "Заказать сейчас" at bounding box center [373, 218] width 62 height 6
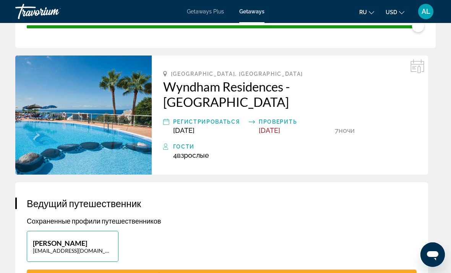
scroll to position [183, 0]
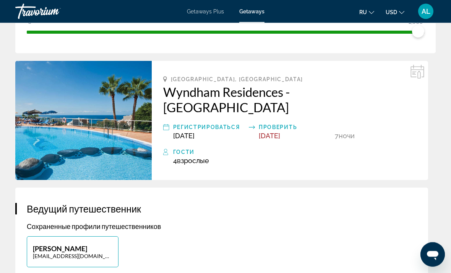
click at [190, 157] on span "Взрослые" at bounding box center [193, 161] width 32 height 8
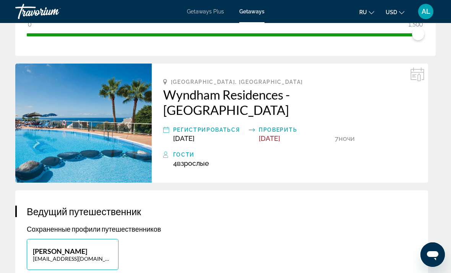
scroll to position [180, 0]
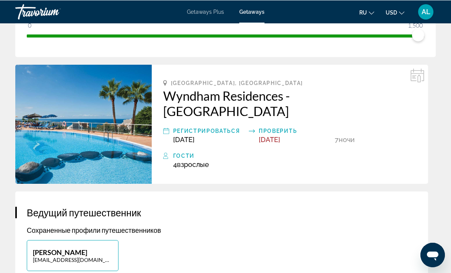
click at [175, 151] on div "Гости" at bounding box center [295, 155] width 244 height 9
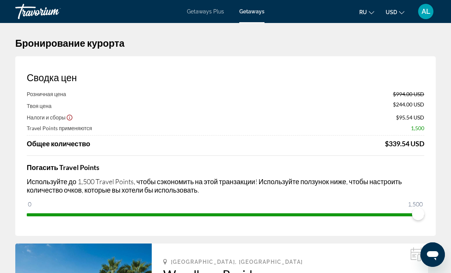
scroll to position [0, 0]
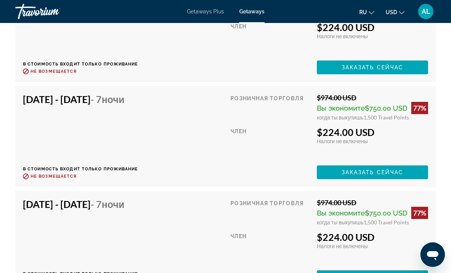
scroll to position [2645, 0]
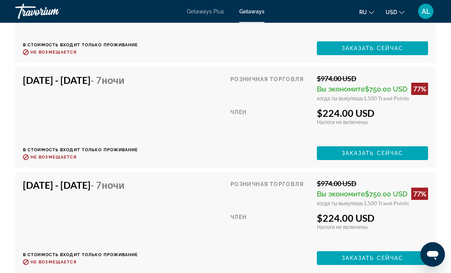
click at [397, 14] on span "USD" at bounding box center [391, 12] width 11 height 6
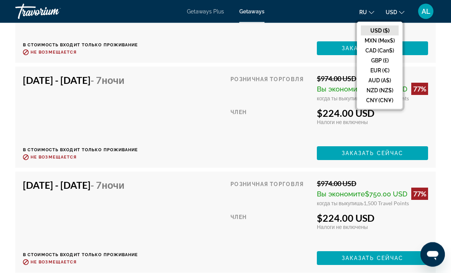
scroll to position [2874, 0]
click at [383, 71] on button "EUR (€)" at bounding box center [380, 70] width 38 height 10
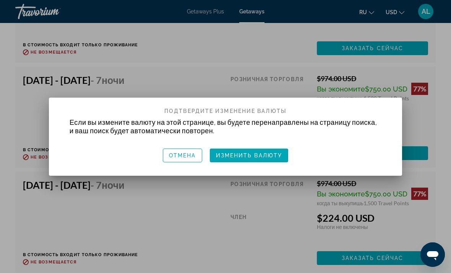
scroll to position [0, 0]
click at [259, 155] on span "Изменить валюту" at bounding box center [249, 155] width 67 height 6
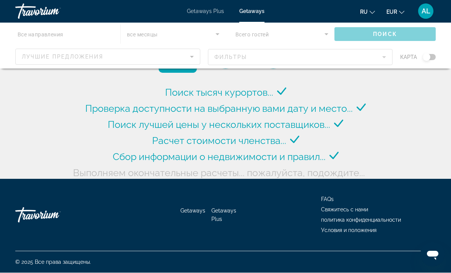
scroll to position [28, 0]
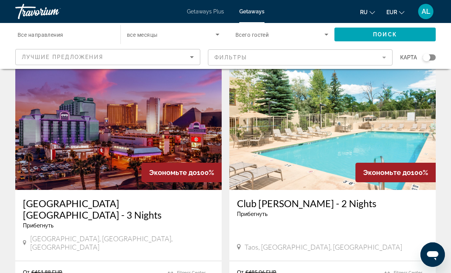
click at [26, 30] on input "Destination Все направления" at bounding box center [64, 34] width 93 height 9
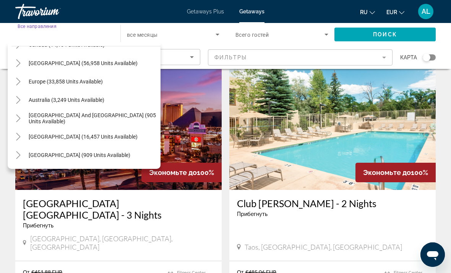
scroll to position [64, 0]
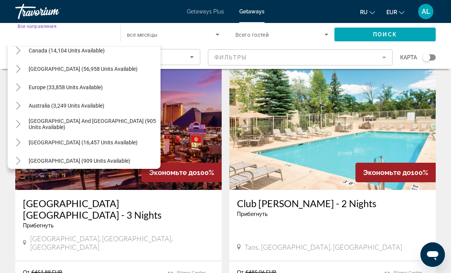
click at [19, 83] on icon "Toggle Europe (33,858 units available)" at bounding box center [19, 87] width 8 height 8
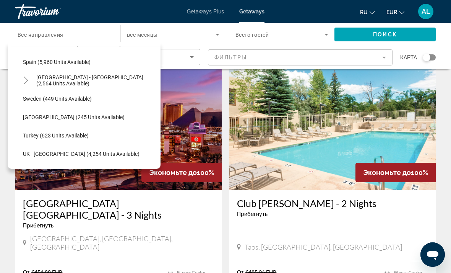
scroll to position [417, 0]
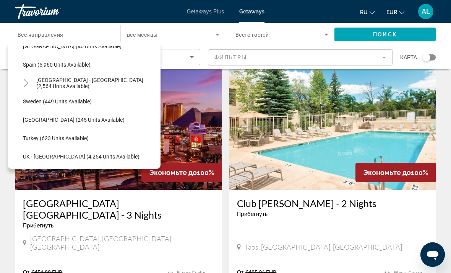
click at [24, 79] on icon "Toggle Spain - Canary Islands (2,564 units available)" at bounding box center [26, 83] width 8 height 8
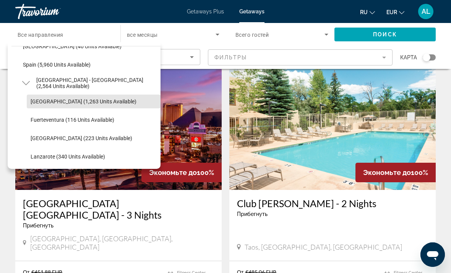
click at [38, 101] on span "[GEOGRAPHIC_DATA] (1,263 units available)" at bounding box center [84, 101] width 106 height 6
type input "**********"
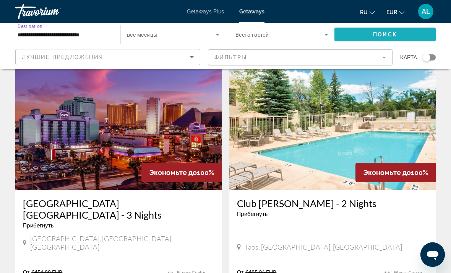
click at [402, 40] on span "Search widget" at bounding box center [385, 34] width 101 height 18
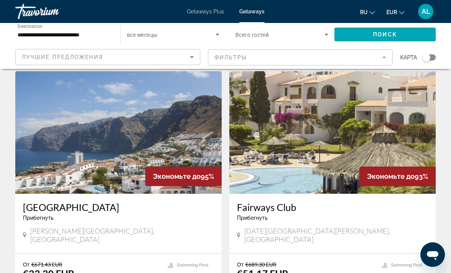
click at [308, 32] on span "Search widget" at bounding box center [280, 34] width 89 height 9
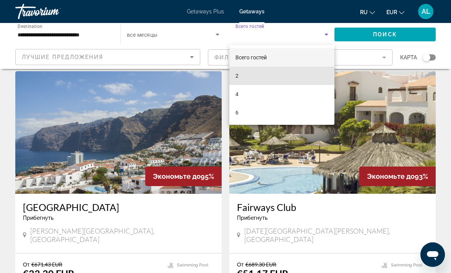
click at [257, 77] on mat-option "2" at bounding box center [282, 76] width 105 height 18
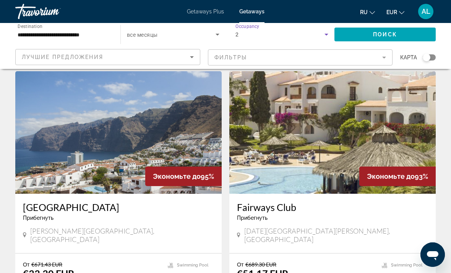
click at [389, 29] on span "Search widget" at bounding box center [385, 34] width 101 height 18
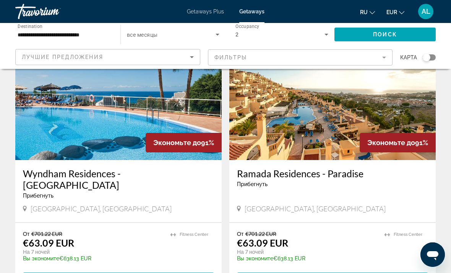
scroll to position [848, 0]
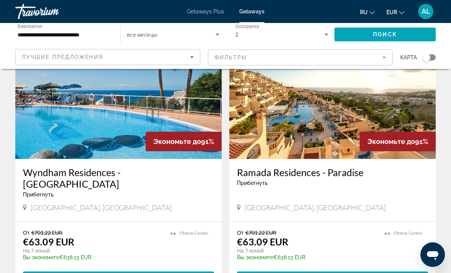
click at [121, 132] on img "Main content" at bounding box center [118, 97] width 207 height 122
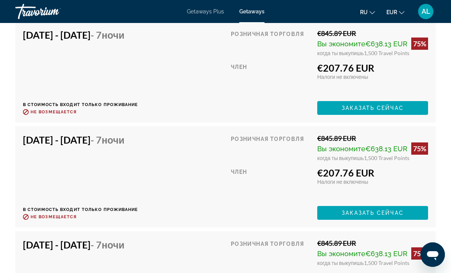
scroll to position [2291, 0]
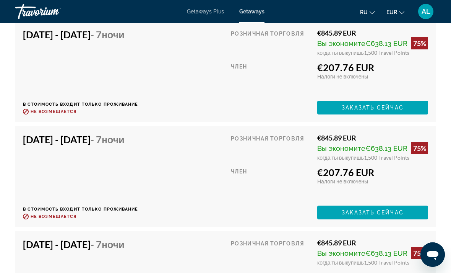
click at [370, 209] on span "Заказать сейчас" at bounding box center [373, 212] width 62 height 6
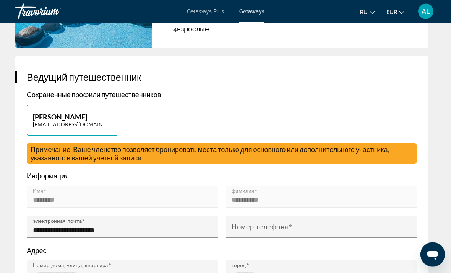
scroll to position [360, 0]
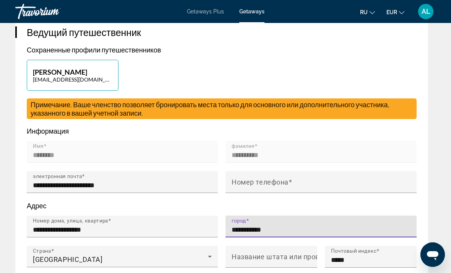
type input "**********"
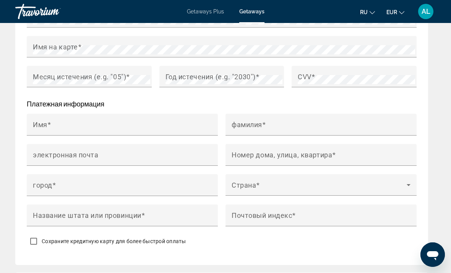
scroll to position [903, 0]
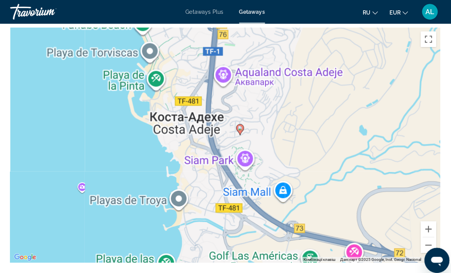
scroll to position [1199, 0]
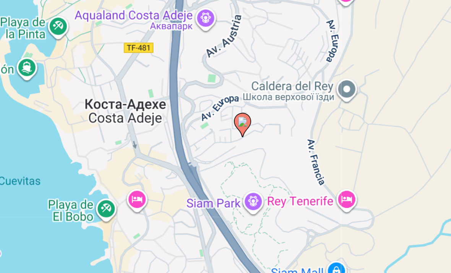
click at [24, 52] on div "Увімкніть режим перетягування за допомогою клавіатури, натиснувши Alt + Enter. …" at bounding box center [225, 135] width 421 height 230
